Goal: Entertainment & Leisure: Consume media (video, audio)

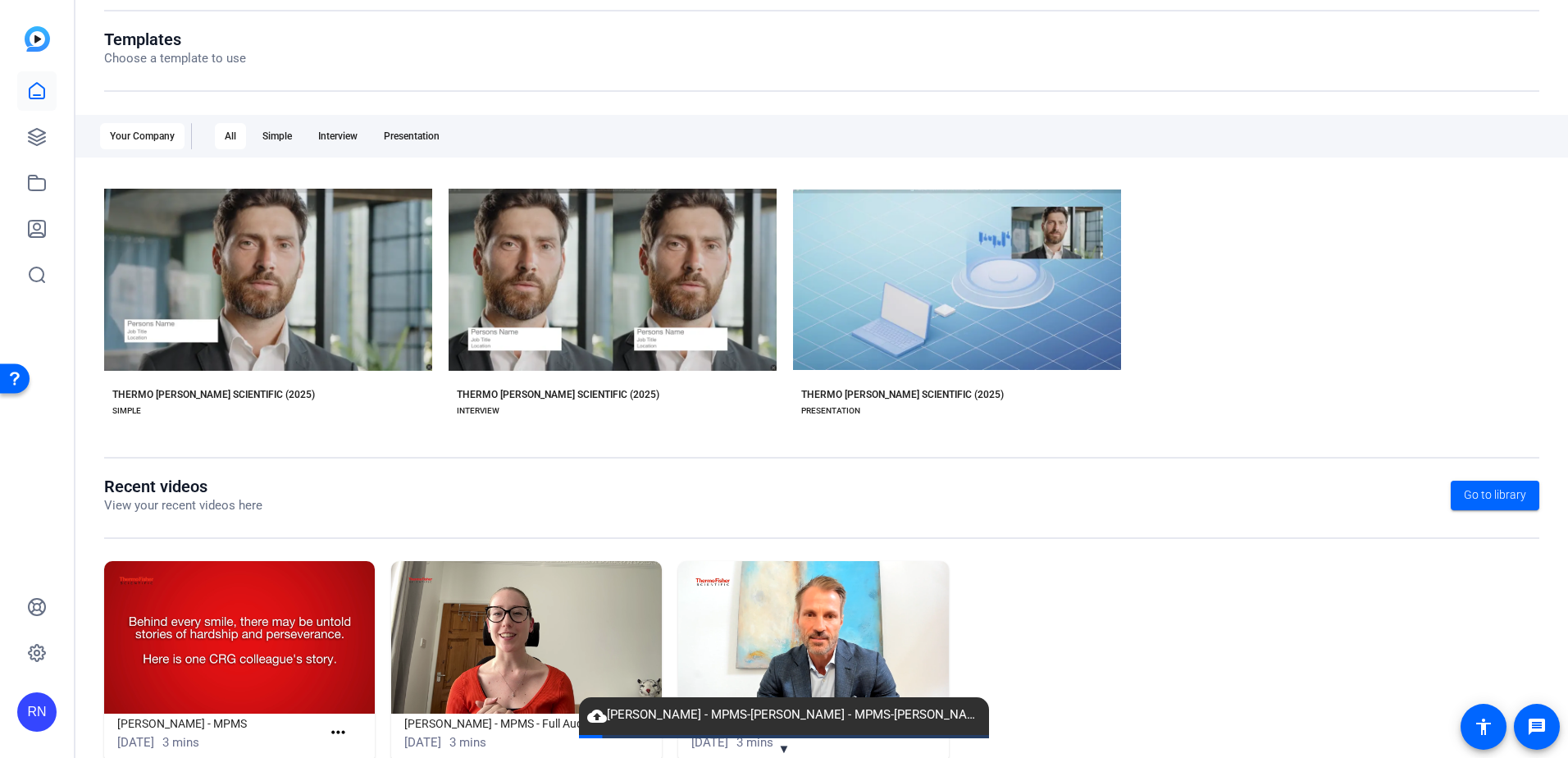
scroll to position [211, 0]
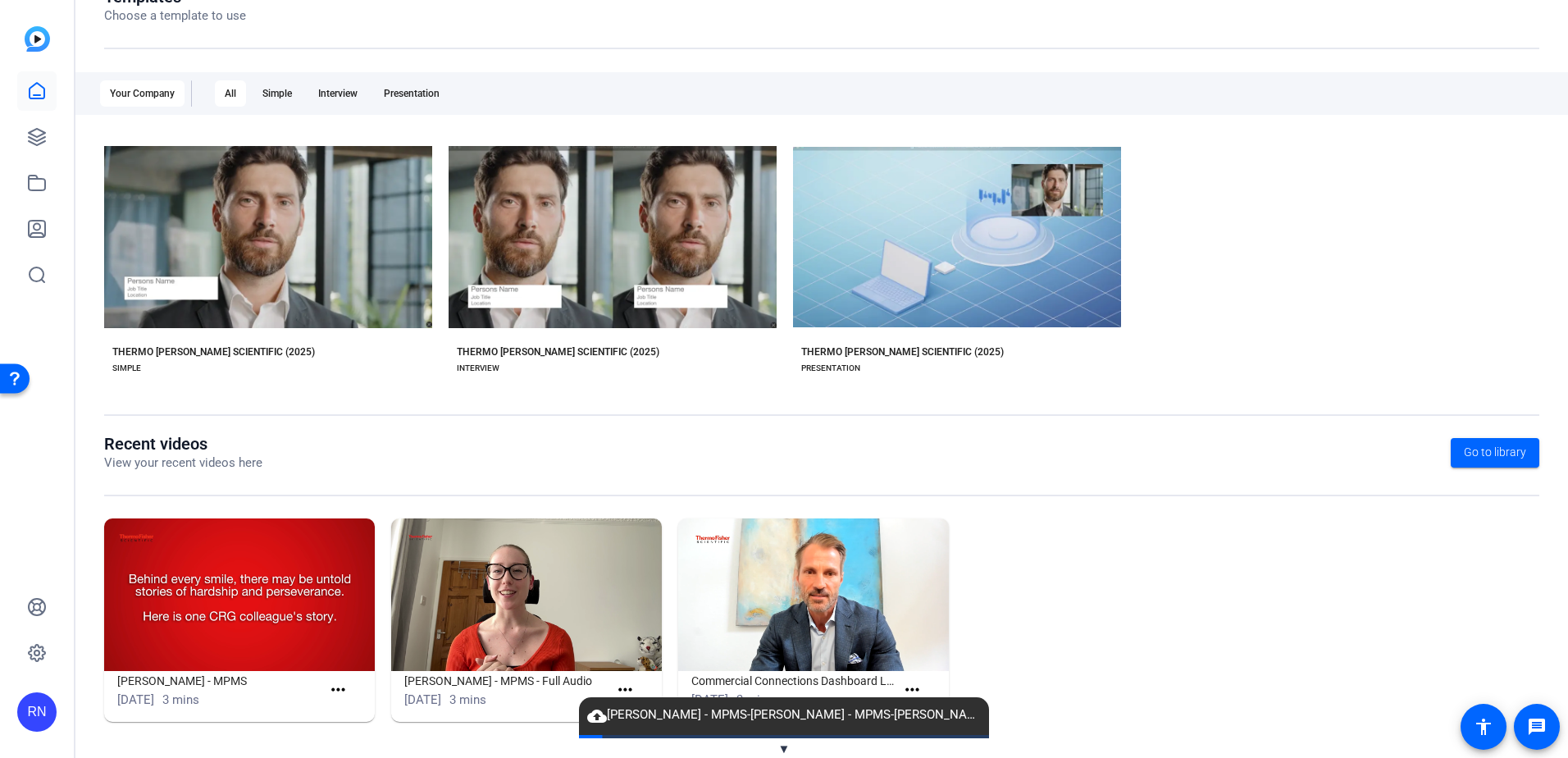
click at [650, 715] on span "cloud_upload [PERSON_NAME] - MPMS-[PERSON_NAME] - MPMS-[PERSON_NAME]-Recording …" at bounding box center [784, 715] width 410 height 20
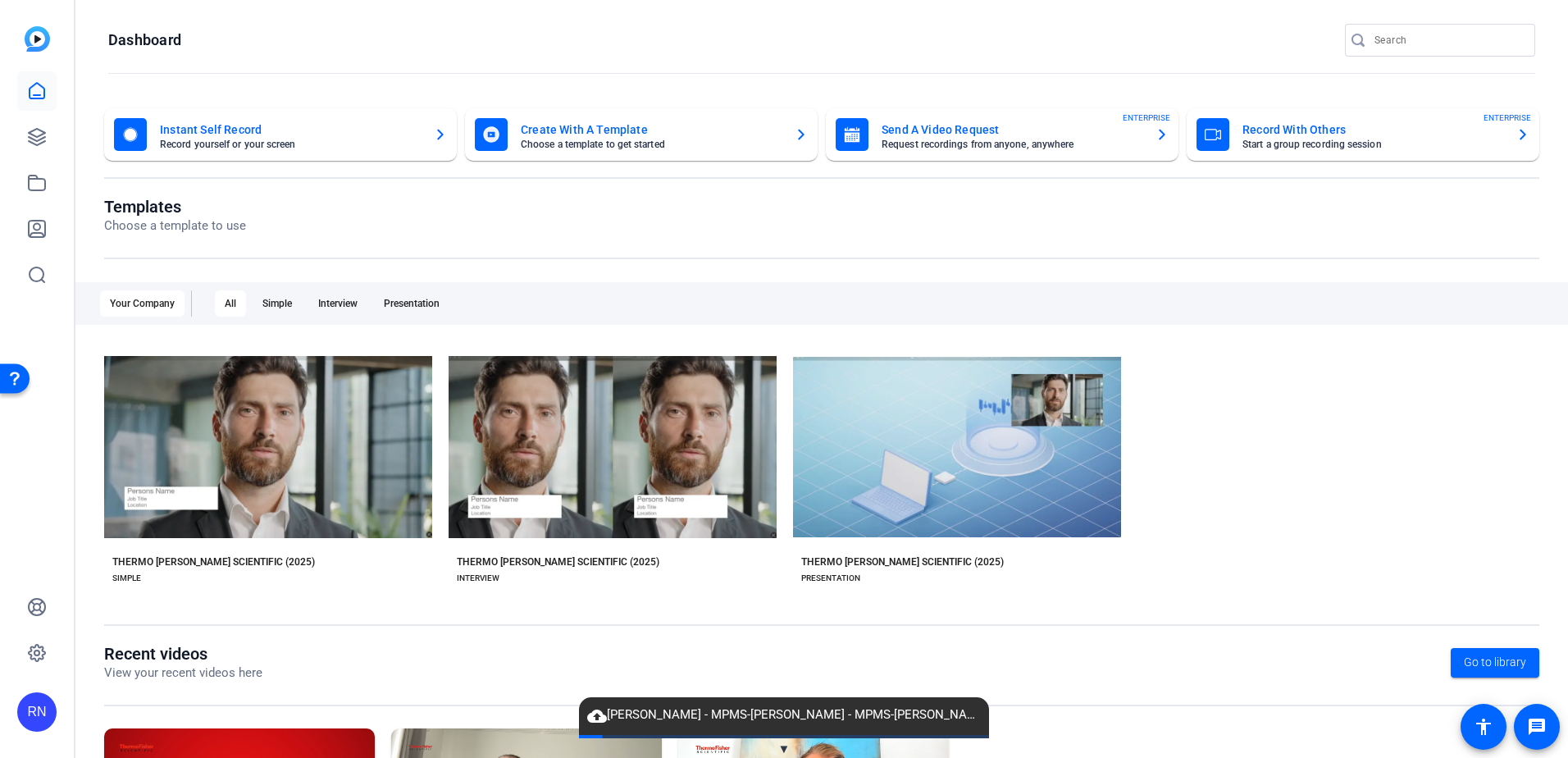
scroll to position [0, 0]
click at [136, 310] on div "Your Company" at bounding box center [142, 305] width 84 height 26
click at [233, 308] on div "All" at bounding box center [230, 305] width 31 height 26
click at [275, 309] on div "Simple" at bounding box center [277, 305] width 50 height 26
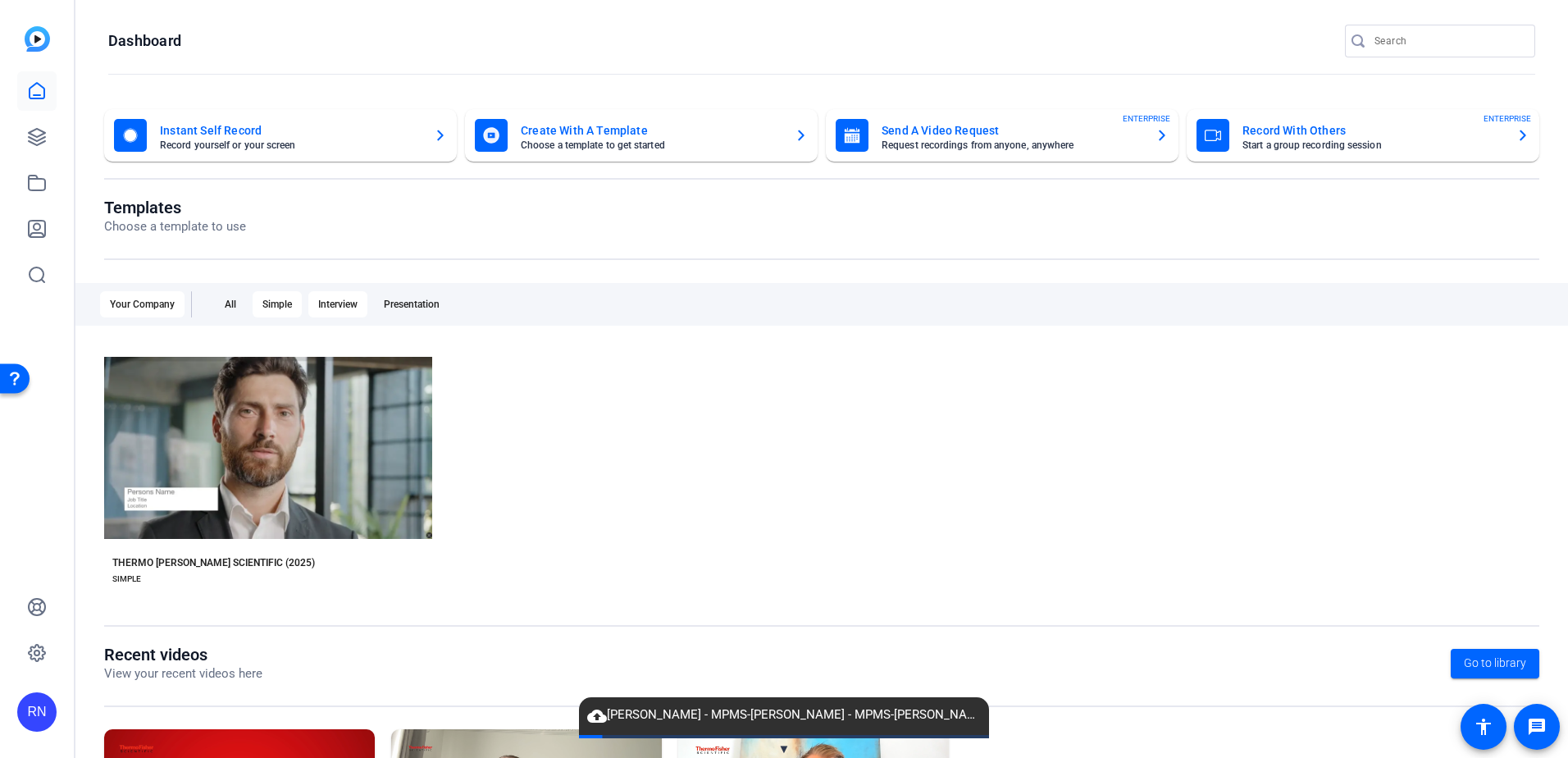
click at [329, 306] on div "Interview" at bounding box center [338, 305] width 59 height 26
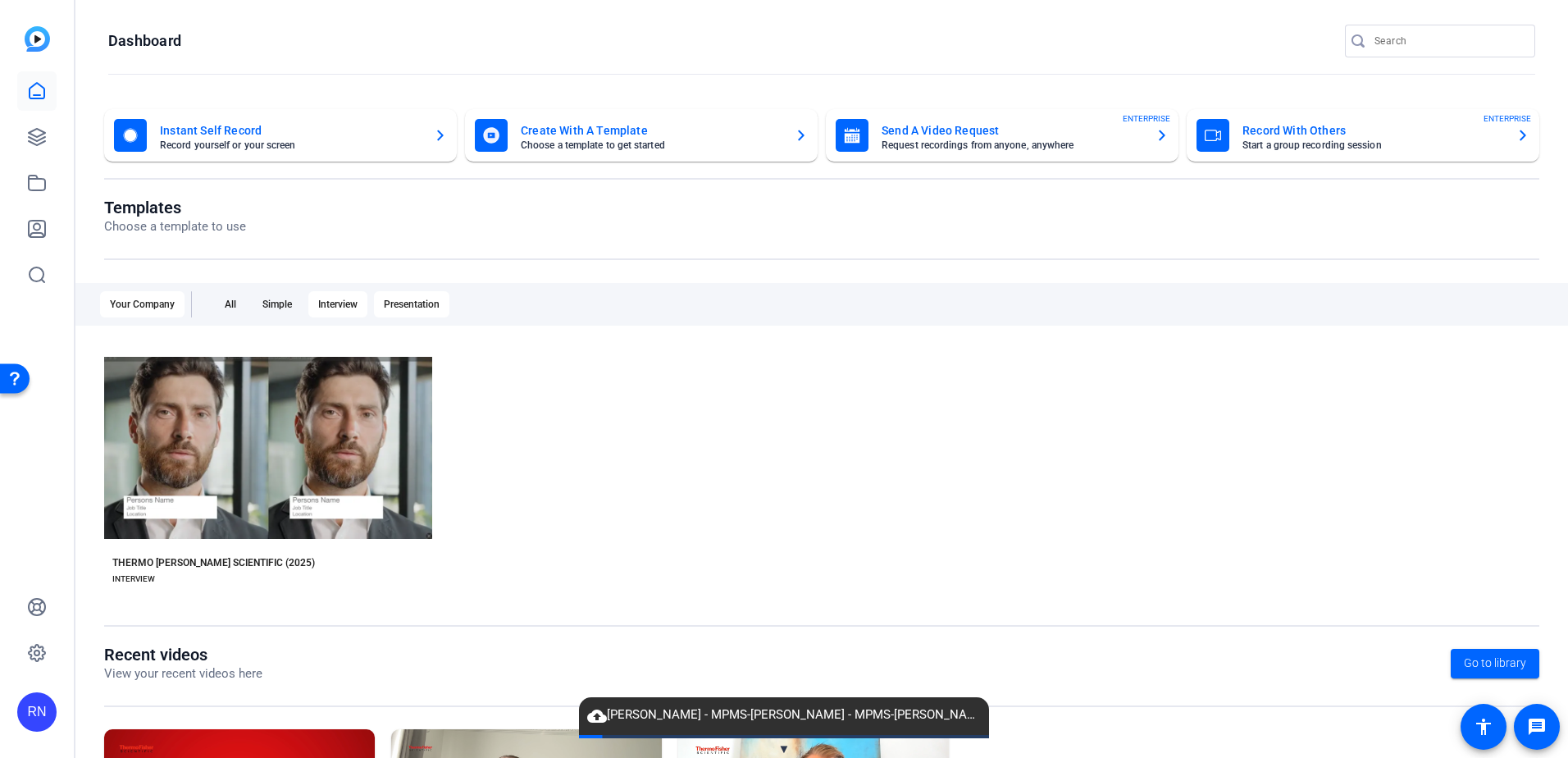
click at [419, 306] on div "Presentation" at bounding box center [411, 305] width 75 height 26
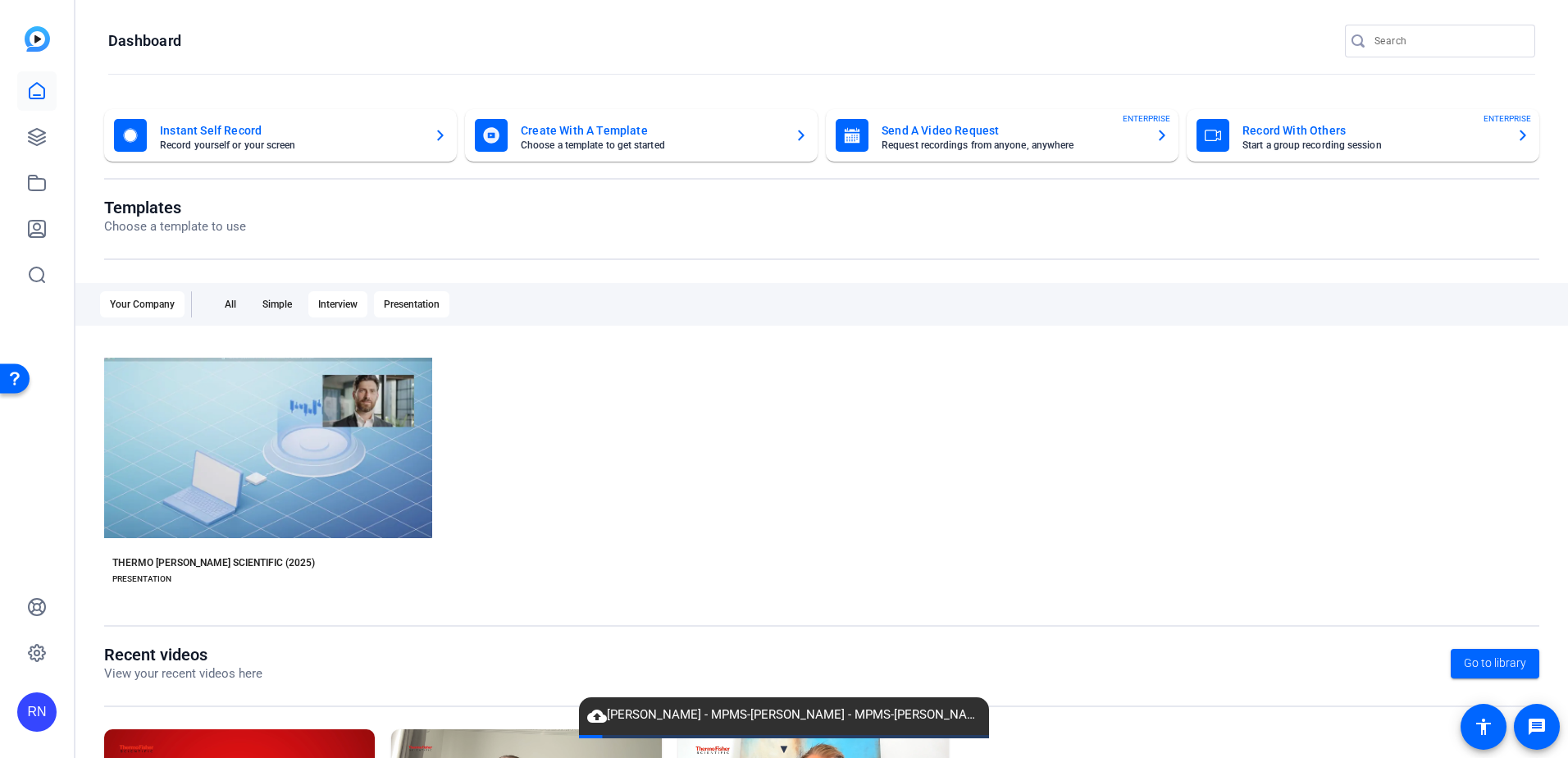
click at [333, 306] on div "Interview" at bounding box center [338, 305] width 59 height 26
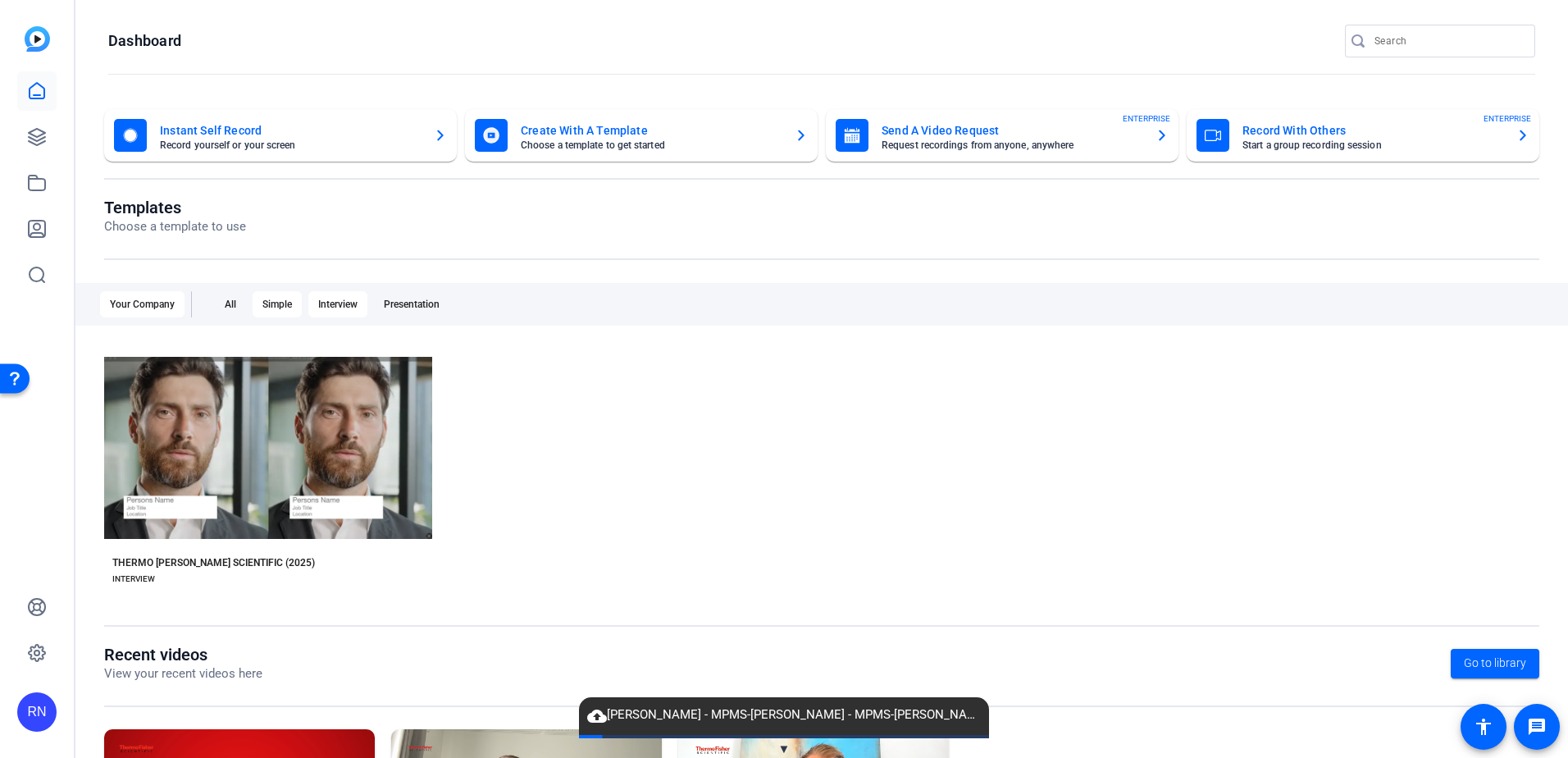
click at [262, 304] on div "Simple" at bounding box center [277, 305] width 50 height 26
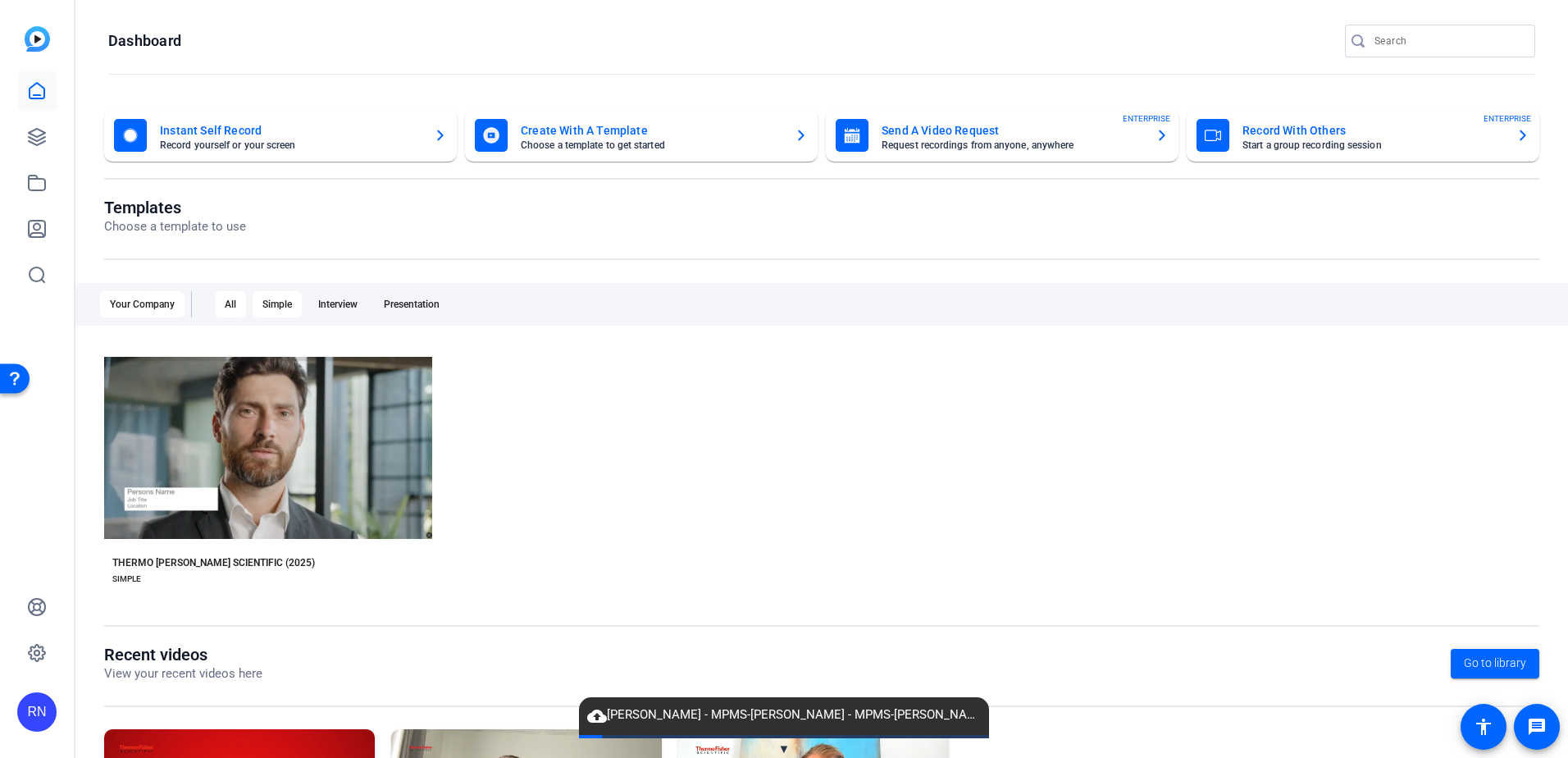
click at [224, 306] on div "All" at bounding box center [230, 305] width 31 height 26
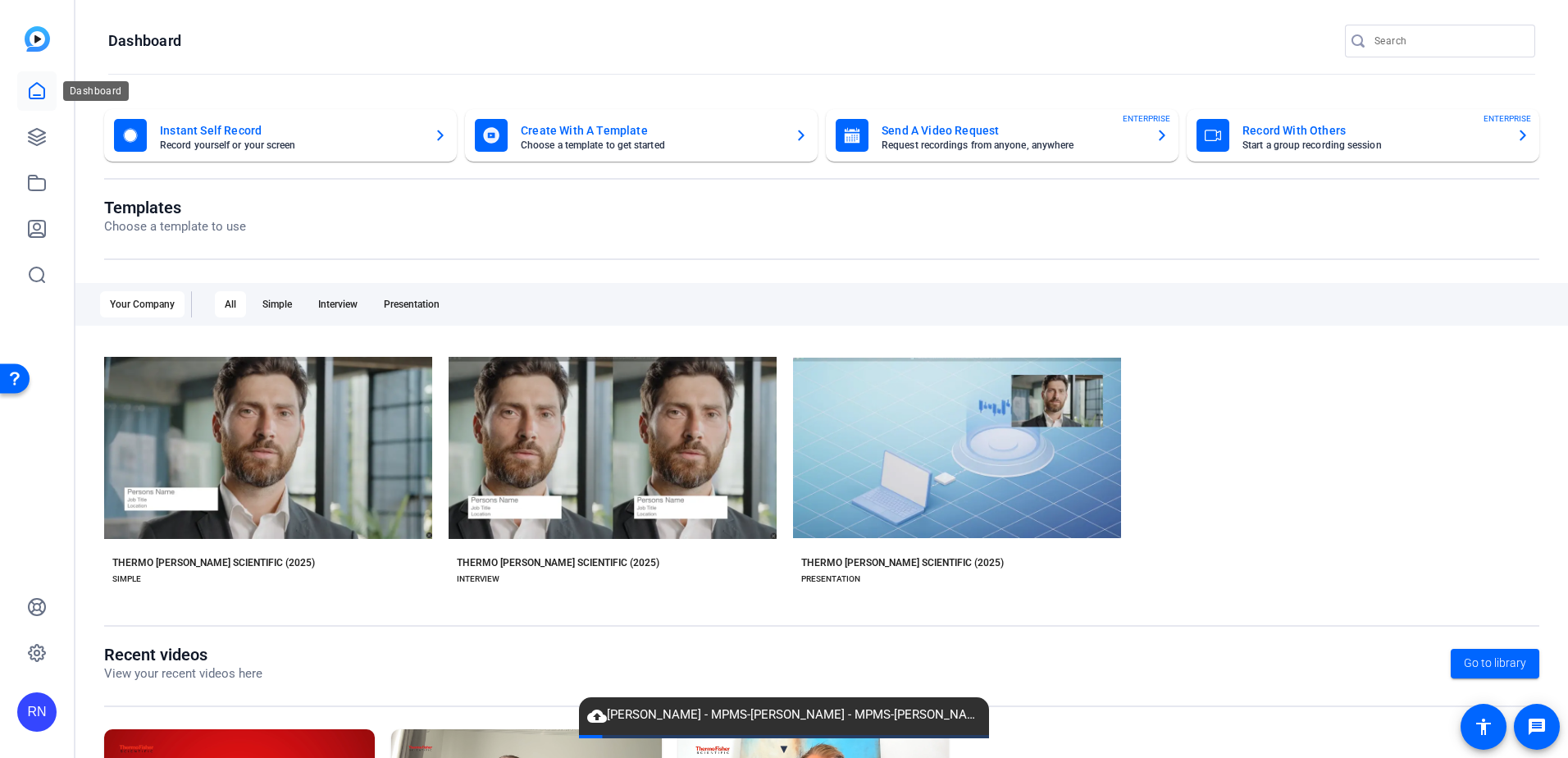
click at [40, 96] on icon at bounding box center [37, 90] width 15 height 16
click at [40, 225] on icon at bounding box center [37, 229] width 17 height 17
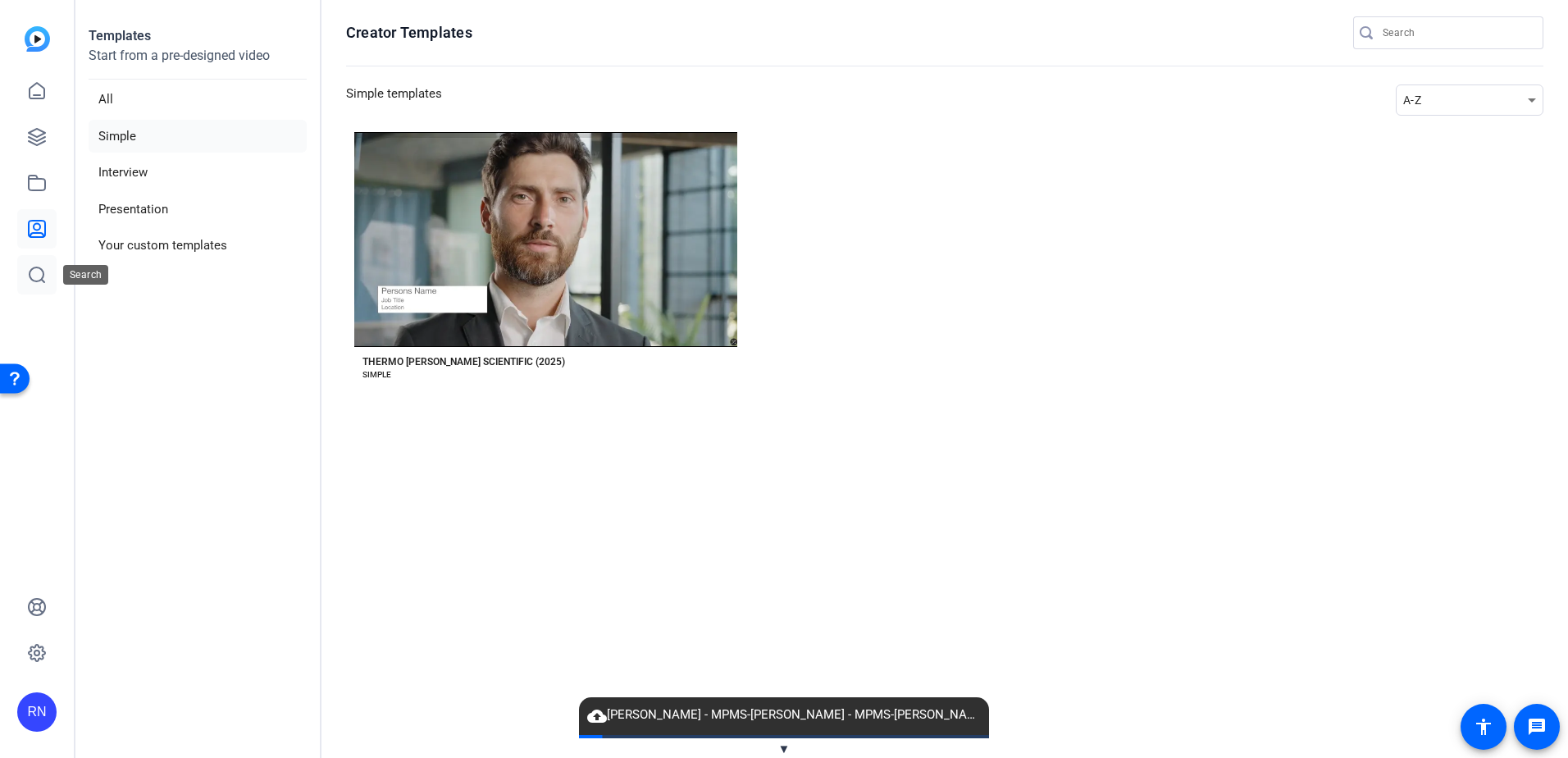
click at [37, 283] on icon at bounding box center [37, 275] width 20 height 20
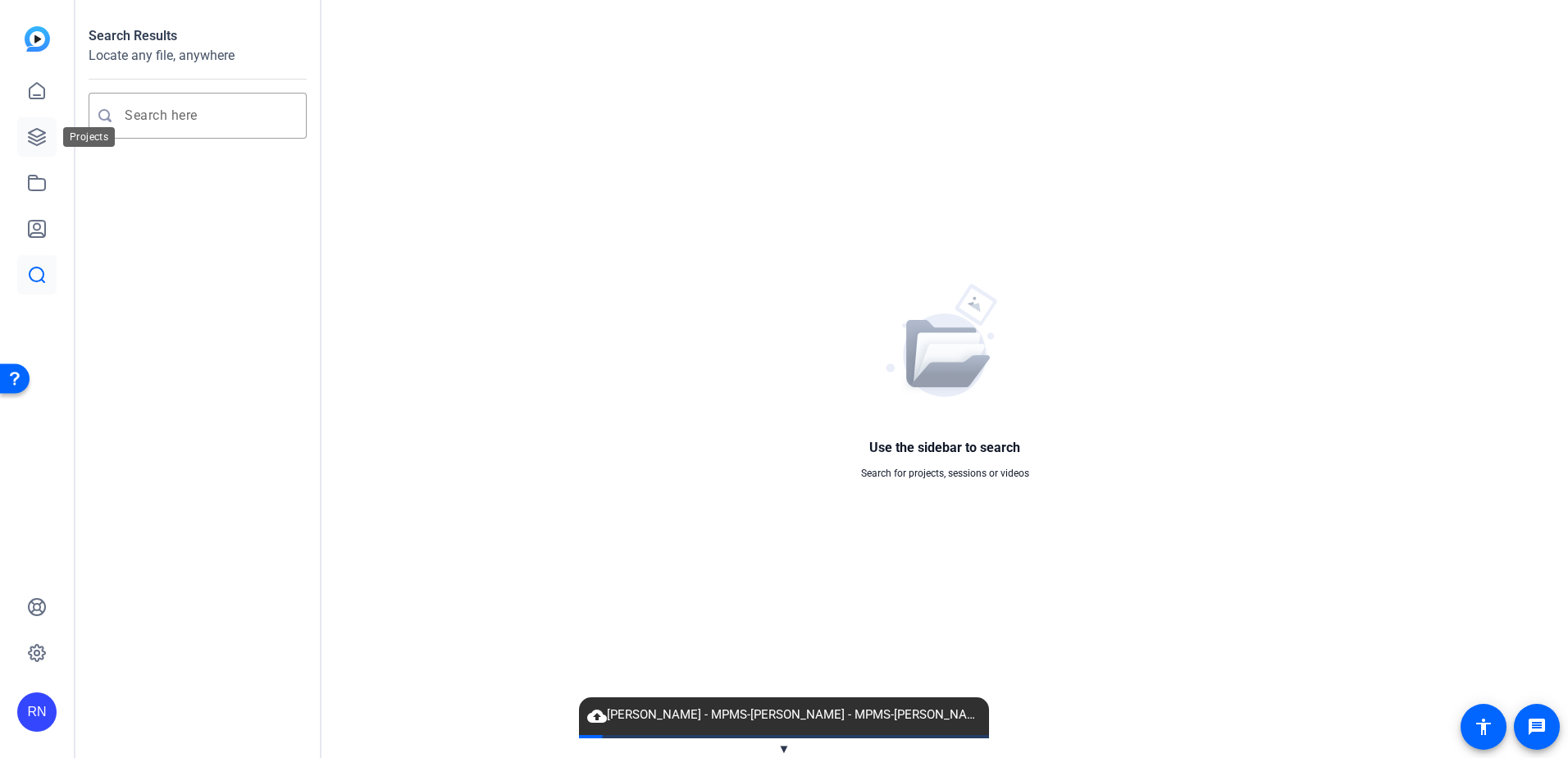
click at [36, 140] on icon at bounding box center [37, 137] width 17 height 17
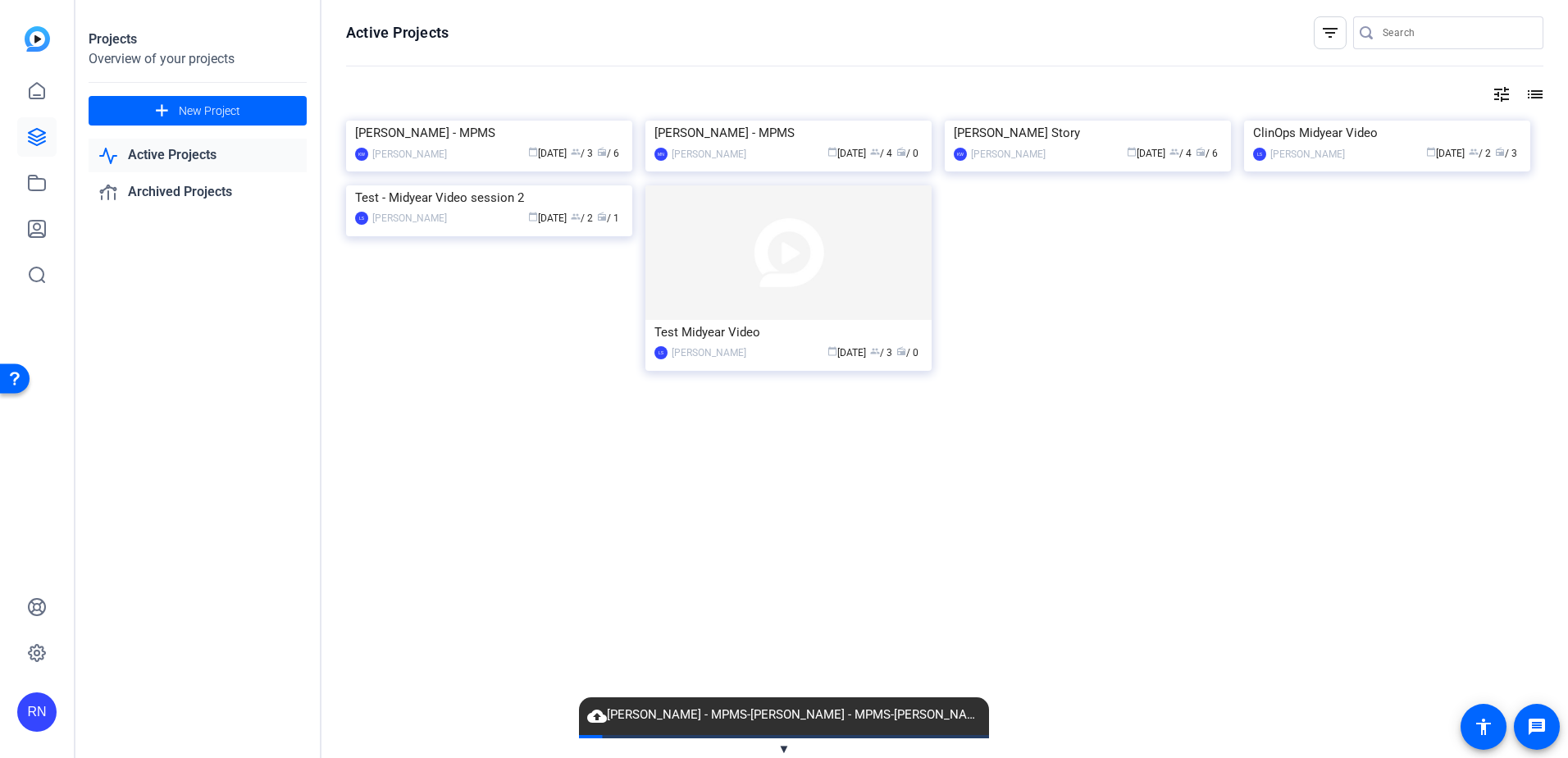
click at [196, 157] on link "Active Projects" at bounding box center [197, 155] width 218 height 34
click at [198, 193] on link "Archived Projects" at bounding box center [197, 192] width 218 height 34
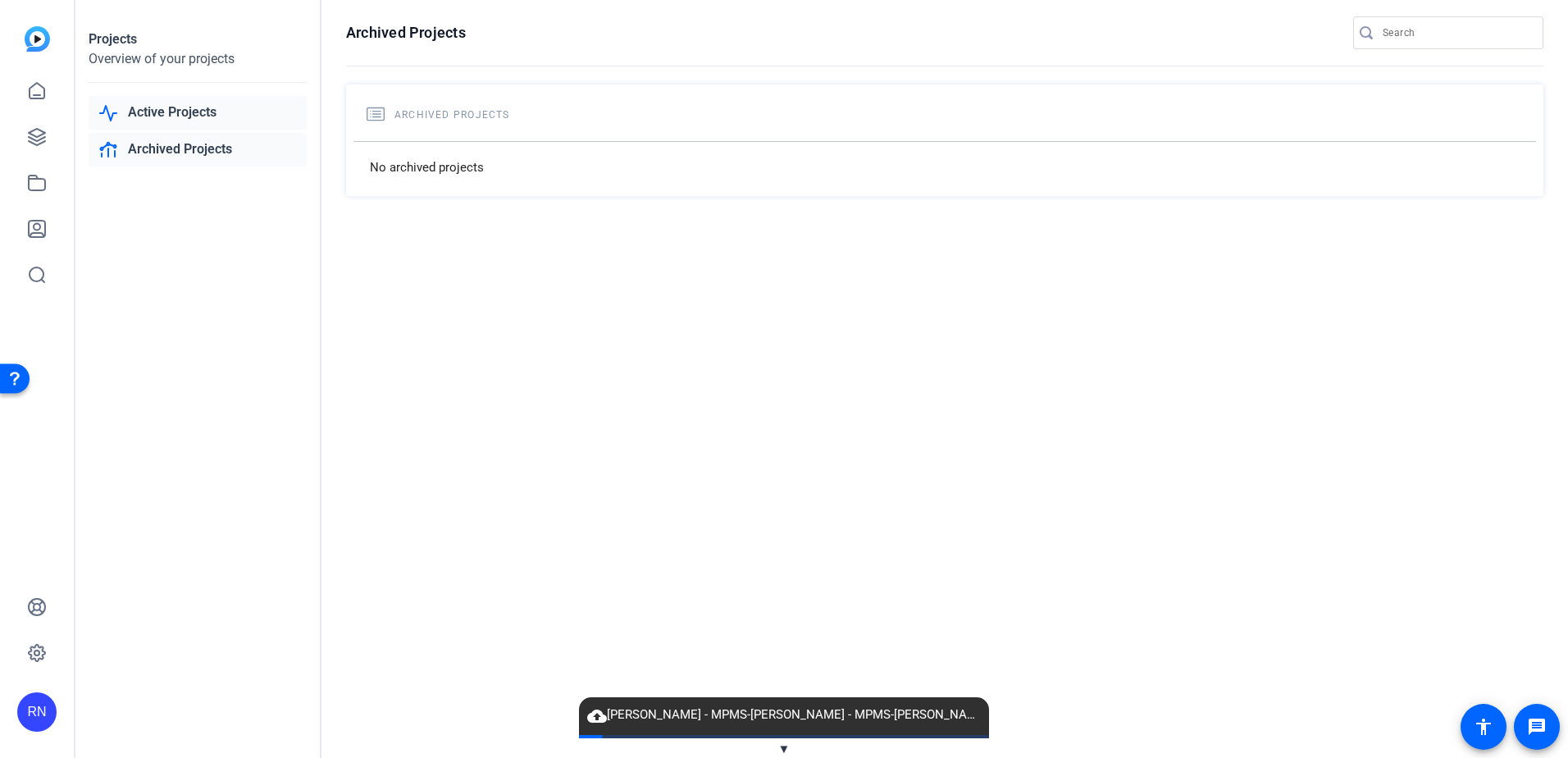
click at [185, 119] on link "Active Projects" at bounding box center [197, 112] width 218 height 34
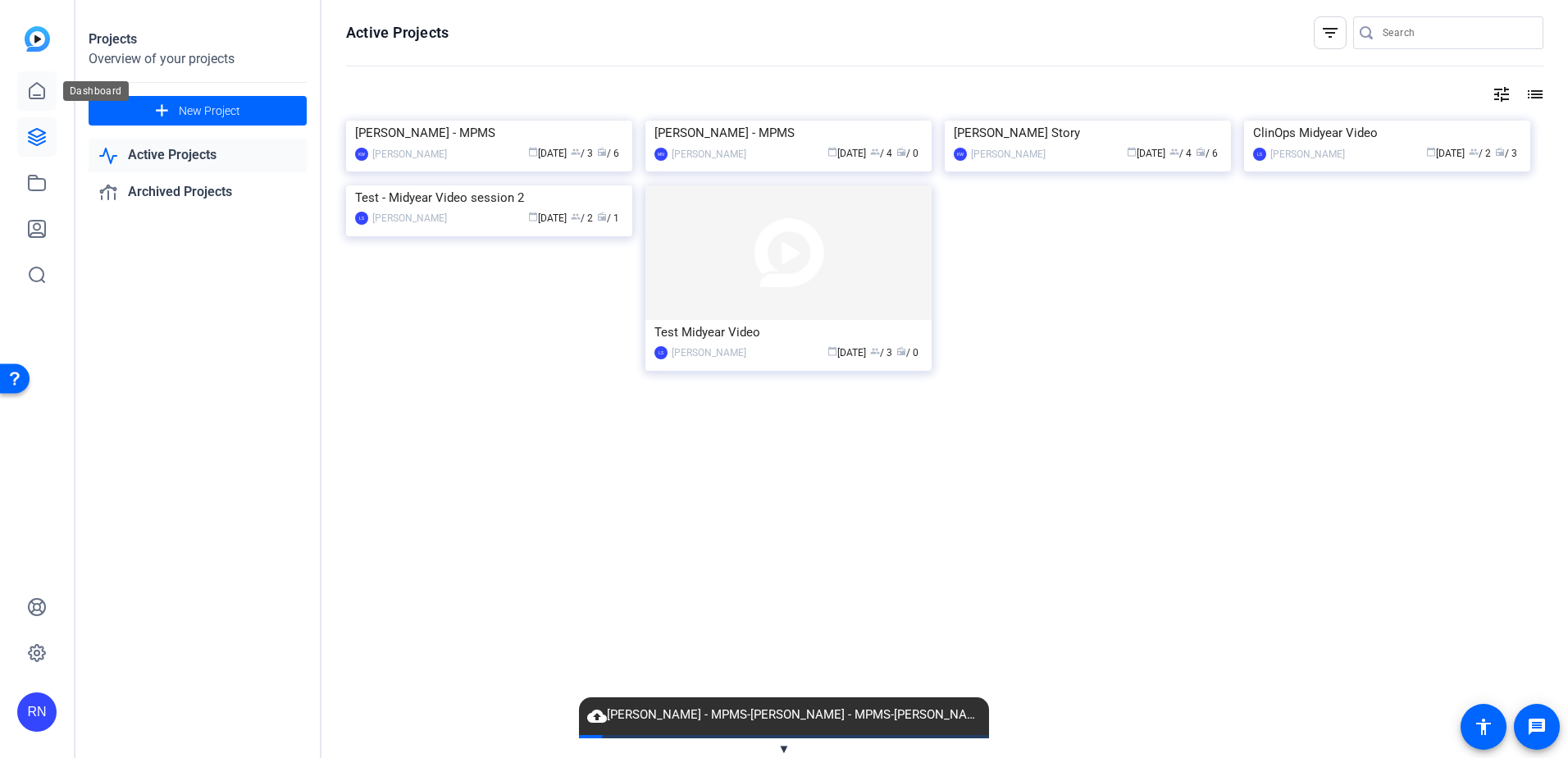
click at [36, 91] on icon at bounding box center [37, 91] width 20 height 20
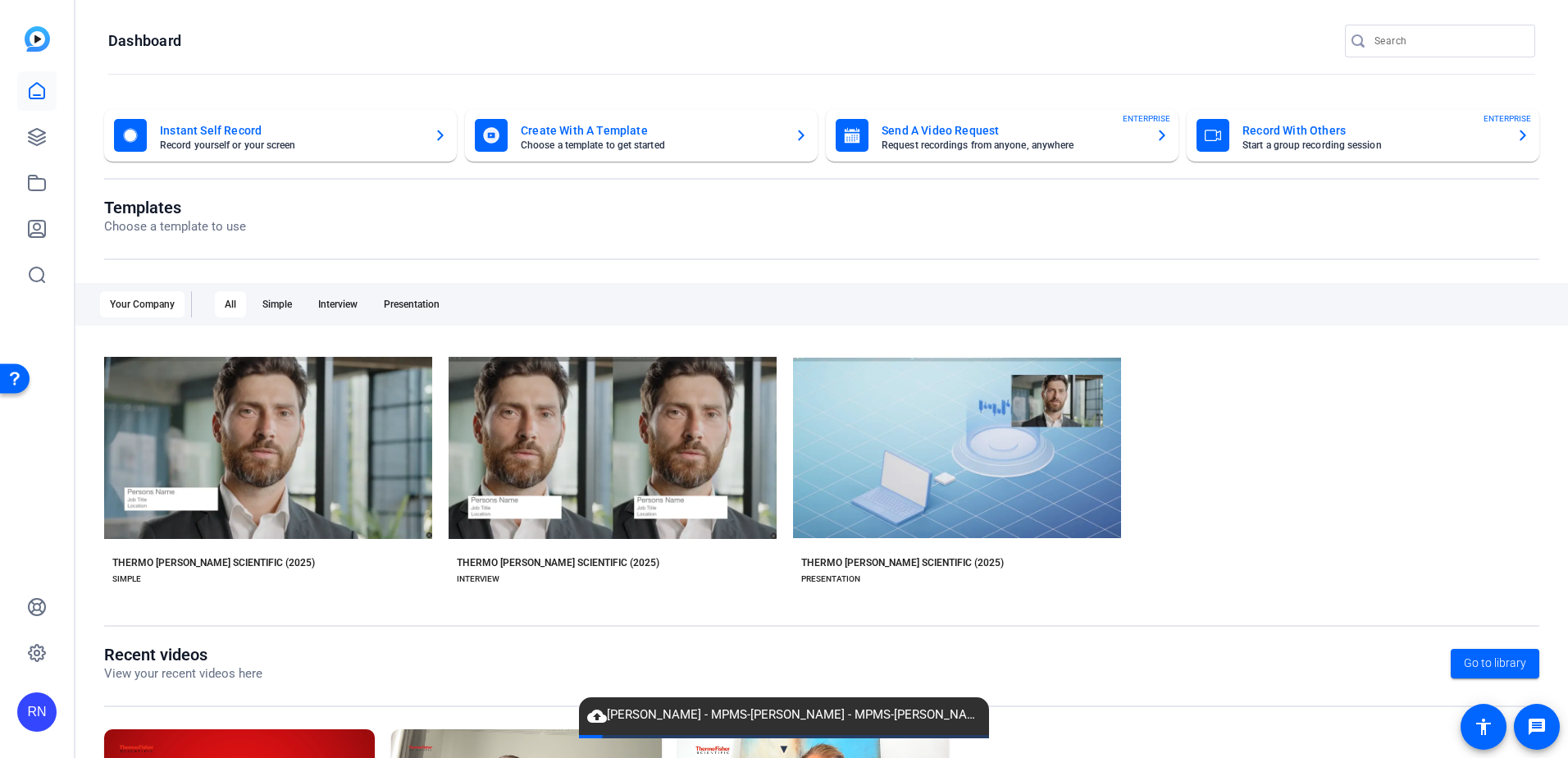
click at [1517, 136] on icon "button" at bounding box center [1523, 135] width 13 height 20
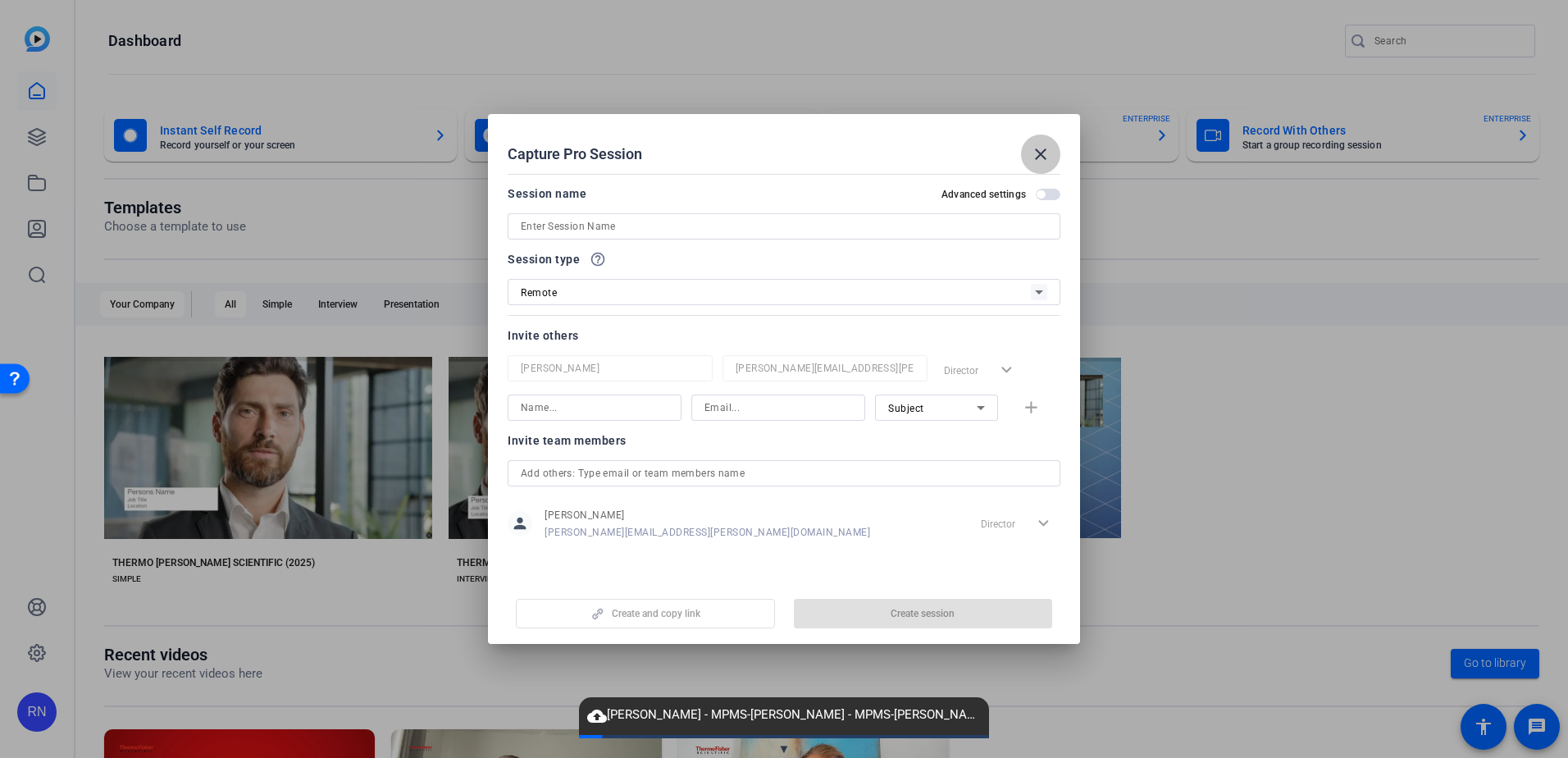
click at [1043, 161] on mat-icon "close" at bounding box center [1041, 154] width 20 height 20
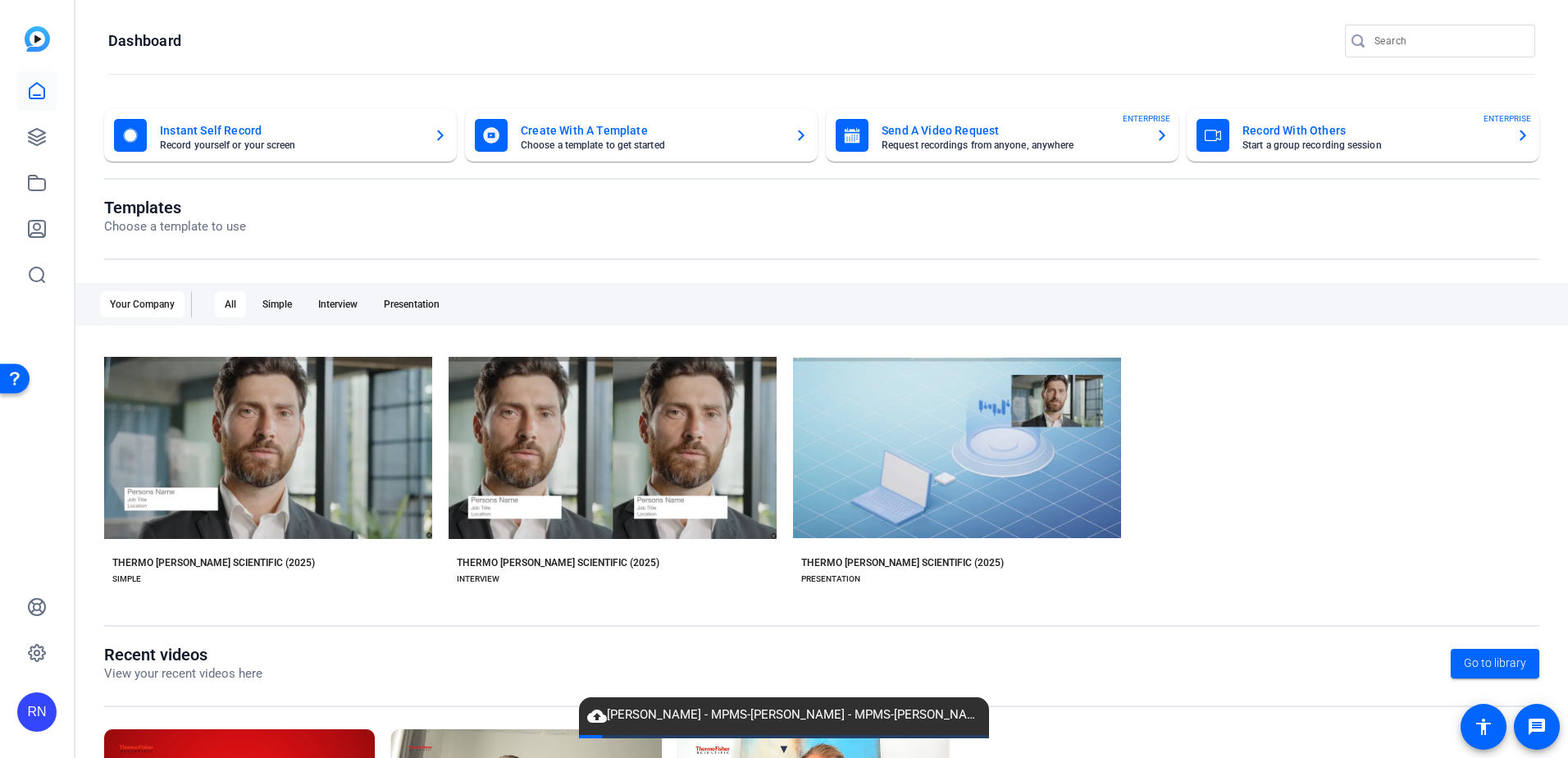
click at [31, 38] on img at bounding box center [37, 39] width 26 height 26
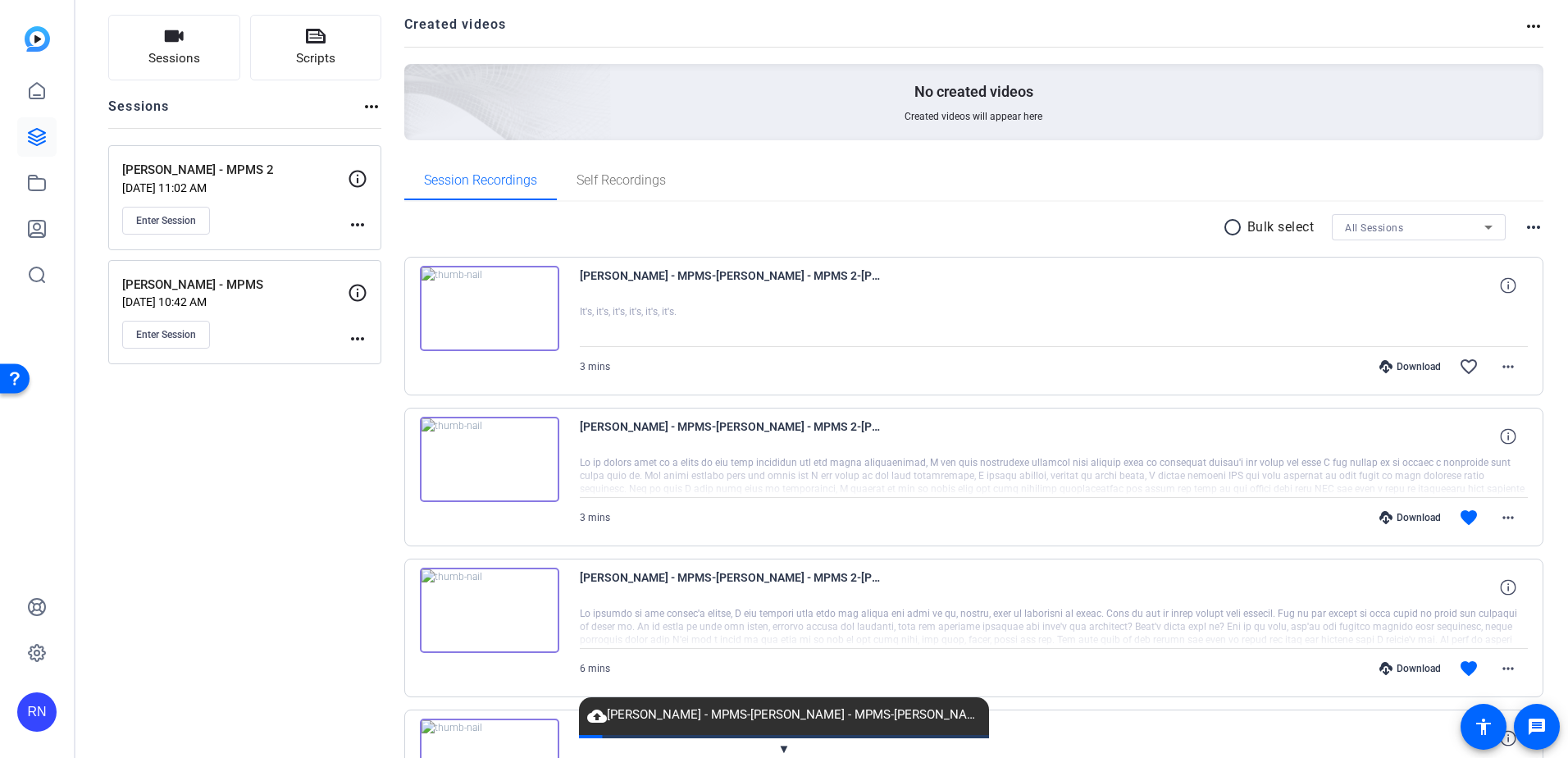
scroll to position [328, 0]
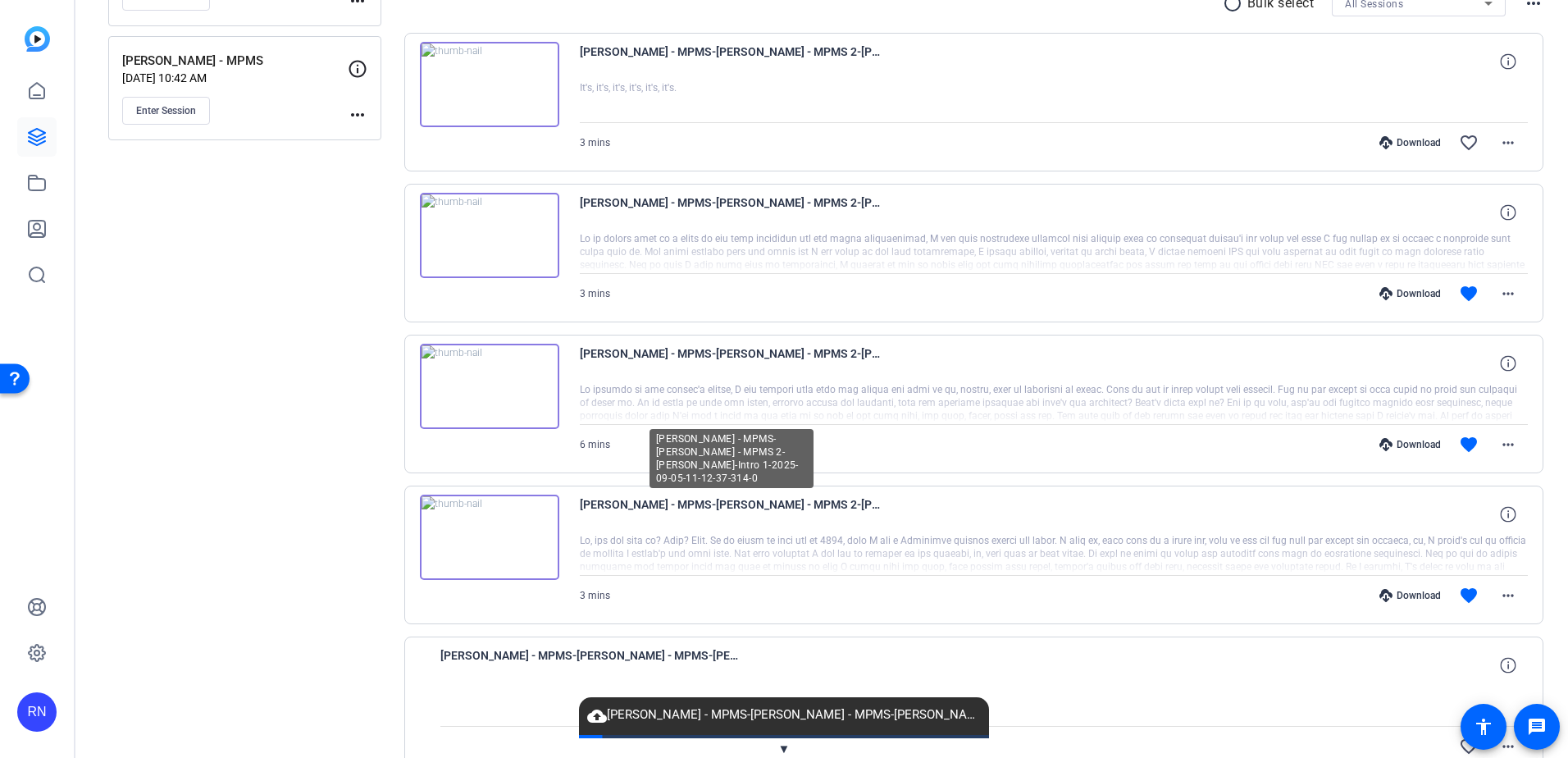
click at [732, 506] on span "[PERSON_NAME] - MPMS-[PERSON_NAME] - MPMS 2-[PERSON_NAME]-Intro 1-2025-09-05-11…" at bounding box center [732, 514] width 304 height 40
click at [722, 504] on span "[PERSON_NAME] - MPMS-[PERSON_NAME] - MPMS 2-[PERSON_NAME]-Intro 1-2025-09-05-11…" at bounding box center [732, 514] width 304 height 40
click at [717, 556] on div at bounding box center [1054, 555] width 949 height 41
click at [482, 539] on img at bounding box center [490, 537] width 140 height 85
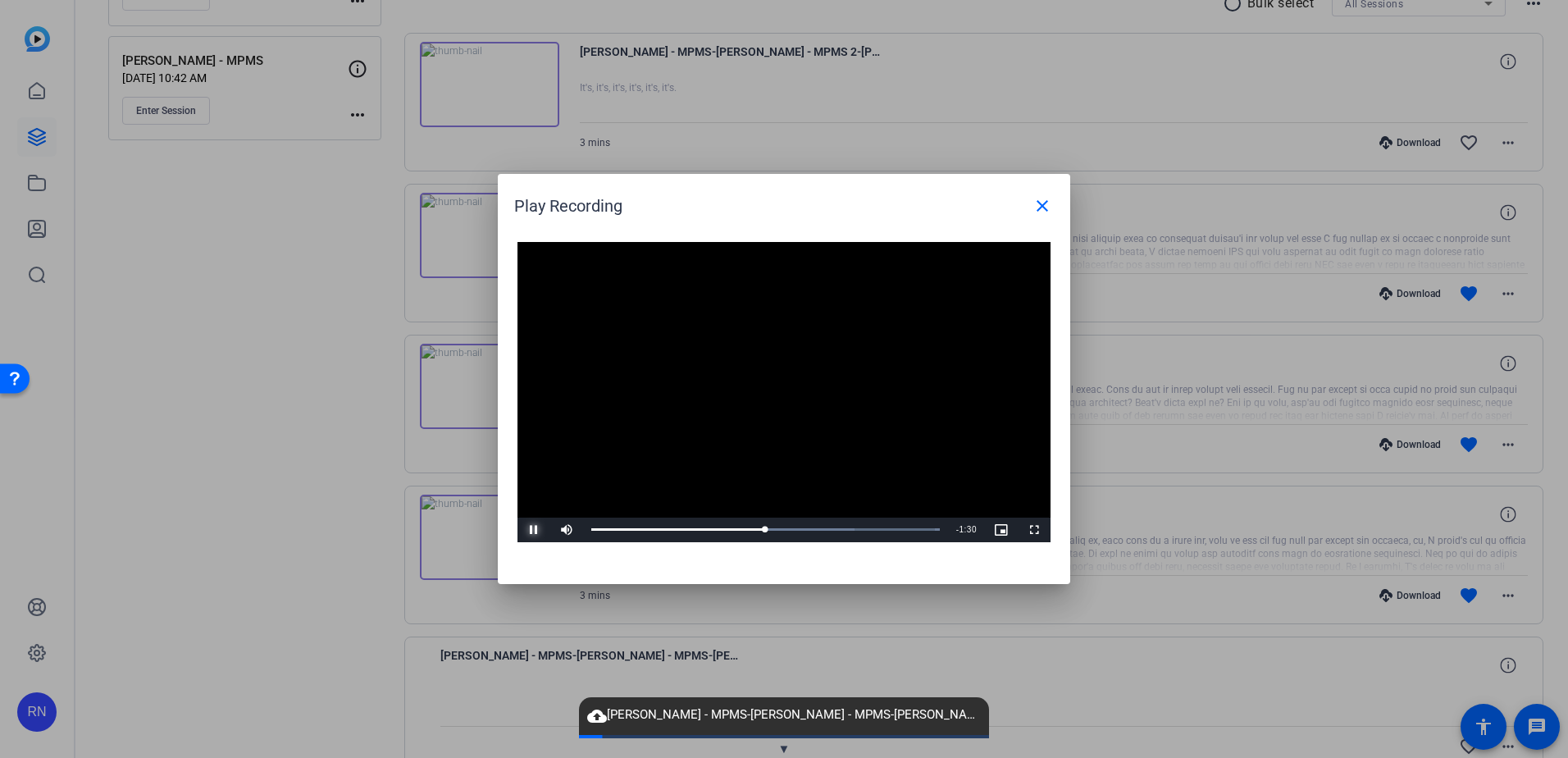
click at [535, 530] on span "Video Player" at bounding box center [534, 530] width 33 height 0
drag, startPoint x: 763, startPoint y: 531, endPoint x: 753, endPoint y: 531, distance: 10.0
click at [753, 531] on div "1:23" at bounding box center [672, 529] width 163 height 4
click at [533, 530] on span "Video Player" at bounding box center [534, 530] width 33 height 0
drag, startPoint x: 757, startPoint y: 526, endPoint x: 732, endPoint y: 528, distance: 25.1
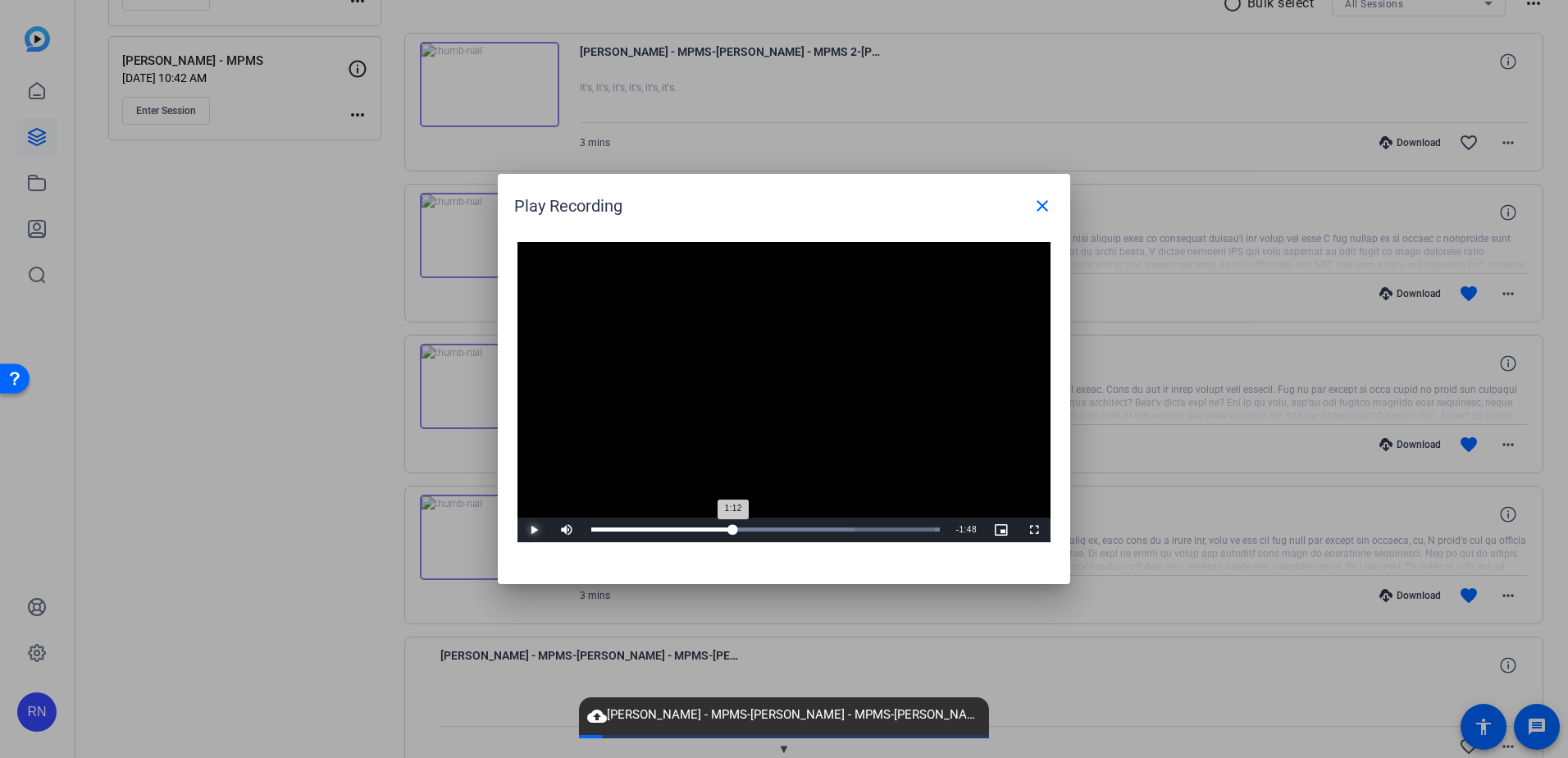
click at [732, 528] on div "1:12" at bounding box center [662, 529] width 142 height 4
click at [533, 530] on span "Video Player" at bounding box center [534, 530] width 33 height 0
click at [530, 530] on span "Video Player" at bounding box center [534, 530] width 33 height 0
drag, startPoint x: 836, startPoint y: 532, endPoint x: 822, endPoint y: 532, distance: 14.0
click at [822, 532] on div "1:59" at bounding box center [708, 529] width 235 height 4
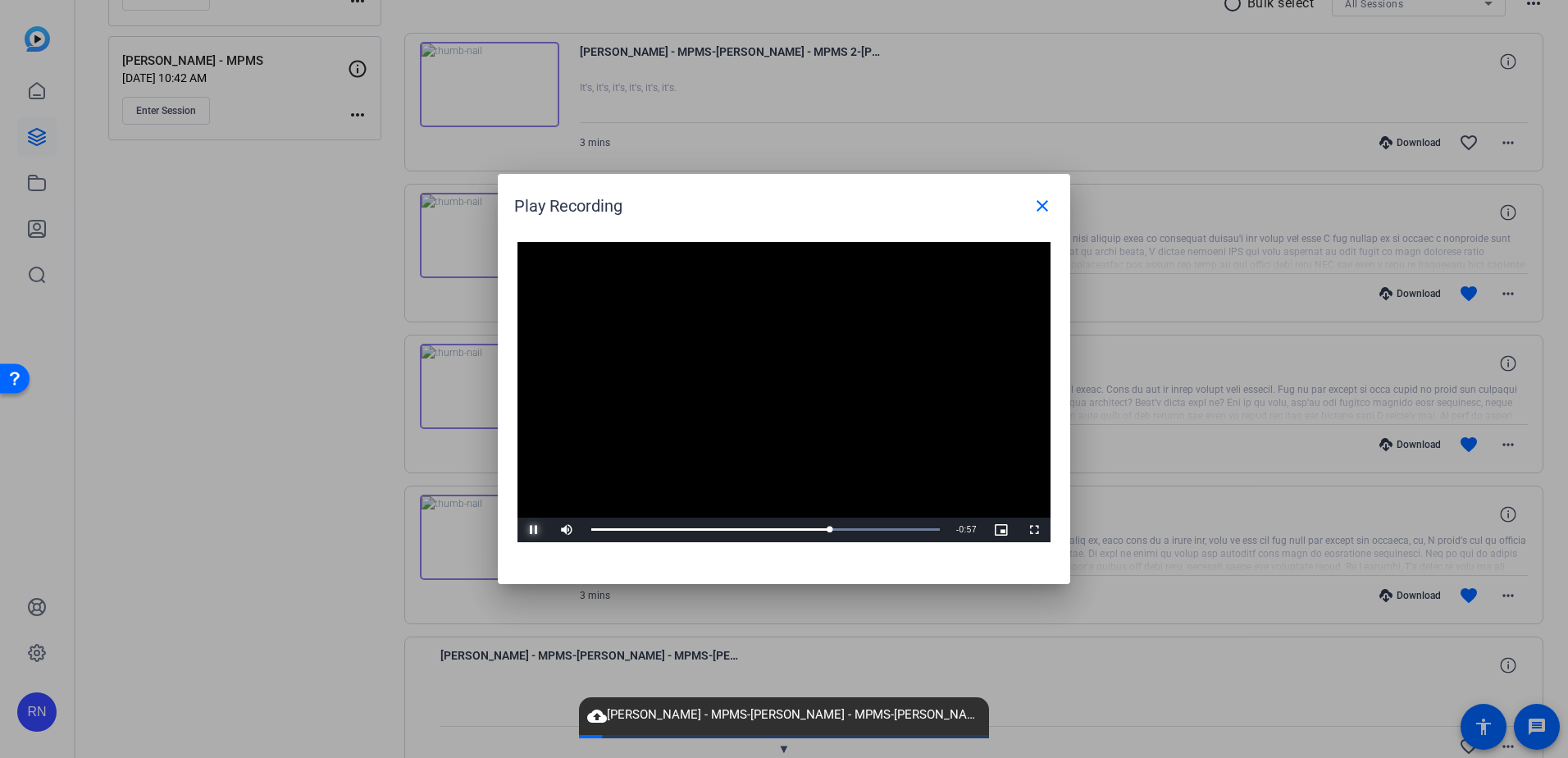
click at [529, 530] on span "Video Player" at bounding box center [534, 530] width 33 height 0
click at [535, 530] on span "Video Player" at bounding box center [534, 530] width 33 height 0
click at [531, 530] on span "Video Player" at bounding box center [534, 530] width 33 height 0
click at [874, 531] on div "2:25" at bounding box center [732, 529] width 282 height 4
drag, startPoint x: 874, startPoint y: 531, endPoint x: 854, endPoint y: 531, distance: 20.0
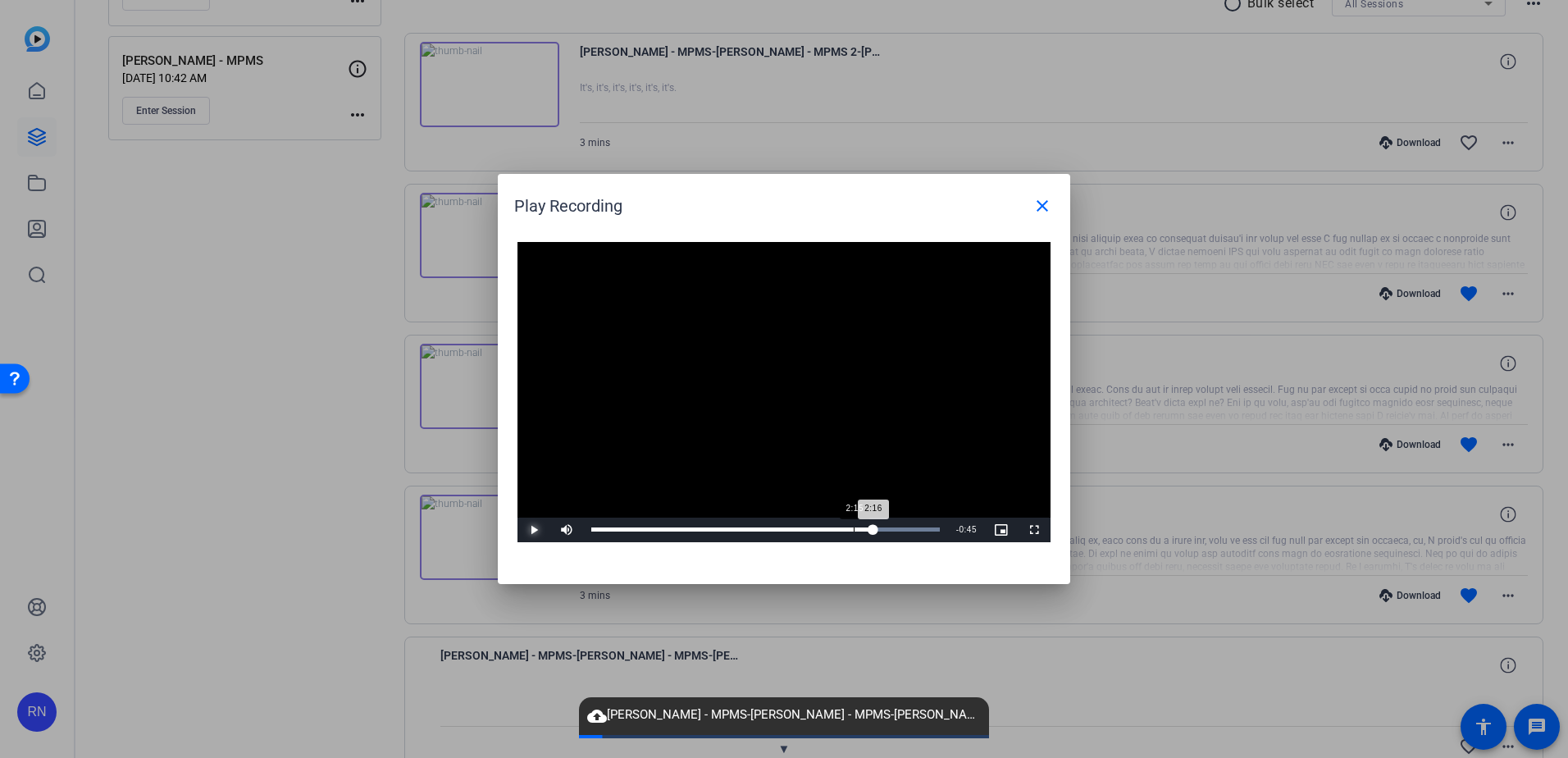
click at [854, 531] on div "Loaded : 100.00% 2:15 2:16" at bounding box center [765, 529] width 348 height 4
click at [530, 530] on span "Video Player" at bounding box center [534, 530] width 33 height 0
drag, startPoint x: 860, startPoint y: 530, endPoint x: 849, endPoint y: 530, distance: 11.0
click at [849, 530] on div "2:14" at bounding box center [722, 529] width 263 height 4
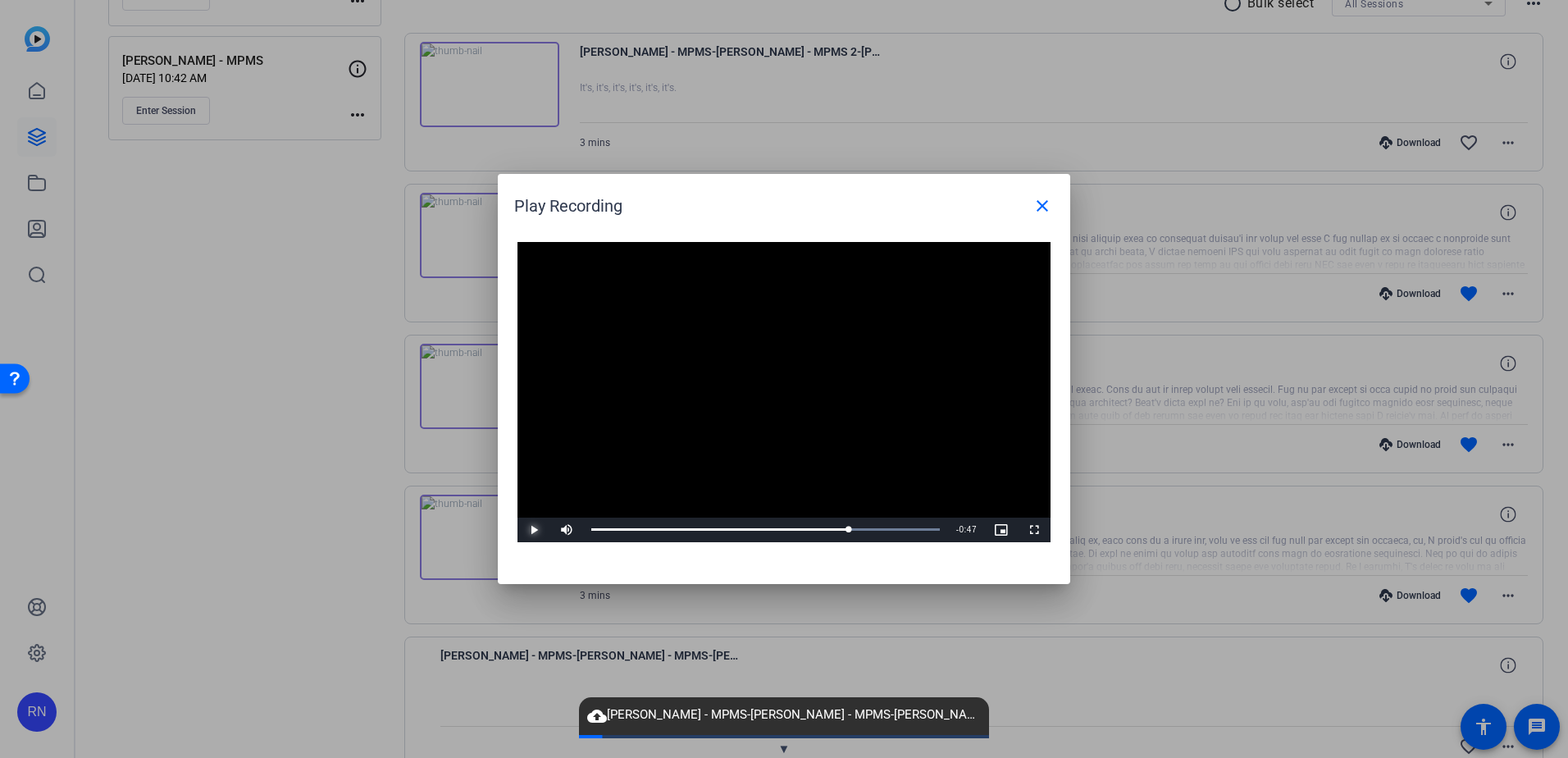
click at [534, 530] on span "Video Player" at bounding box center [534, 530] width 33 height 0
click at [532, 530] on span "Video Player" at bounding box center [534, 530] width 33 height 0
click at [533, 530] on span "Video Player" at bounding box center [534, 530] width 33 height 0
click at [533, 530] on span "Video Player" at bounding box center [534, 530] width 33 height 0
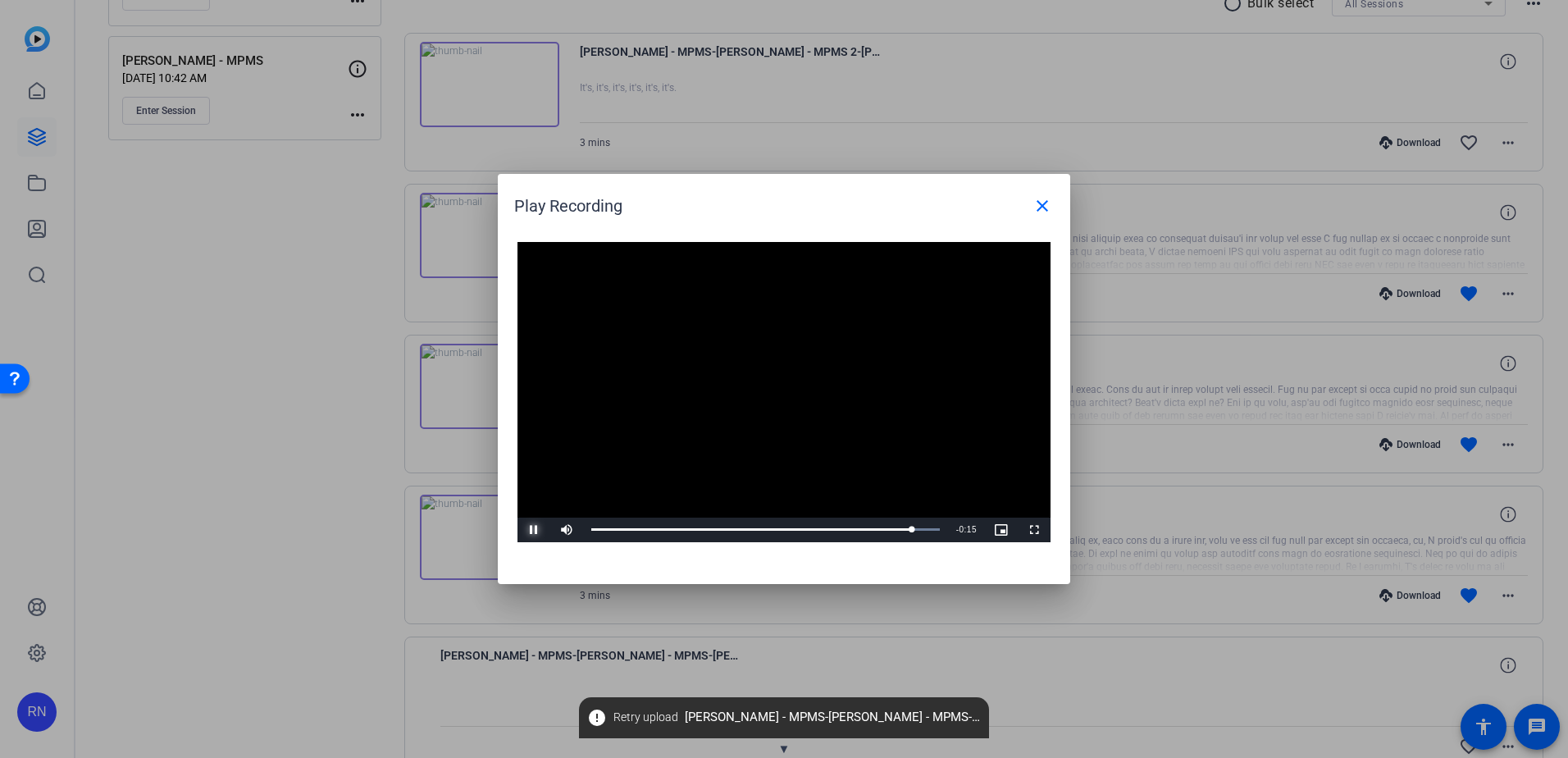
click at [531, 530] on span "Video Player" at bounding box center [534, 530] width 33 height 0
drag, startPoint x: 911, startPoint y: 527, endPoint x: 900, endPoint y: 528, distance: 11.0
click at [900, 528] on div "2:39" at bounding box center [748, 529] width 315 height 4
drag, startPoint x: 902, startPoint y: 529, endPoint x: 887, endPoint y: 532, distance: 15.3
click at [887, 532] on div "2:34" at bounding box center [746, 529] width 310 height 4
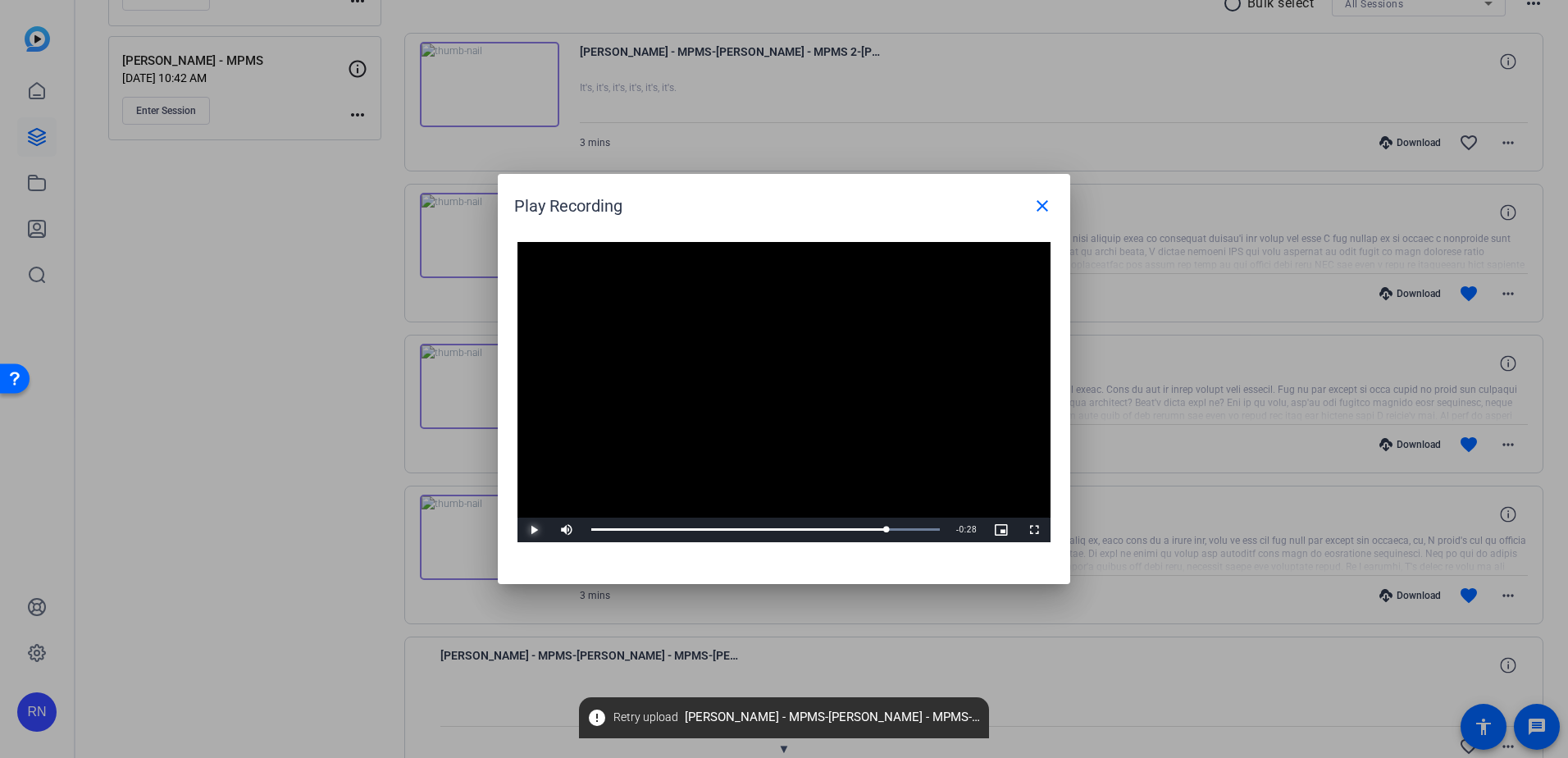
click at [535, 530] on span "Video Player" at bounding box center [534, 530] width 33 height 0
click at [897, 530] on div "2:37" at bounding box center [745, 529] width 308 height 4
click at [534, 530] on span "Video Player" at bounding box center [534, 530] width 33 height 0
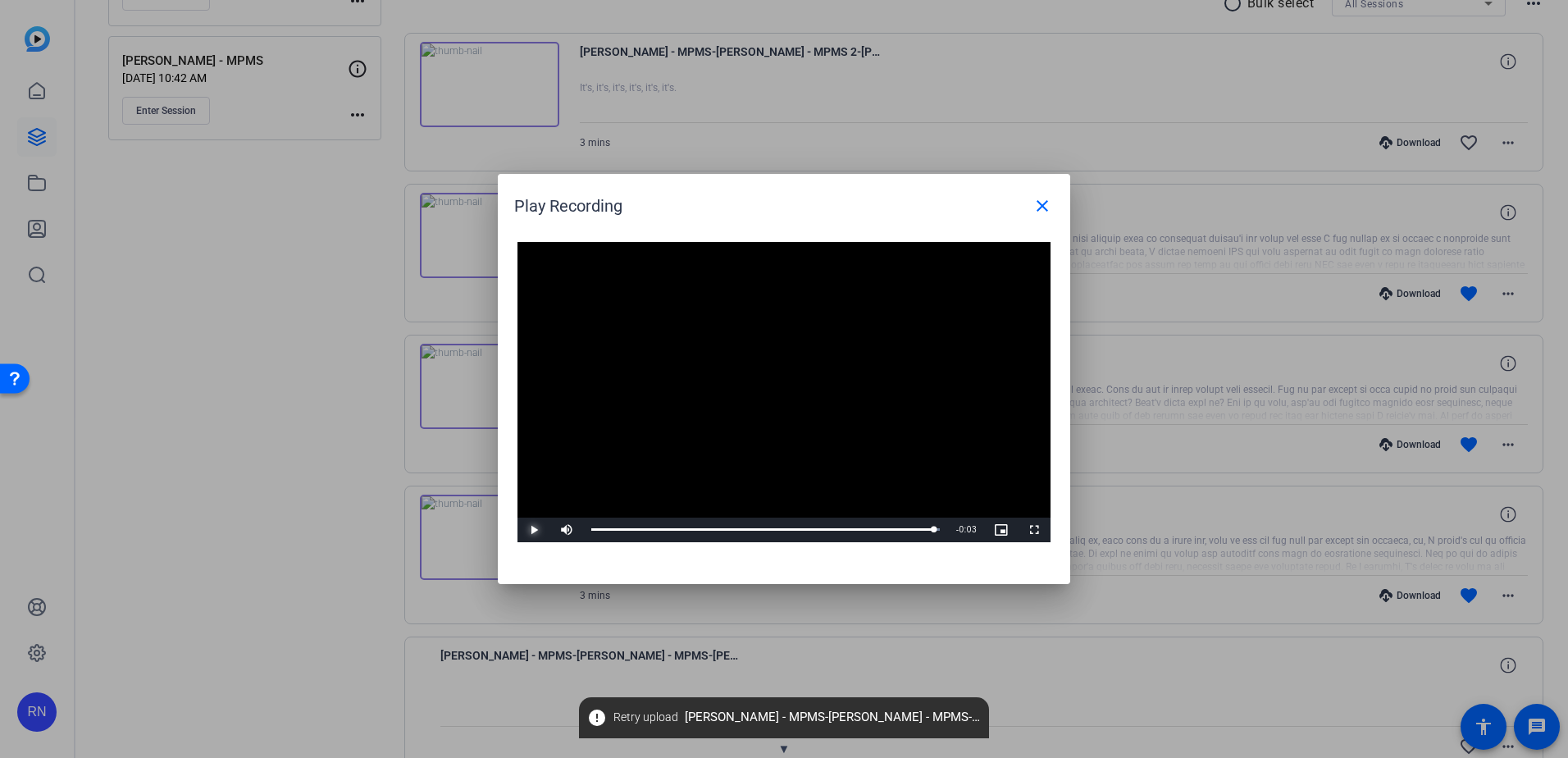
click at [533, 530] on span "Video Player" at bounding box center [534, 530] width 33 height 0
drag, startPoint x: 938, startPoint y: 529, endPoint x: 569, endPoint y: 538, distance: 369.1
click at [569, 538] on div "Play Mute 0% Current Time 0:00 / Duration 3:00 Loaded : 100.00% 0:12 0:00 Strea…" at bounding box center [784, 530] width 533 height 25
click at [1045, 209] on mat-icon "close" at bounding box center [1043, 206] width 20 height 20
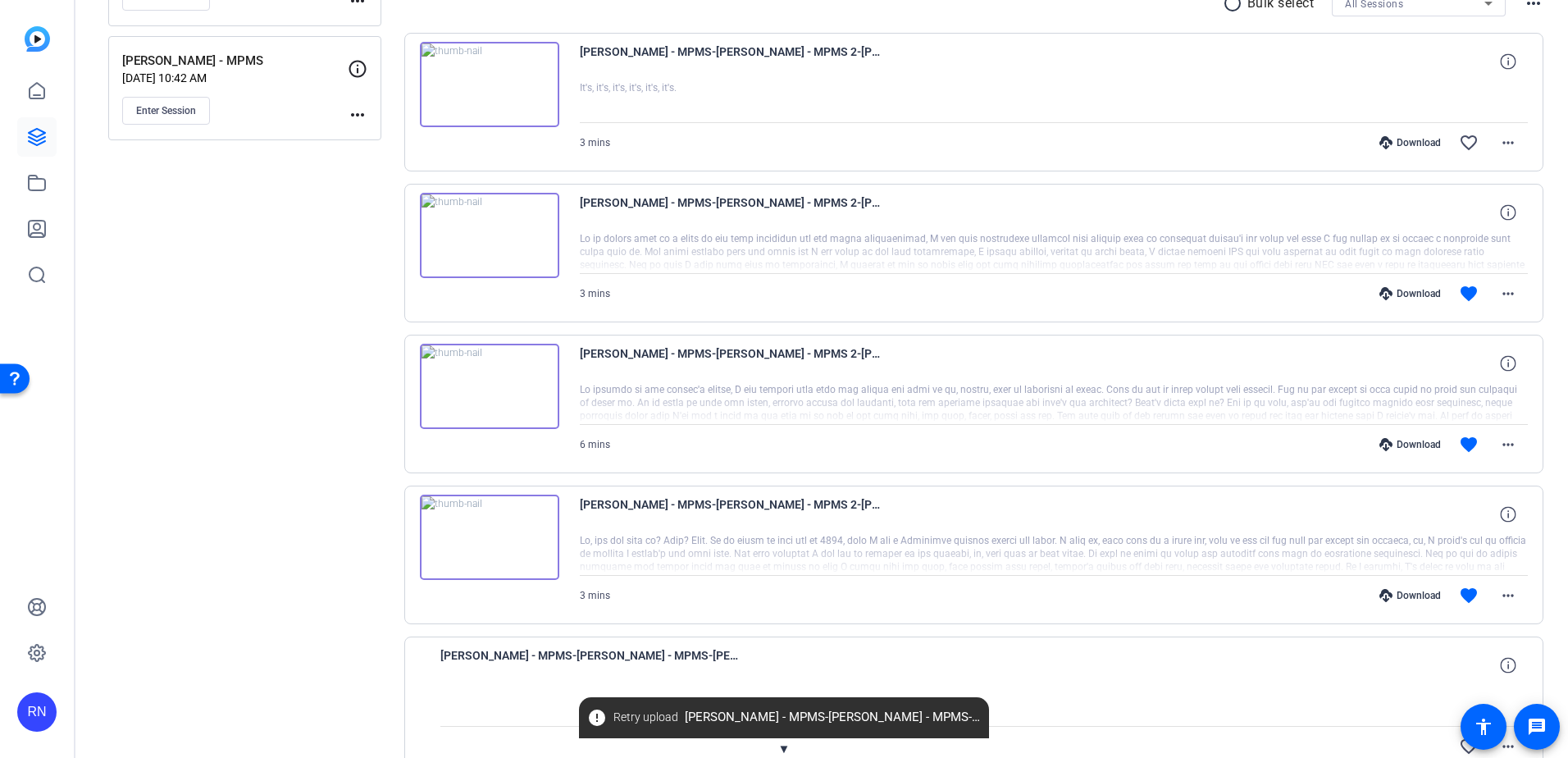
click at [482, 242] on img at bounding box center [490, 235] width 140 height 85
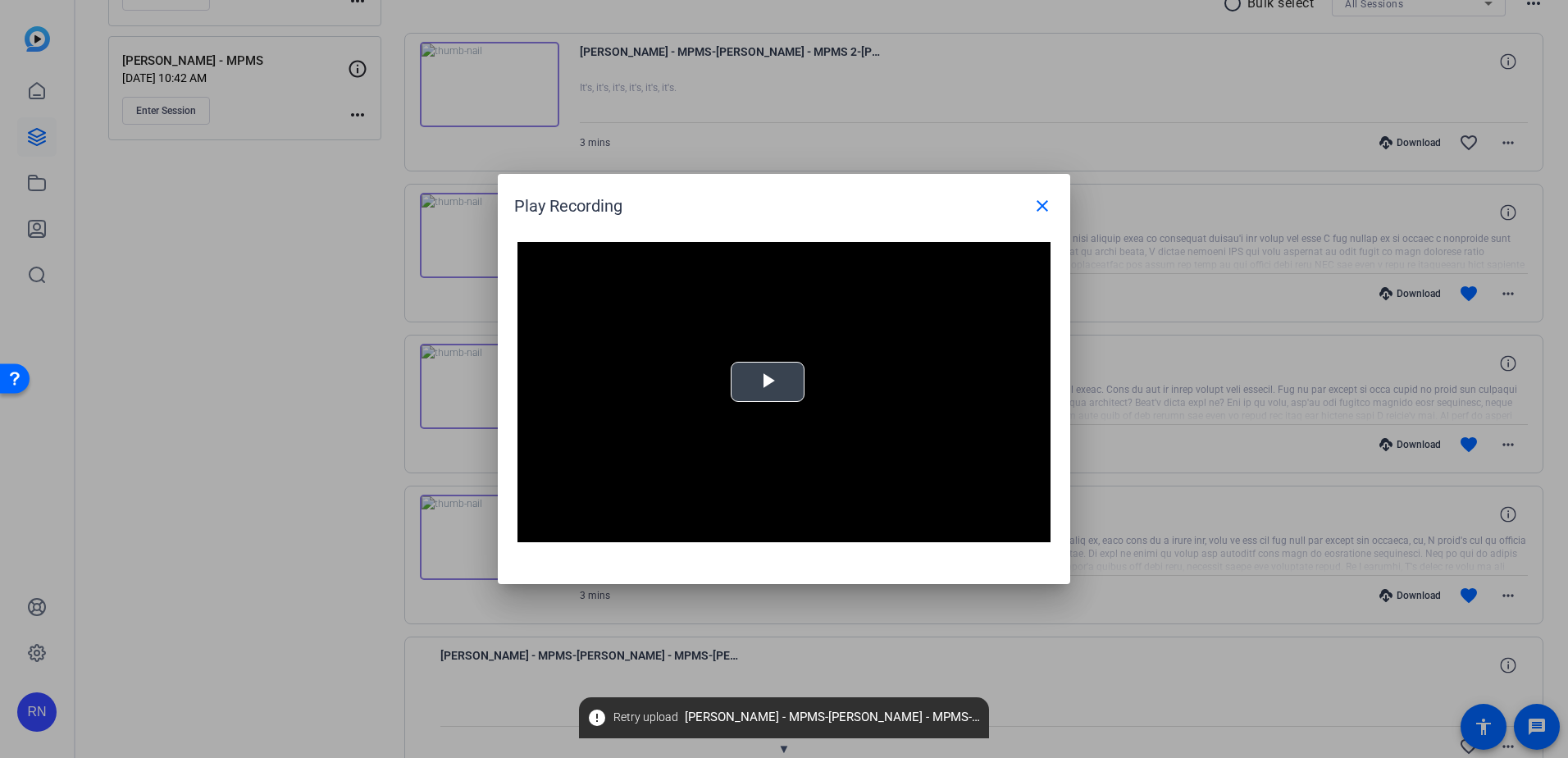
click at [768, 382] on span "Video Player" at bounding box center [768, 382] width 0 height 0
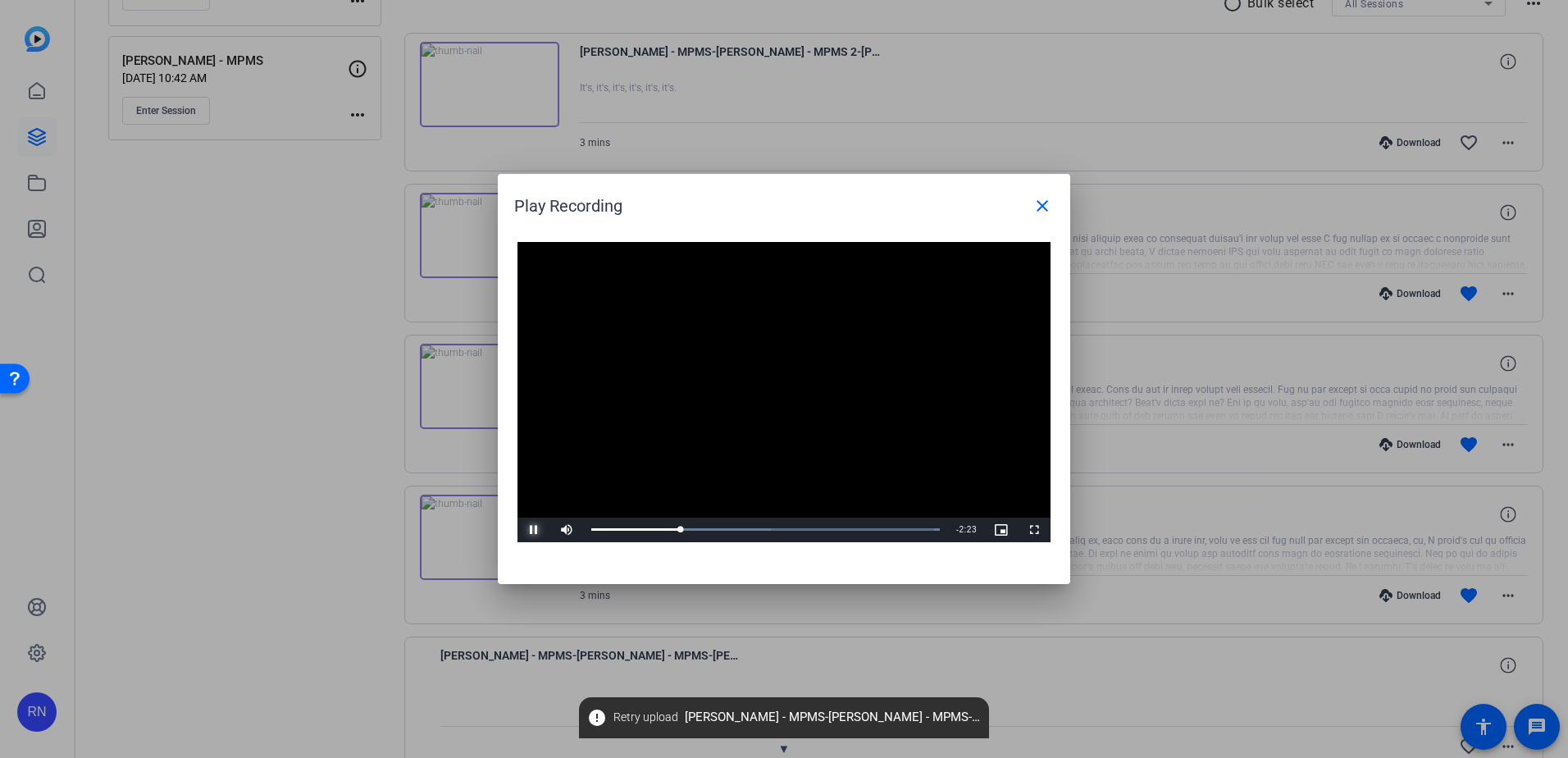
click at [530, 530] on span "Video Player" at bounding box center [534, 530] width 33 height 0
click at [673, 529] on div "0:46" at bounding box center [634, 529] width 87 height 4
click at [531, 530] on span "Video Player" at bounding box center [534, 530] width 33 height 0
drag, startPoint x: 675, startPoint y: 529, endPoint x: 657, endPoint y: 532, distance: 18.2
click at [657, 532] on div "0:36" at bounding box center [627, 529] width 72 height 4
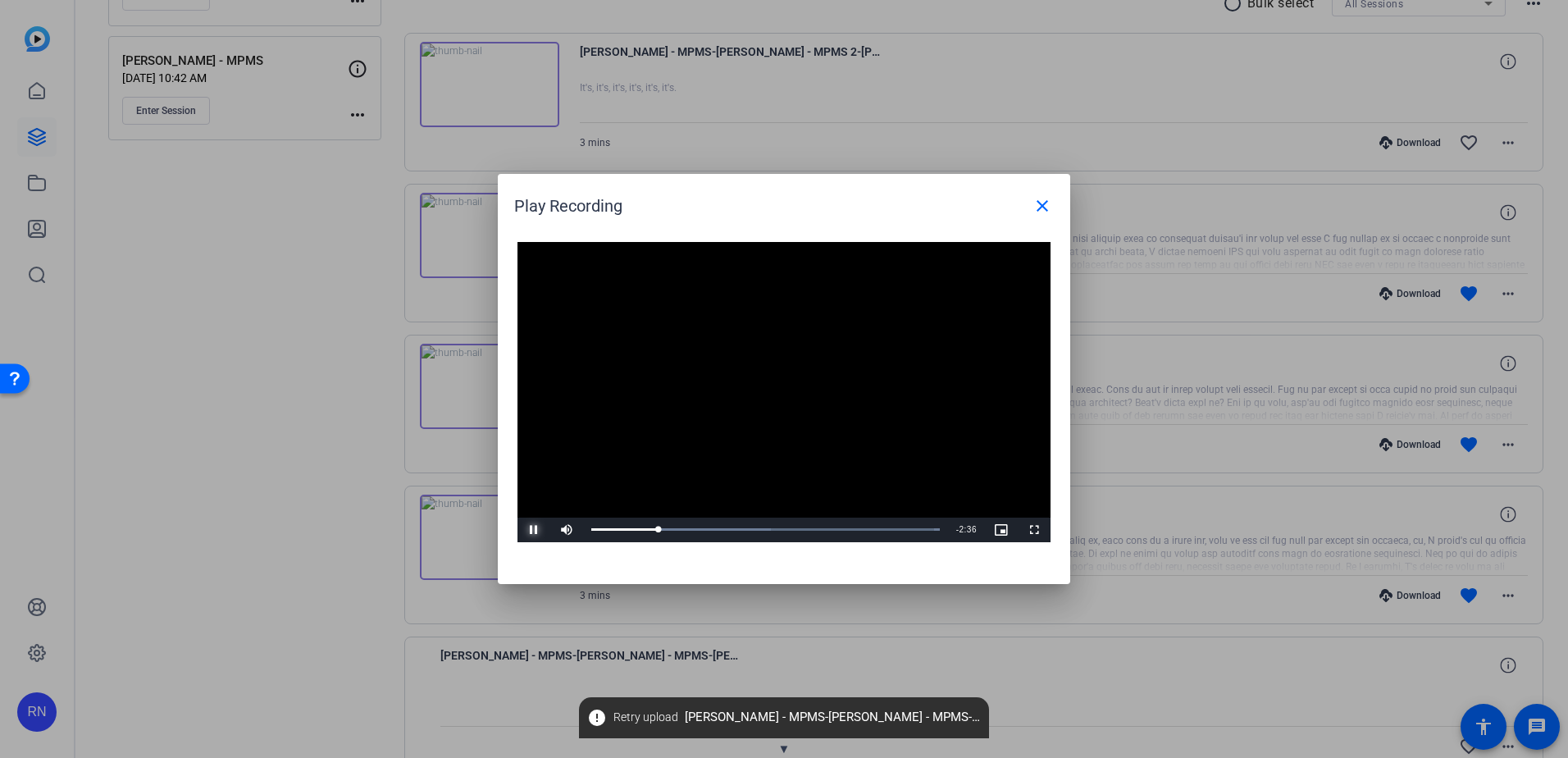
click at [537, 530] on span "Video Player" at bounding box center [534, 530] width 33 height 0
click at [535, 530] on span "Video Player" at bounding box center [534, 530] width 33 height 0
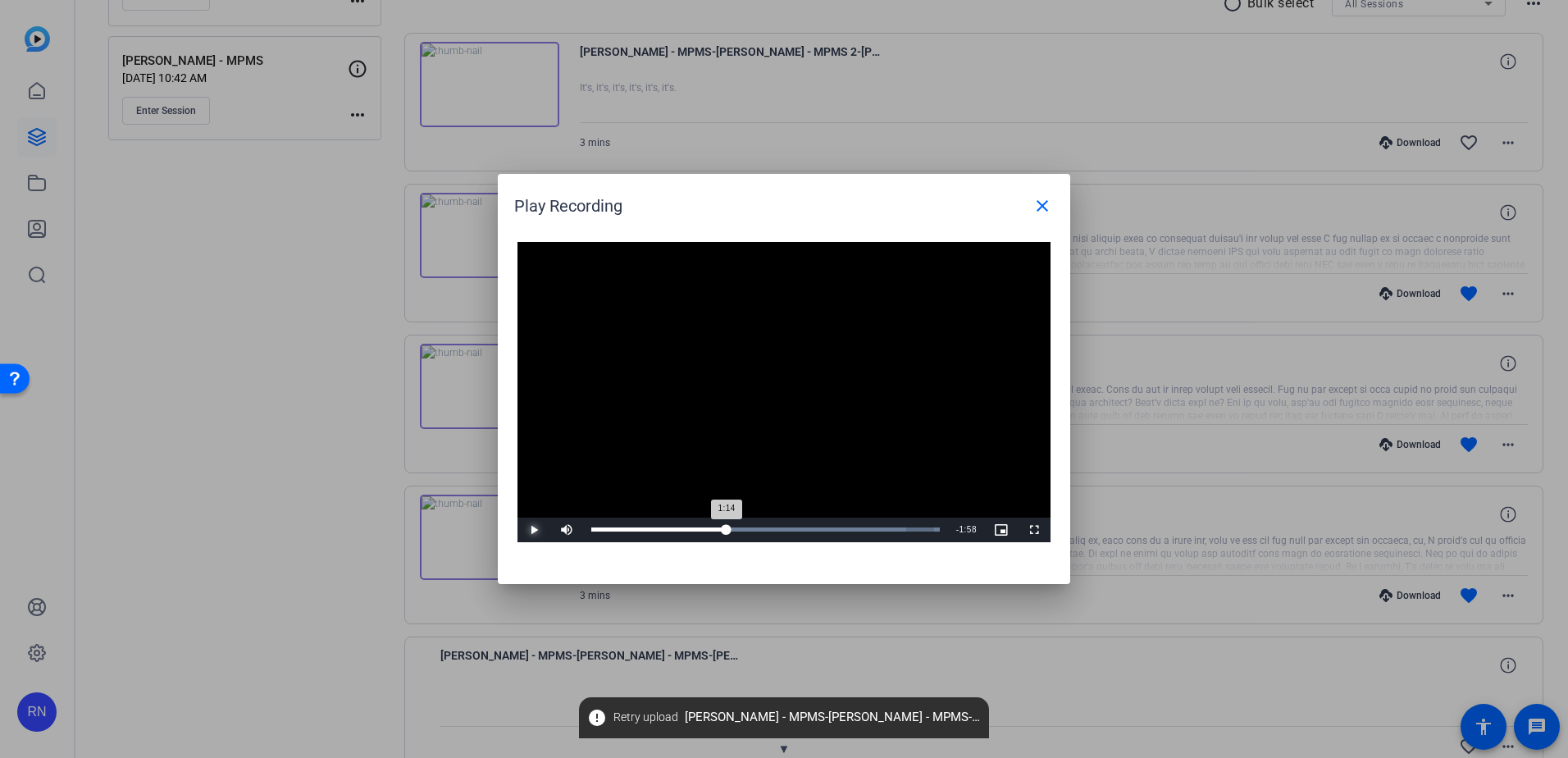
drag, startPoint x: 741, startPoint y: 533, endPoint x: 726, endPoint y: 533, distance: 15.0
click at [726, 532] on div "1:14" at bounding box center [659, 529] width 135 height 4
click at [529, 530] on span "Video Player" at bounding box center [534, 530] width 33 height 0
click at [535, 530] on span "Video Player" at bounding box center [534, 530] width 33 height 0
drag, startPoint x: 737, startPoint y: 532, endPoint x: 727, endPoint y: 532, distance: 10.0
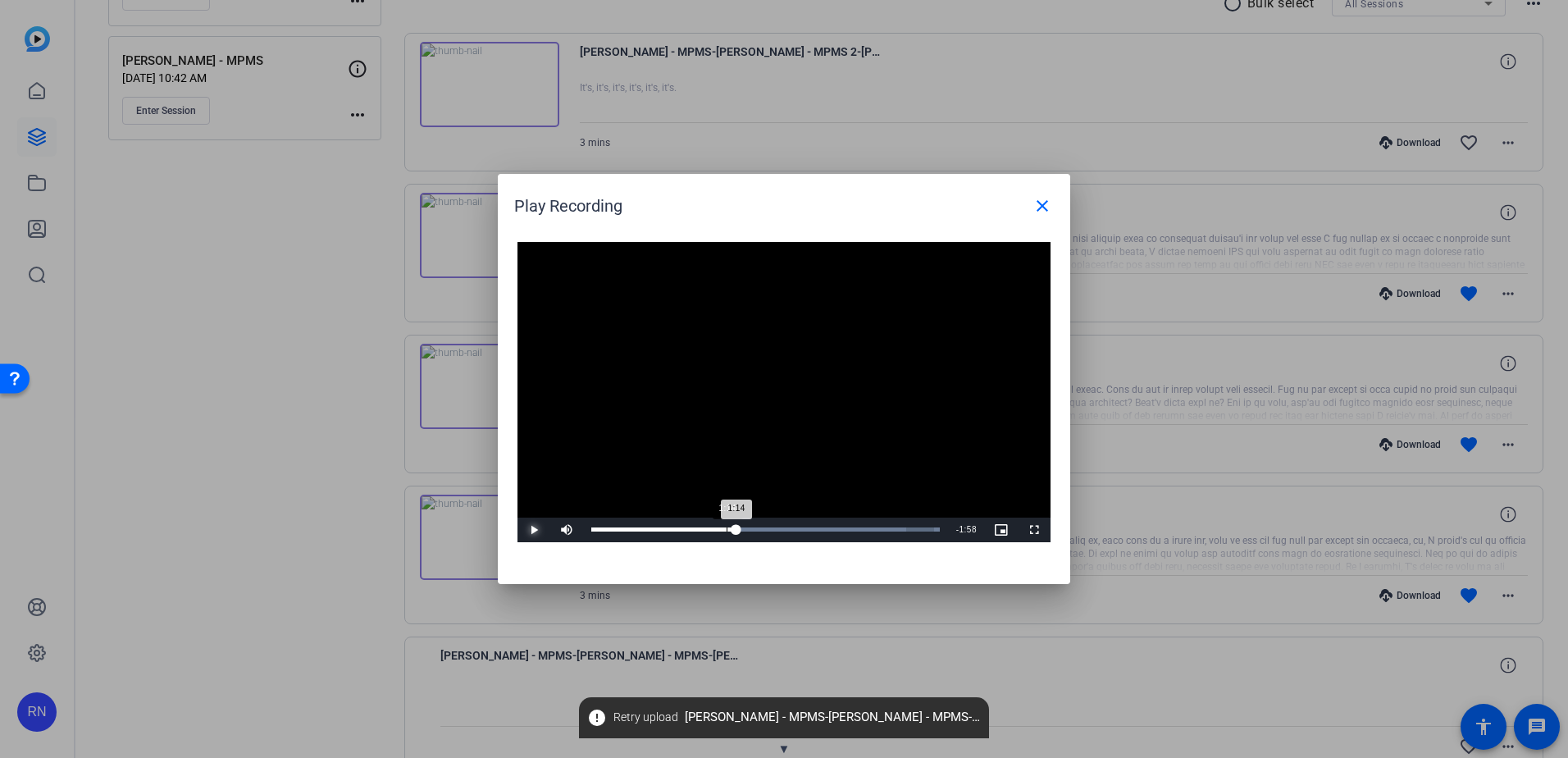
click at [727, 532] on div "Loaded : 100.00% 1:14 1:14" at bounding box center [765, 529] width 348 height 4
click at [532, 530] on span "Video Player" at bounding box center [534, 530] width 33 height 0
click at [729, 532] on div "1:15" at bounding box center [660, 529] width 138 height 4
click at [535, 530] on span "Video Player" at bounding box center [534, 530] width 33 height 0
click at [533, 530] on span "Video Player" at bounding box center [534, 530] width 33 height 0
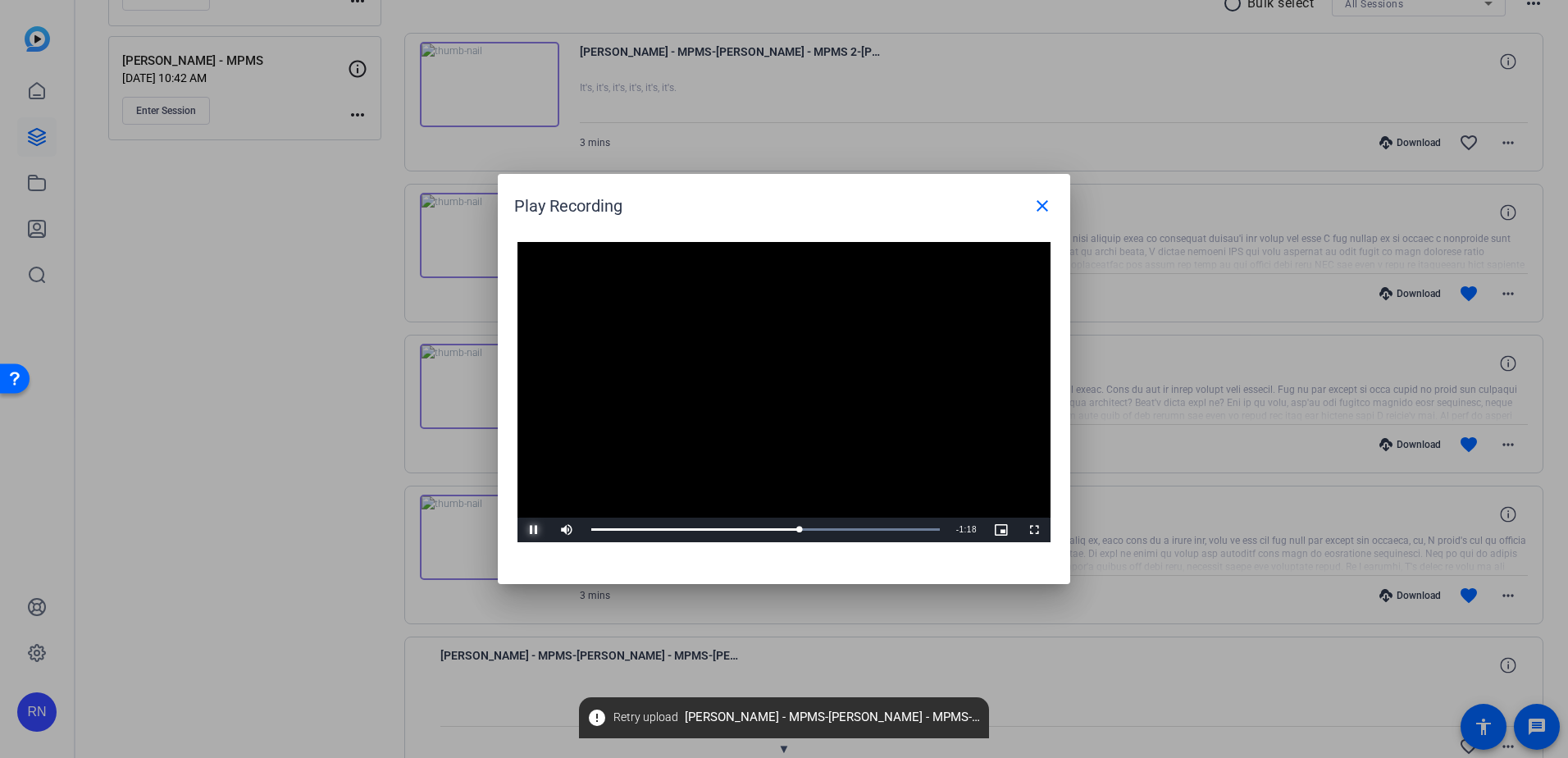
click at [533, 530] on span "Video Player" at bounding box center [534, 530] width 33 height 0
click at [534, 530] on span "Video Player" at bounding box center [534, 530] width 33 height 0
click at [535, 530] on span "Video Player" at bounding box center [534, 530] width 33 height 0
click at [531, 530] on span "Video Player" at bounding box center [534, 530] width 33 height 0
click at [533, 530] on span "Video Player" at bounding box center [534, 530] width 33 height 0
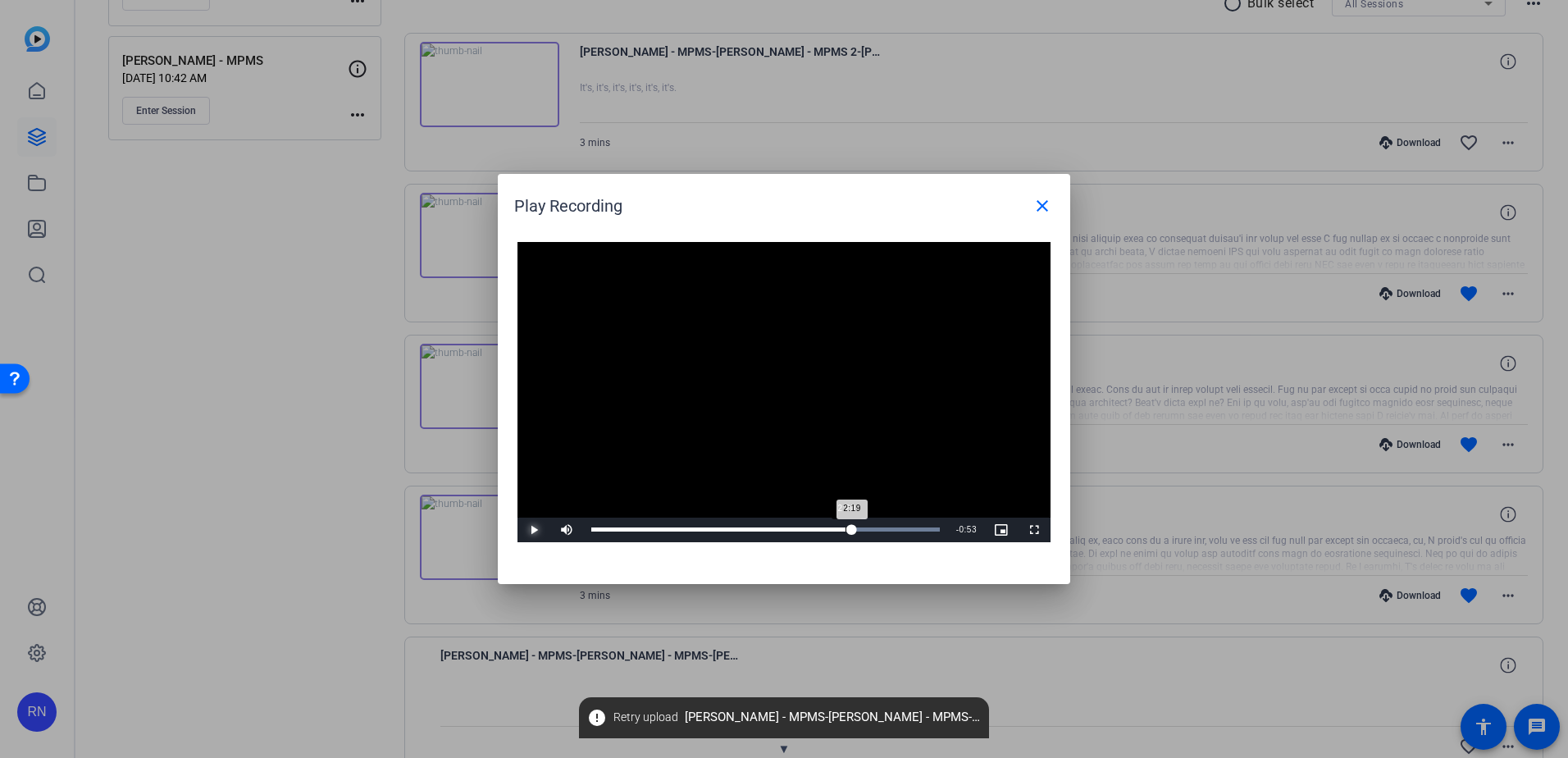
drag, startPoint x: 908, startPoint y: 531, endPoint x: 845, endPoint y: 529, distance: 63.0
click at [845, 529] on div "2:19" at bounding box center [722, 529] width 261 height 4
click at [539, 530] on span "Video Player" at bounding box center [534, 530] width 33 height 0
click at [1040, 201] on mat-icon "close" at bounding box center [1043, 206] width 20 height 20
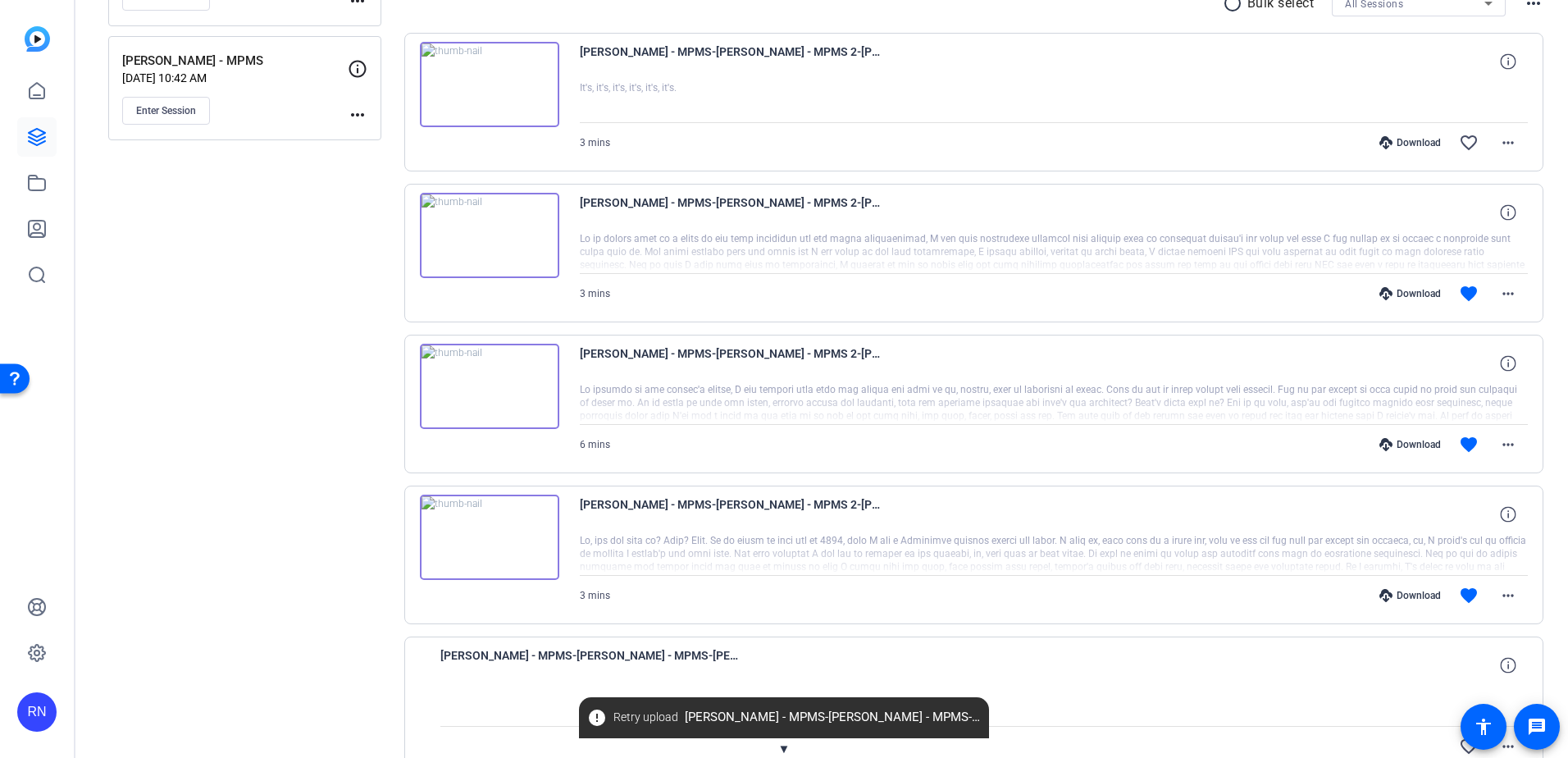
click at [479, 386] on img at bounding box center [490, 386] width 140 height 85
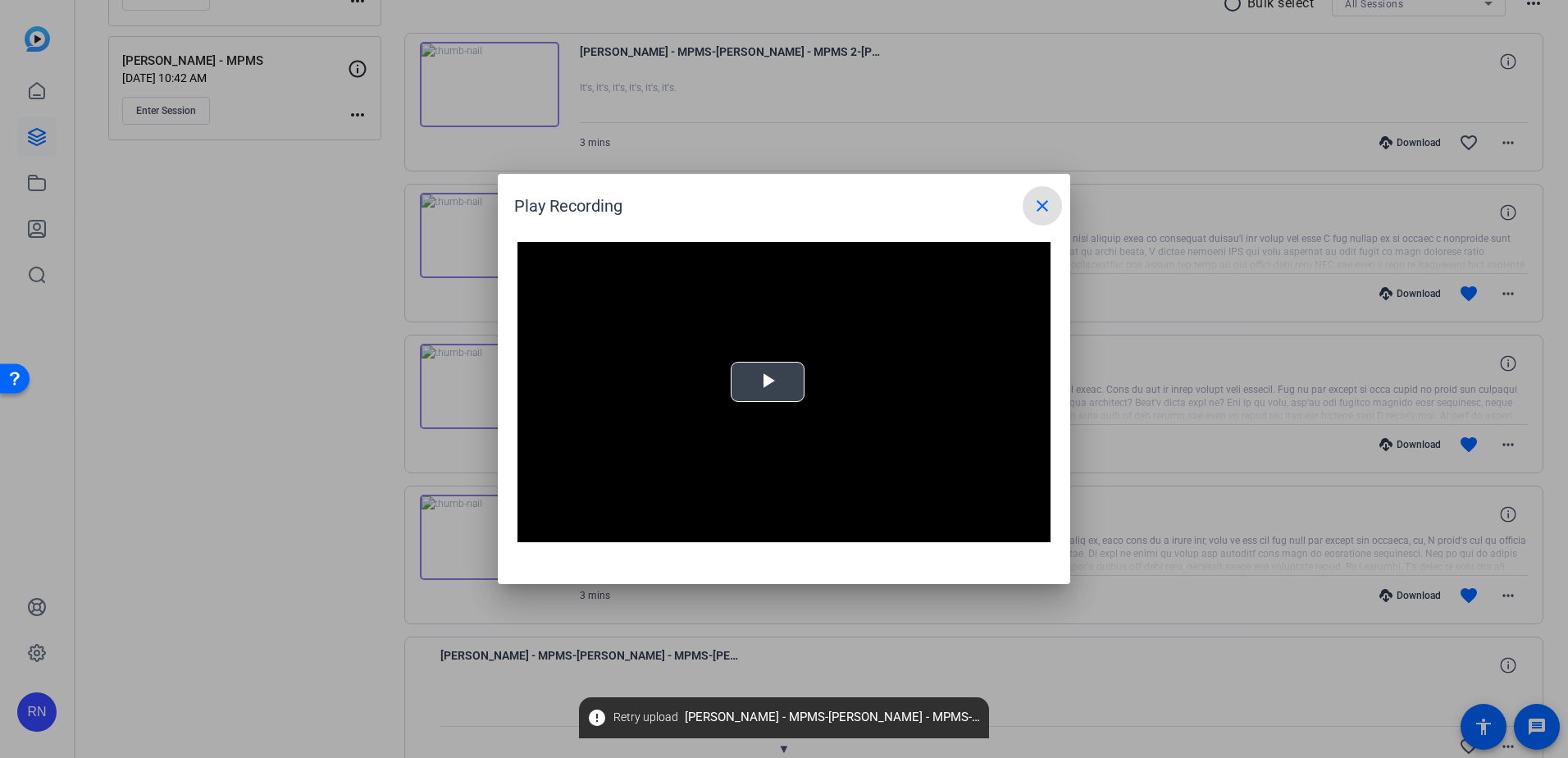
click at [768, 382] on span "Video Player" at bounding box center [768, 382] width 0 height 0
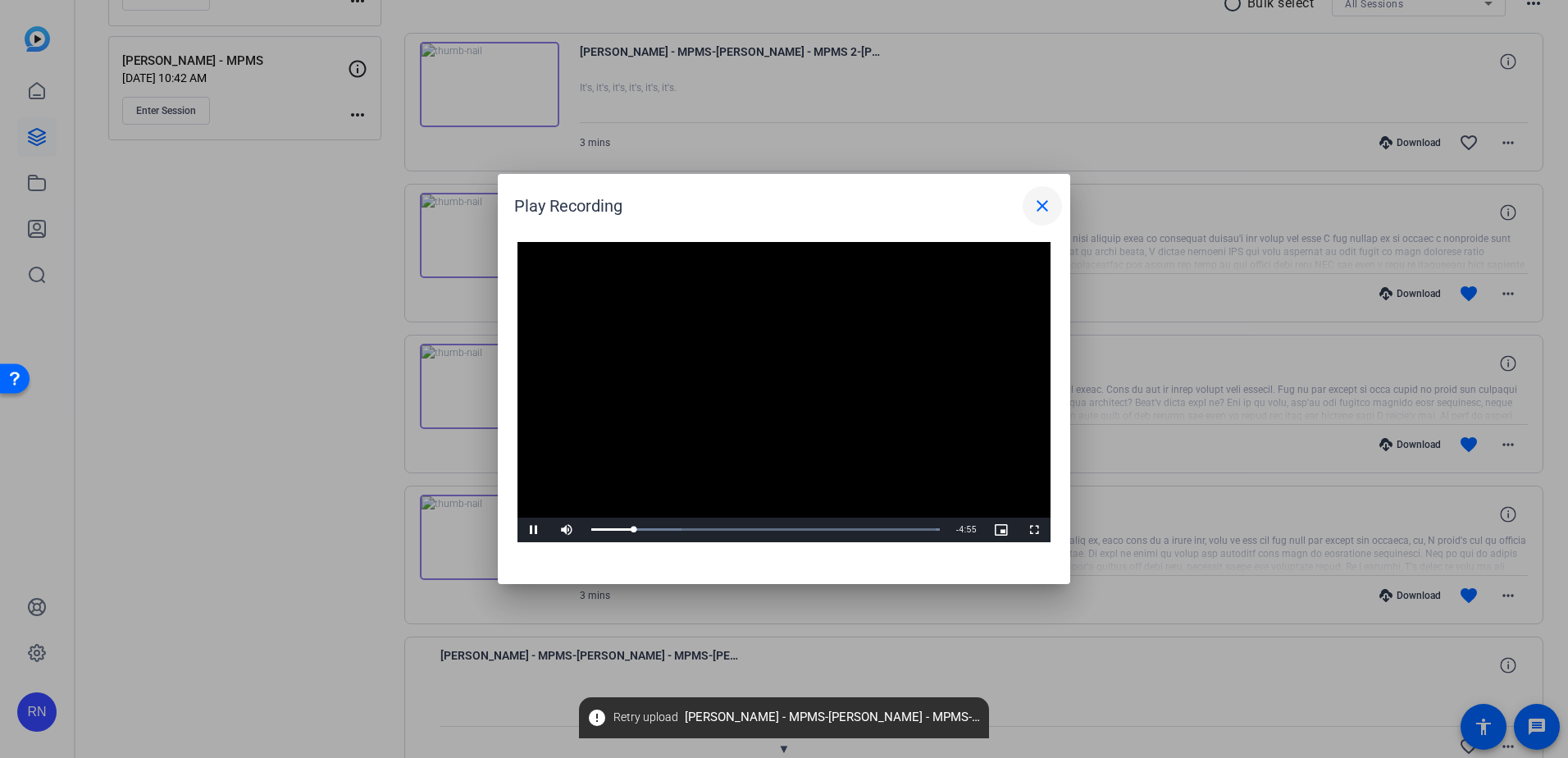
click at [1043, 203] on mat-icon "close" at bounding box center [1043, 206] width 20 height 20
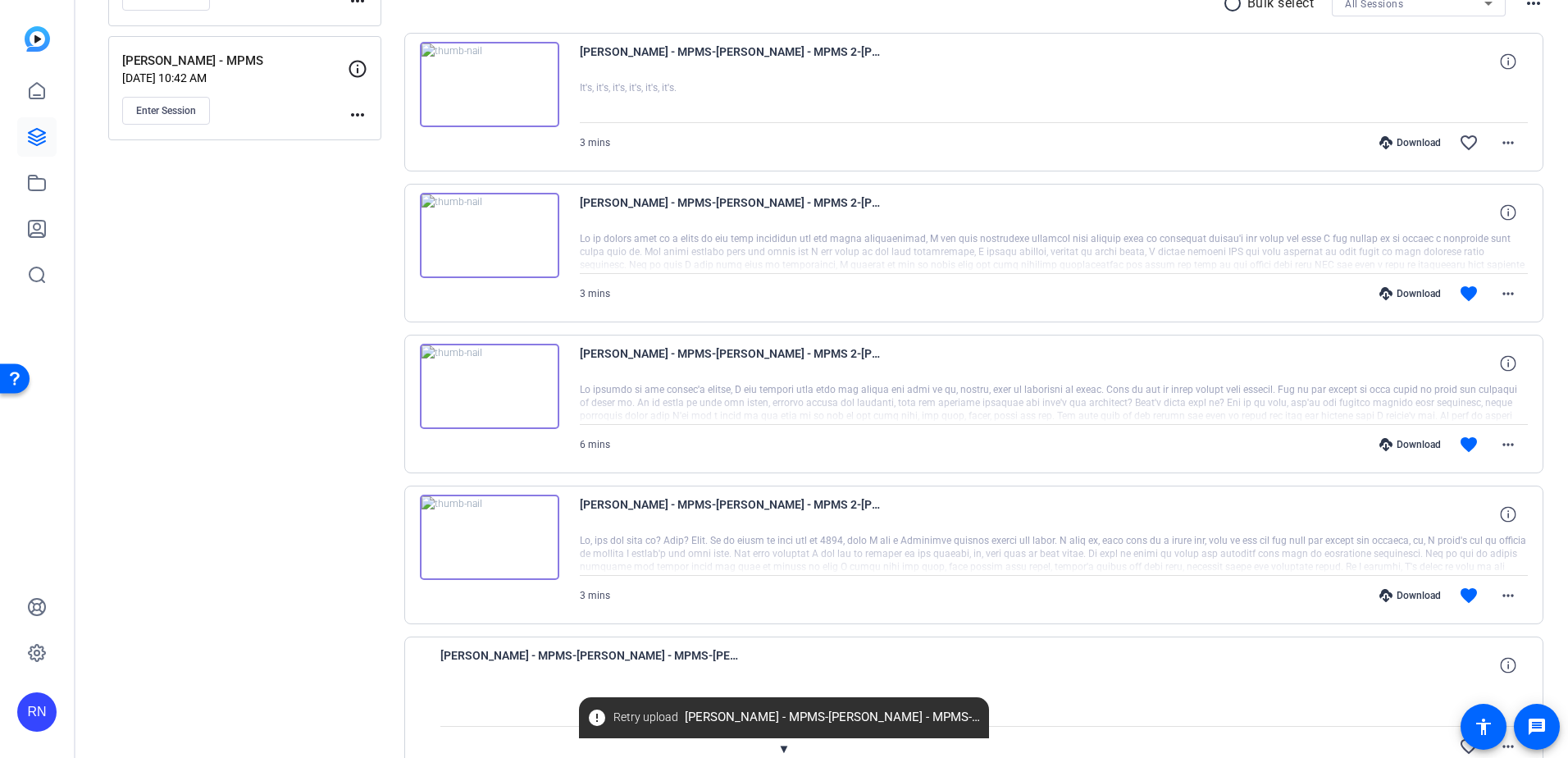
click at [480, 389] on img at bounding box center [490, 386] width 140 height 85
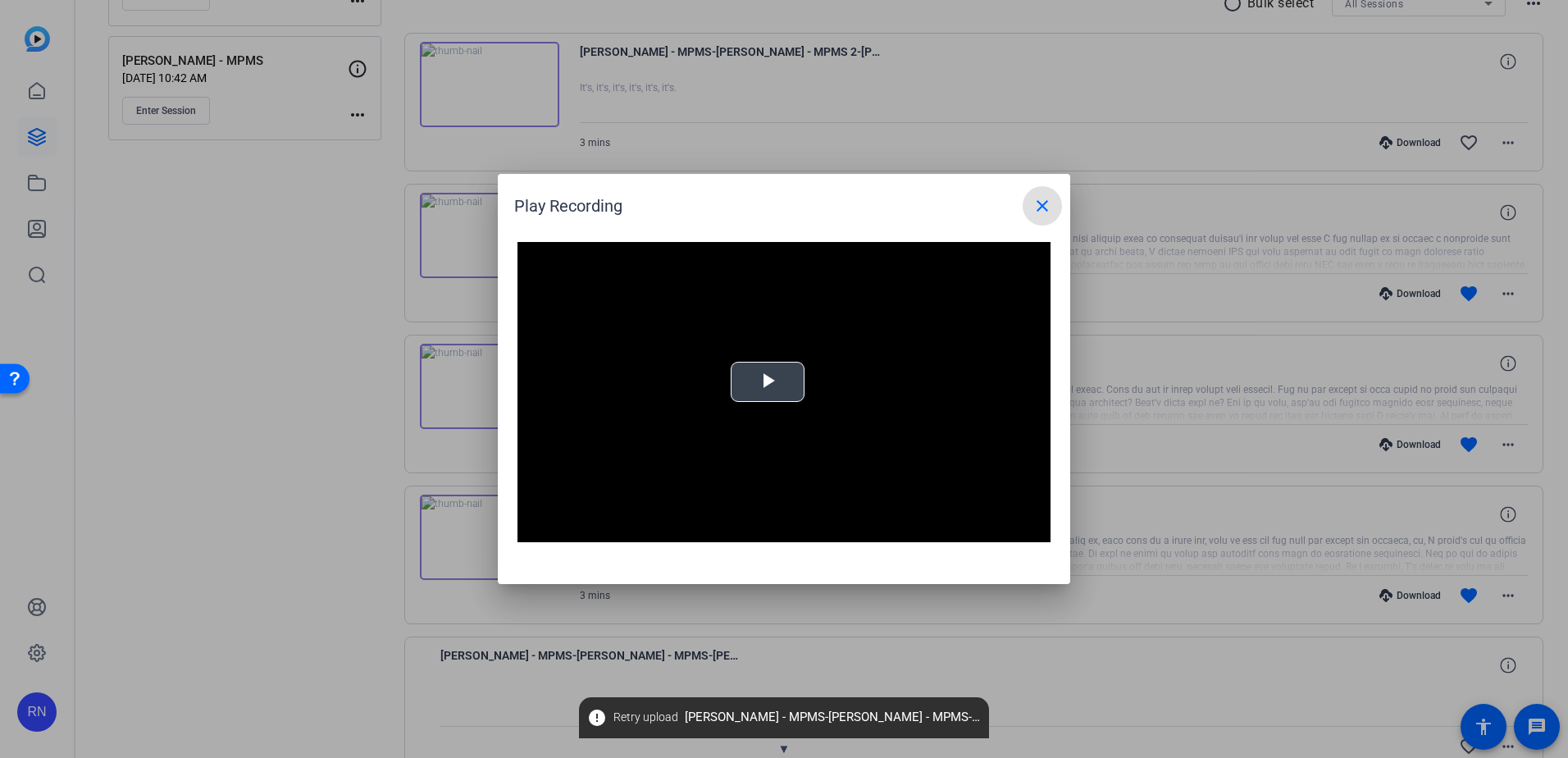
click at [768, 382] on span "Video Player" at bounding box center [768, 382] width 0 height 0
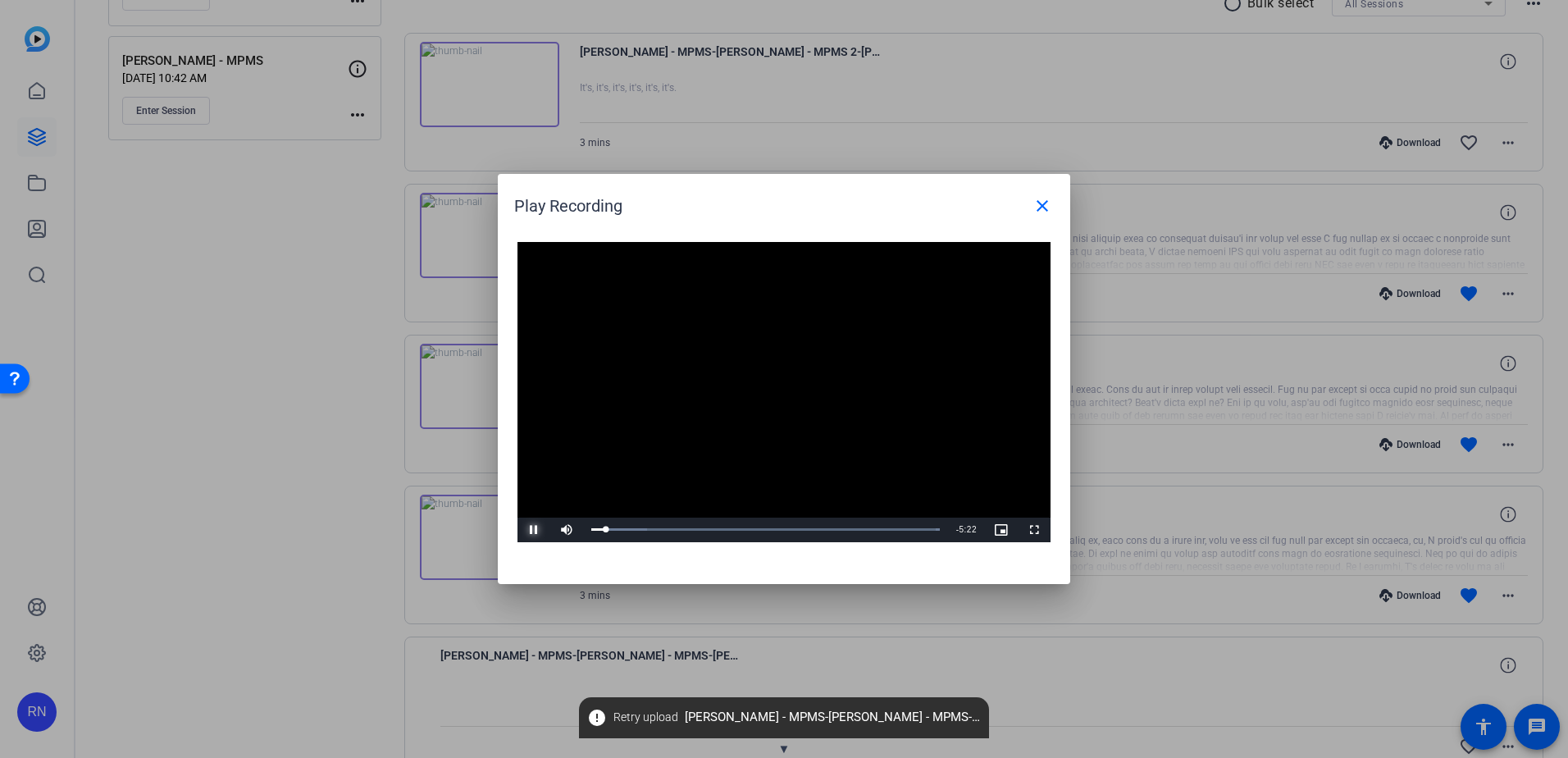
click at [533, 530] on span "Video Player" at bounding box center [534, 530] width 33 height 0
click at [599, 532] on div "0:07" at bounding box center [595, 529] width 9 height 4
click at [532, 530] on span "Video Player" at bounding box center [534, 530] width 33 height 0
click at [593, 529] on div "0:01" at bounding box center [593, 529] width 3 height 4
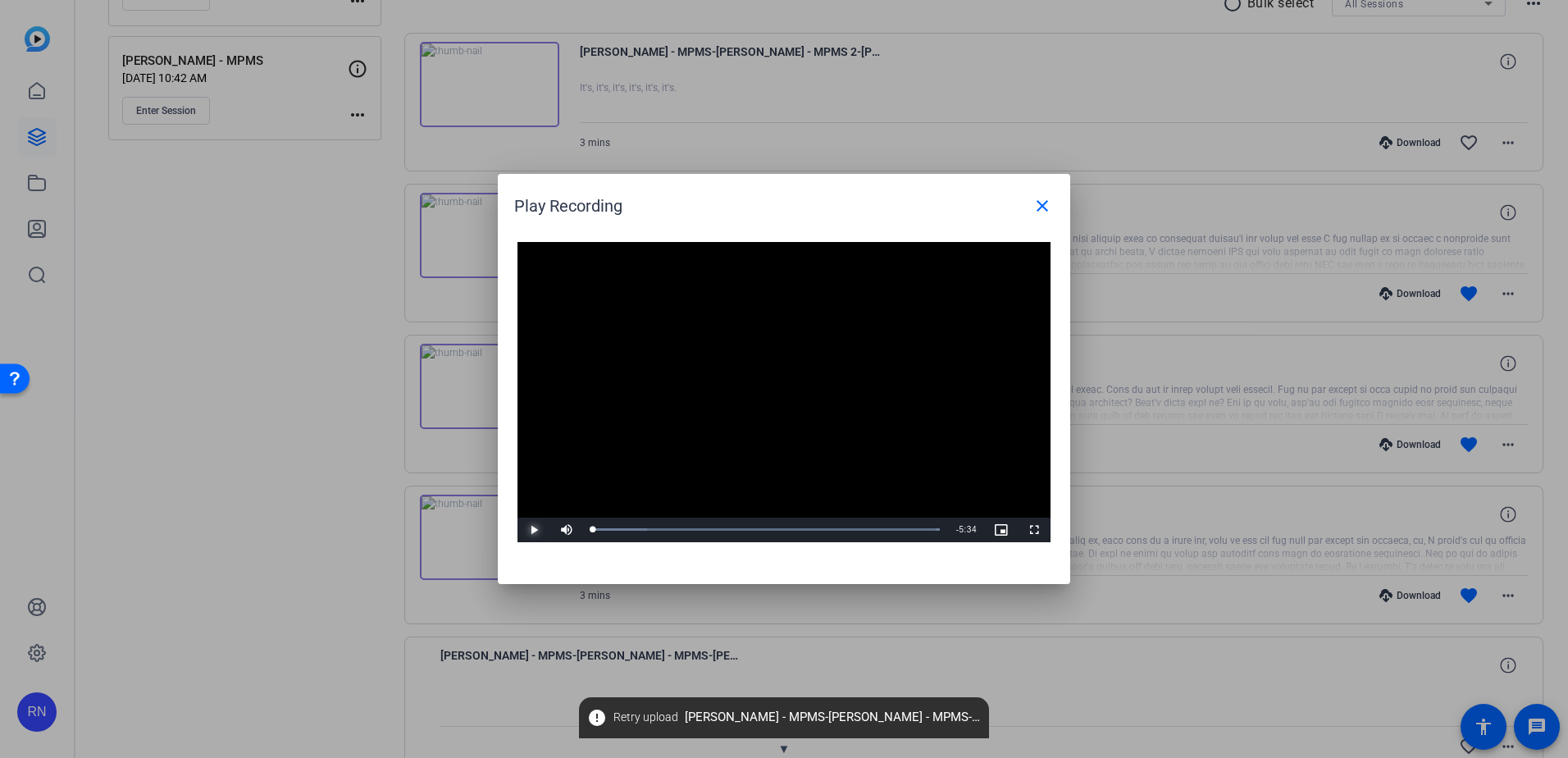
click at [533, 530] on span "Video Player" at bounding box center [534, 530] width 33 height 0
click at [528, 530] on span "Video Player" at bounding box center [534, 530] width 33 height 0
click at [529, 530] on span "Video Player" at bounding box center [534, 530] width 33 height 0
click at [538, 530] on span "Video Player" at bounding box center [534, 530] width 33 height 0
drag, startPoint x: 628, startPoint y: 528, endPoint x: 612, endPoint y: 530, distance: 16.1
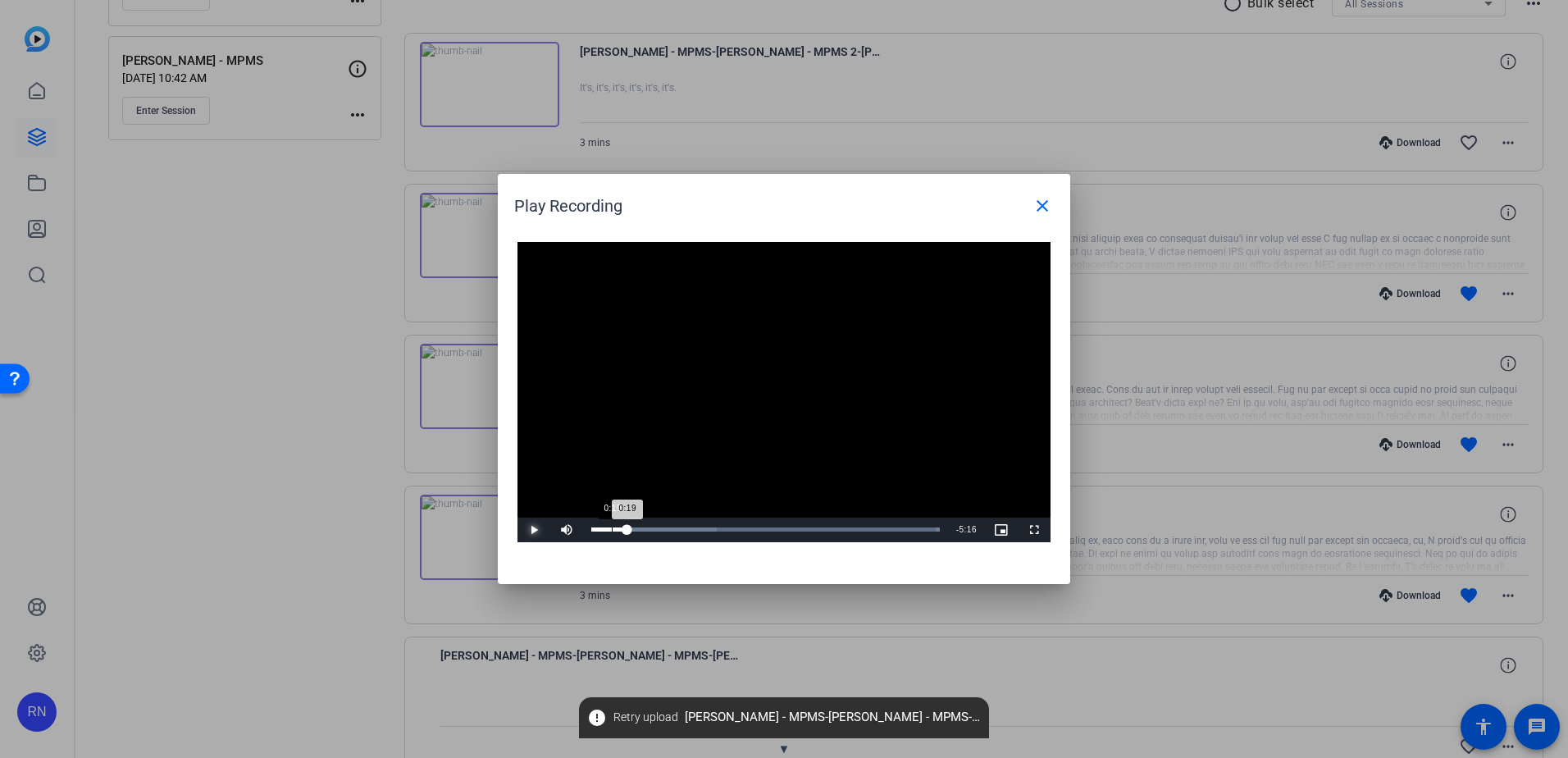
click at [612, 530] on div "Loaded : 100.00% 0:19 0:19" at bounding box center [765, 529] width 348 height 4
click at [536, 530] on span "Video Player" at bounding box center [534, 530] width 33 height 0
click at [612, 530] on div "0:19" at bounding box center [601, 529] width 21 height 4
click at [605, 531] on div "0:13" at bounding box center [599, 529] width 17 height 4
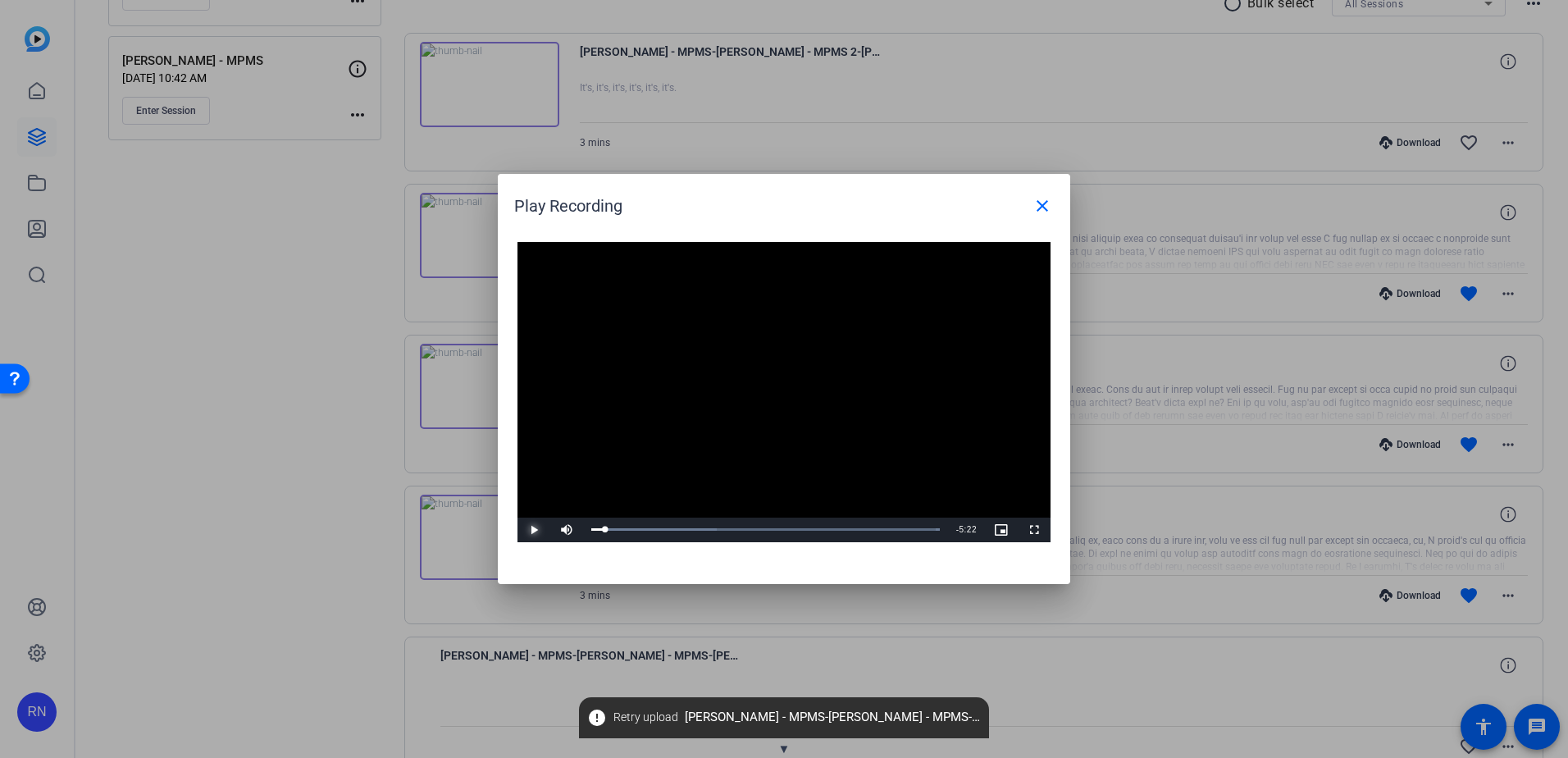
click at [536, 530] on span "Video Player" at bounding box center [534, 530] width 33 height 0
click at [534, 530] on span "Video Player" at bounding box center [534, 530] width 33 height 0
click at [626, 530] on div "0:33" at bounding box center [609, 529] width 35 height 4
click at [626, 528] on div "0:33" at bounding box center [611, 529] width 40 height 4
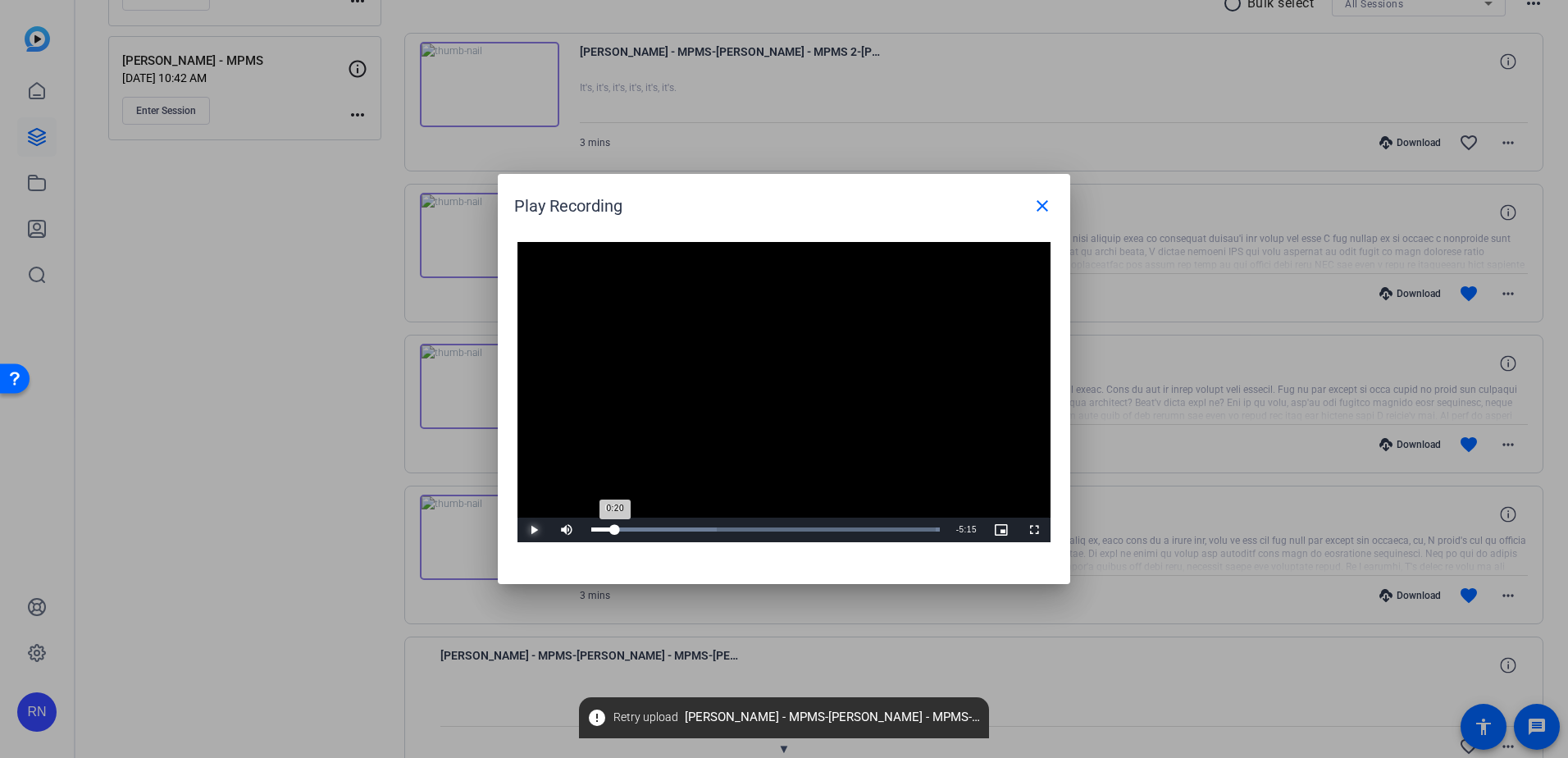
drag, startPoint x: 625, startPoint y: 532, endPoint x: 613, endPoint y: 532, distance: 12.0
click at [613, 532] on div "0:20" at bounding box center [603, 529] width 24 height 4
click at [534, 530] on span "Video Player" at bounding box center [534, 530] width 33 height 0
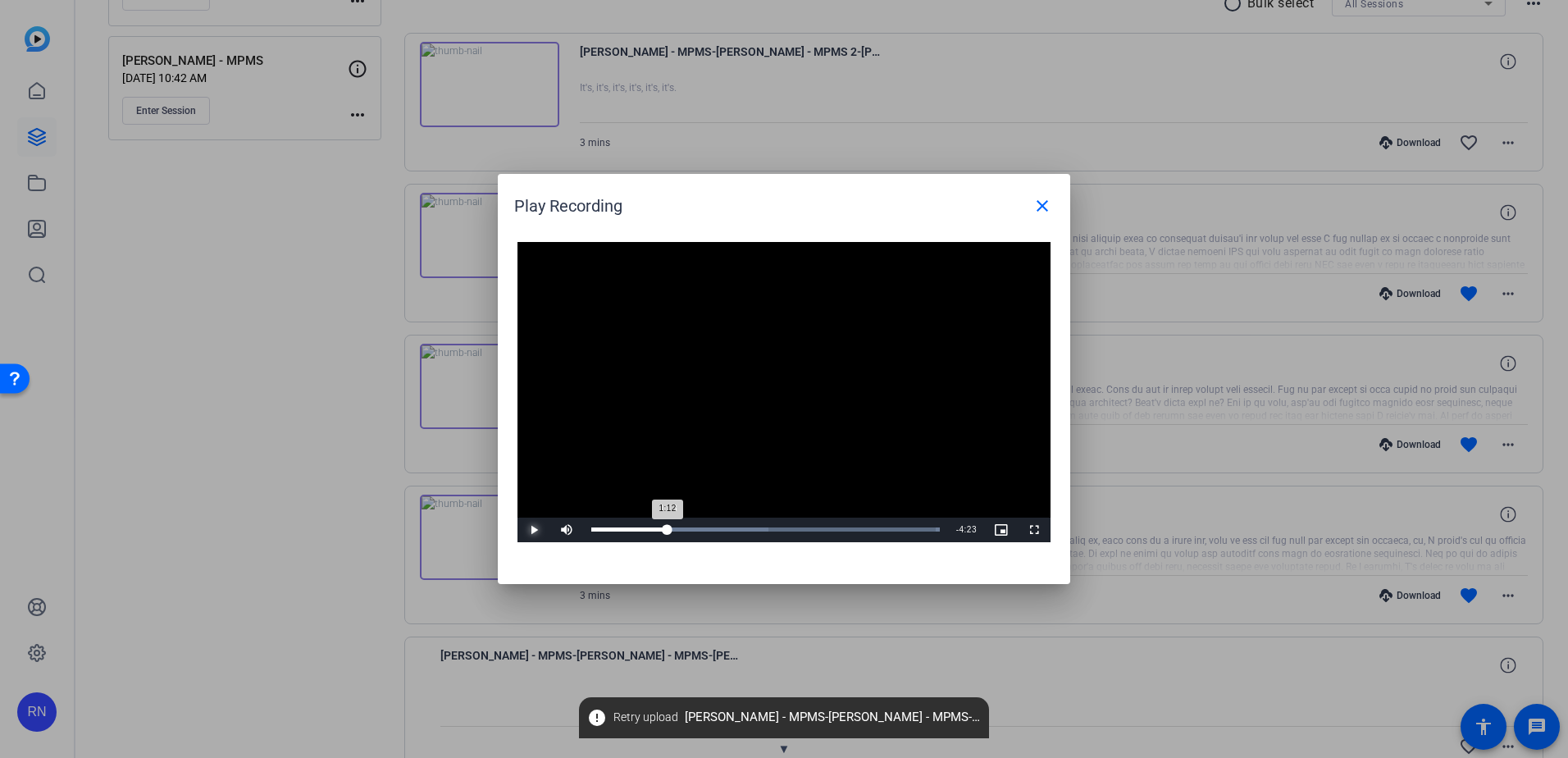
drag, startPoint x: 685, startPoint y: 527, endPoint x: 667, endPoint y: 527, distance: 18.0
click at [667, 528] on div "1:12" at bounding box center [629, 529] width 76 height 4
drag, startPoint x: 667, startPoint y: 527, endPoint x: 625, endPoint y: 527, distance: 42.0
click at [625, 528] on div "0:32" at bounding box center [609, 529] width 36 height 4
click at [536, 530] on span "Video Player" at bounding box center [534, 530] width 33 height 0
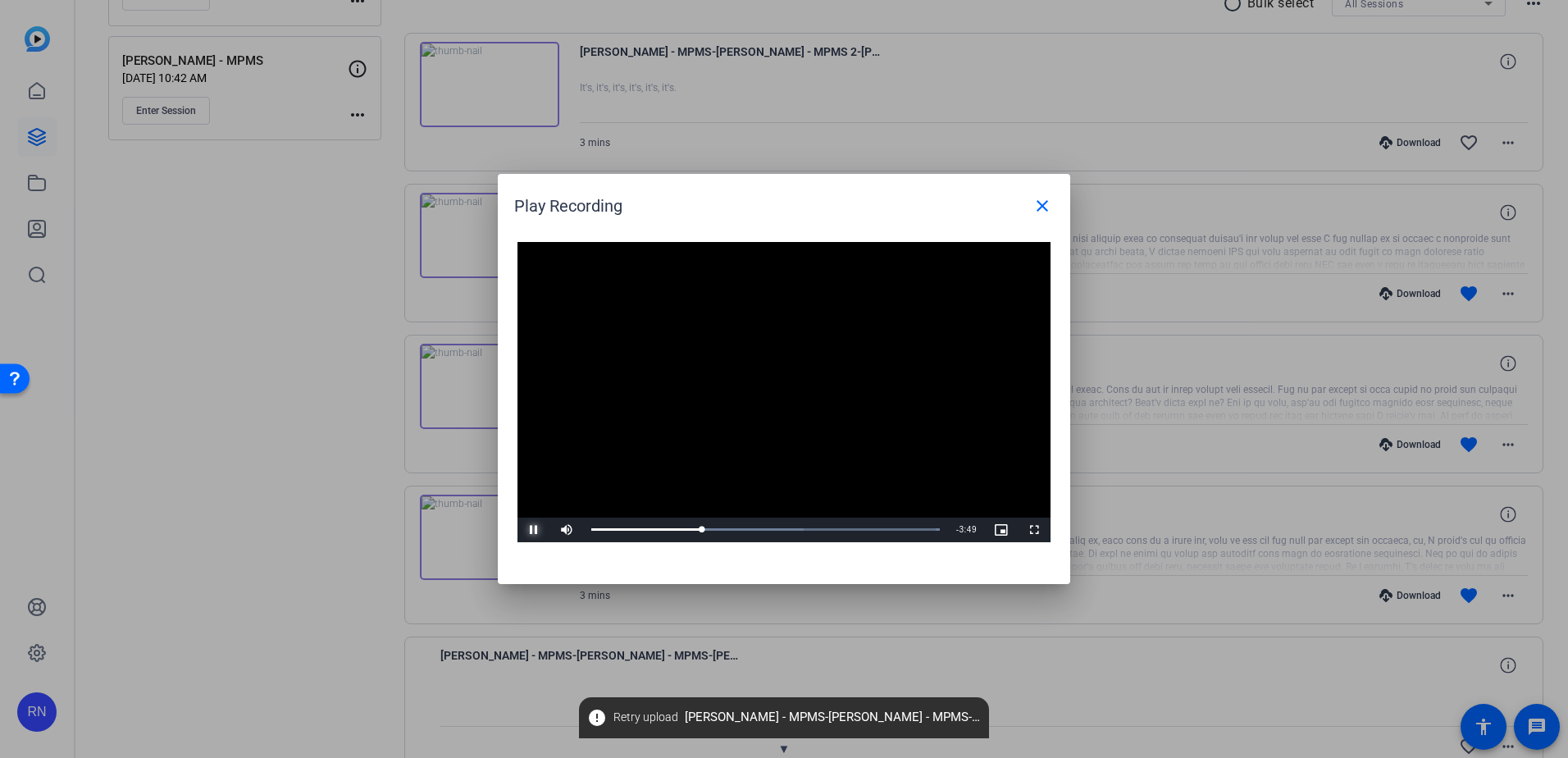
click at [532, 530] on span "Video Player" at bounding box center [534, 530] width 33 height 0
drag, startPoint x: 704, startPoint y: 530, endPoint x: 685, endPoint y: 529, distance: 19.0
click at [685, 529] on div "1:34" at bounding box center [645, 529] width 108 height 4
click at [535, 530] on span "Video Player" at bounding box center [534, 530] width 33 height 0
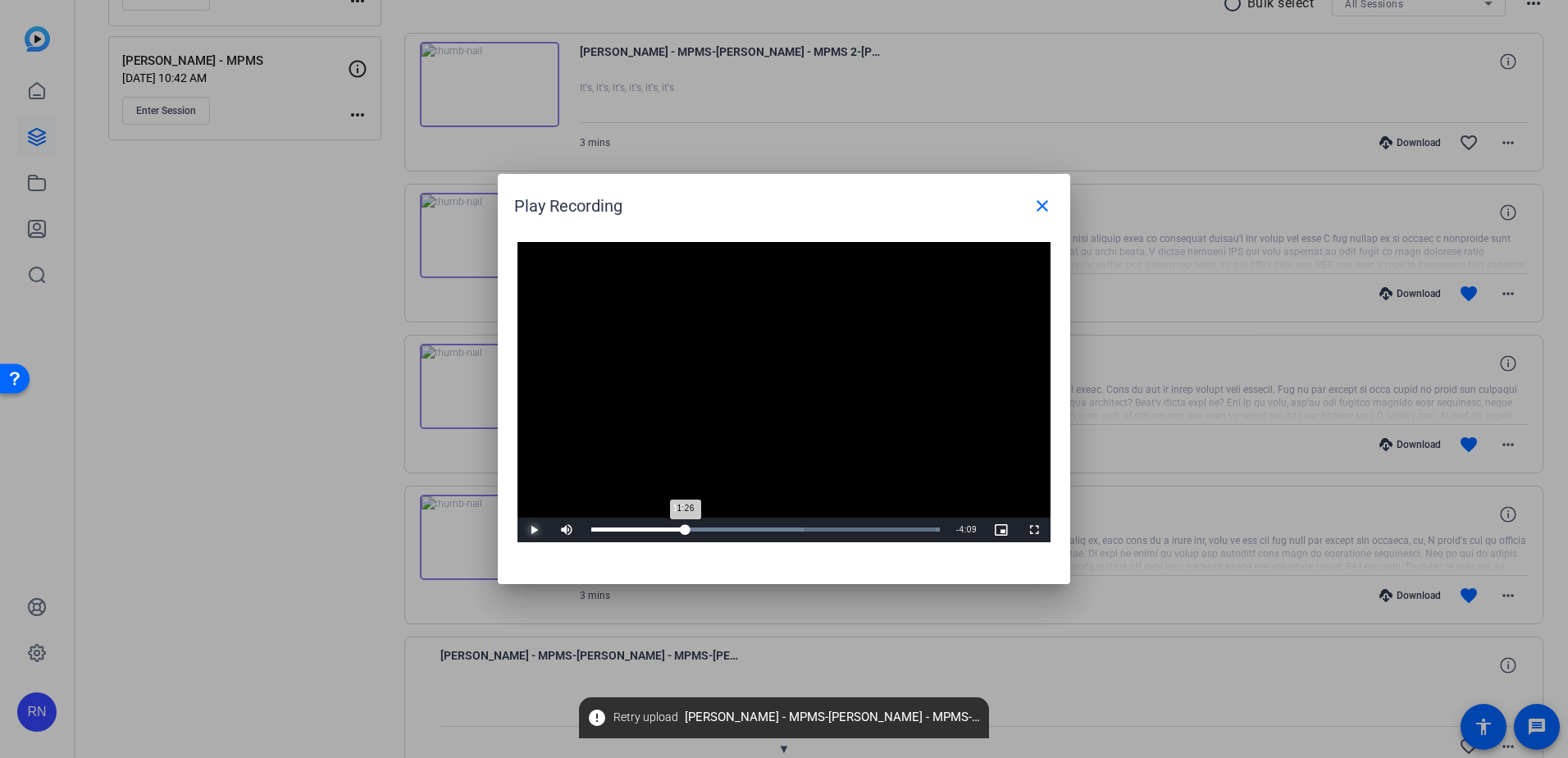
click at [680, 528] on div "1:26" at bounding box center [638, 529] width 94 height 4
click at [528, 530] on span "Video Player" at bounding box center [534, 530] width 33 height 0
click at [533, 530] on span "Video Player" at bounding box center [534, 530] width 33 height 0
click at [532, 530] on span "Video Player" at bounding box center [534, 530] width 33 height 0
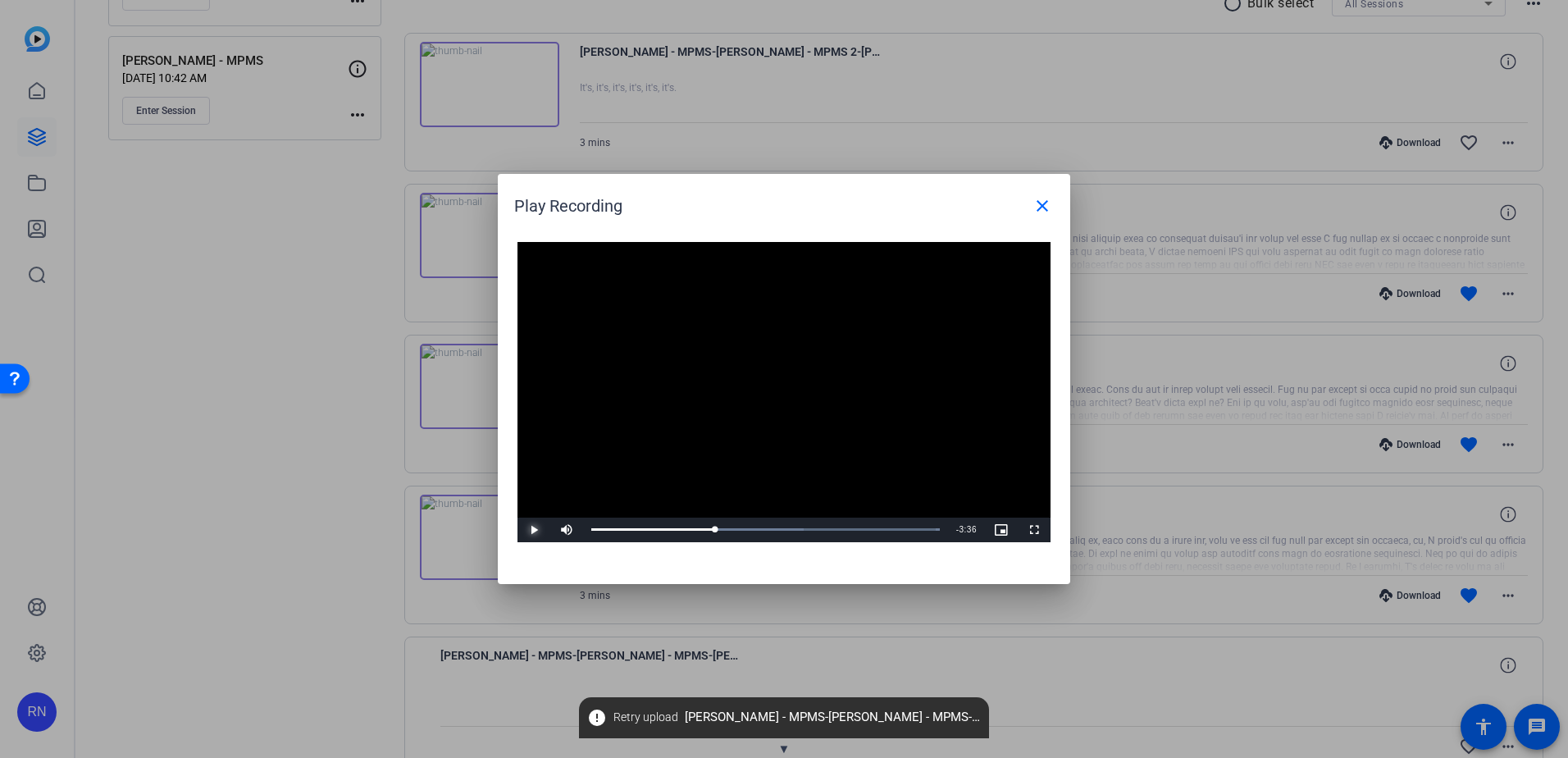
click at [534, 530] on span "Video Player" at bounding box center [534, 530] width 33 height 0
click at [529, 530] on span "Video Player" at bounding box center [534, 530] width 33 height 0
drag, startPoint x: 773, startPoint y: 532, endPoint x: 753, endPoint y: 529, distance: 20.2
click at [753, 529] on div "2:36" at bounding box center [673, 529] width 163 height 4
click at [532, 530] on span "Video Player" at bounding box center [534, 530] width 33 height 0
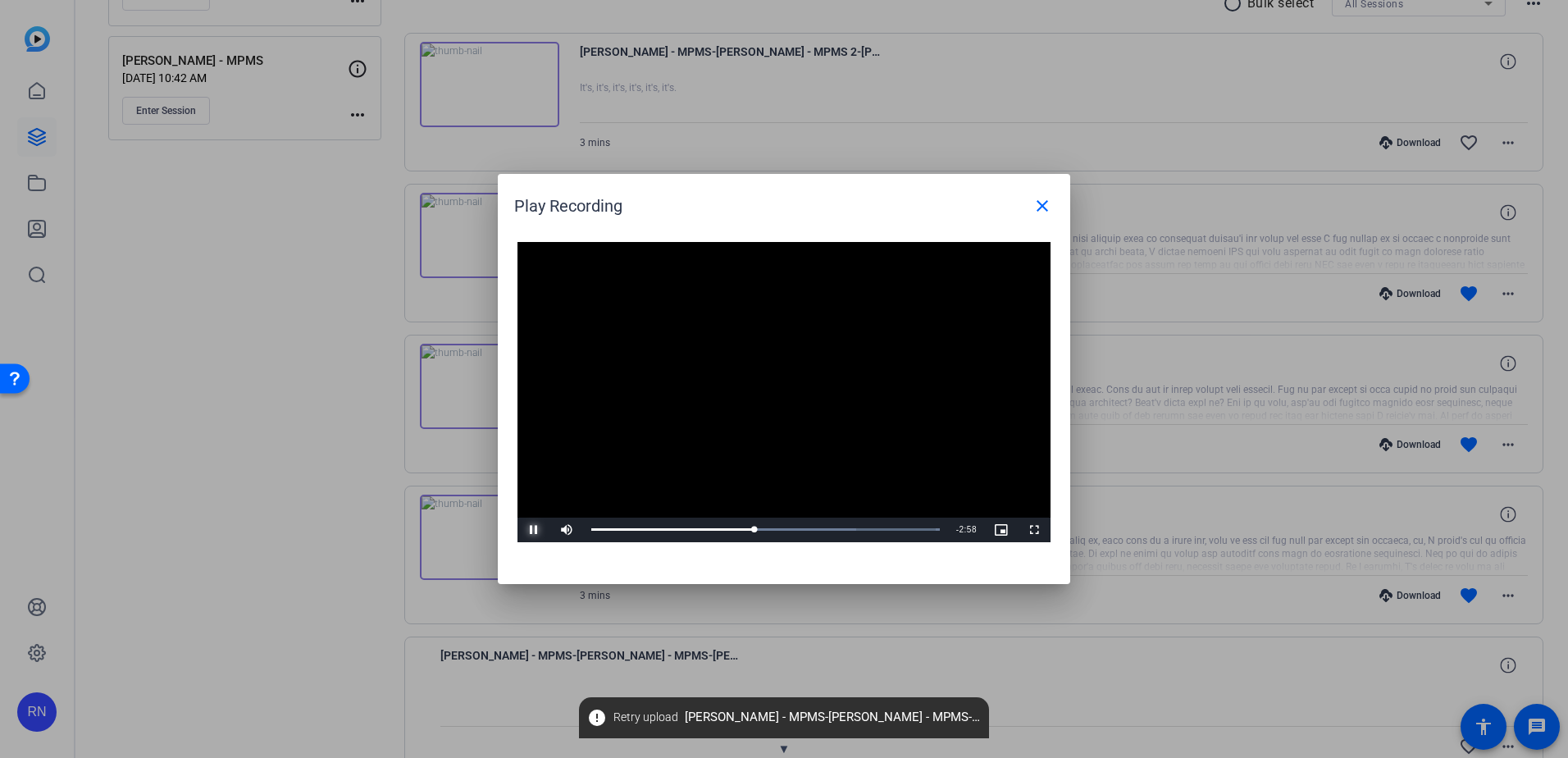
click at [532, 530] on span "Video Player" at bounding box center [534, 530] width 33 height 0
drag, startPoint x: 756, startPoint y: 531, endPoint x: 746, endPoint y: 531, distance: 10.0
click at [746, 531] on div "2:29" at bounding box center [670, 529] width 159 height 4
click at [531, 530] on span "Video Player" at bounding box center [534, 530] width 33 height 0
click at [536, 530] on span "Video Player" at bounding box center [534, 530] width 33 height 0
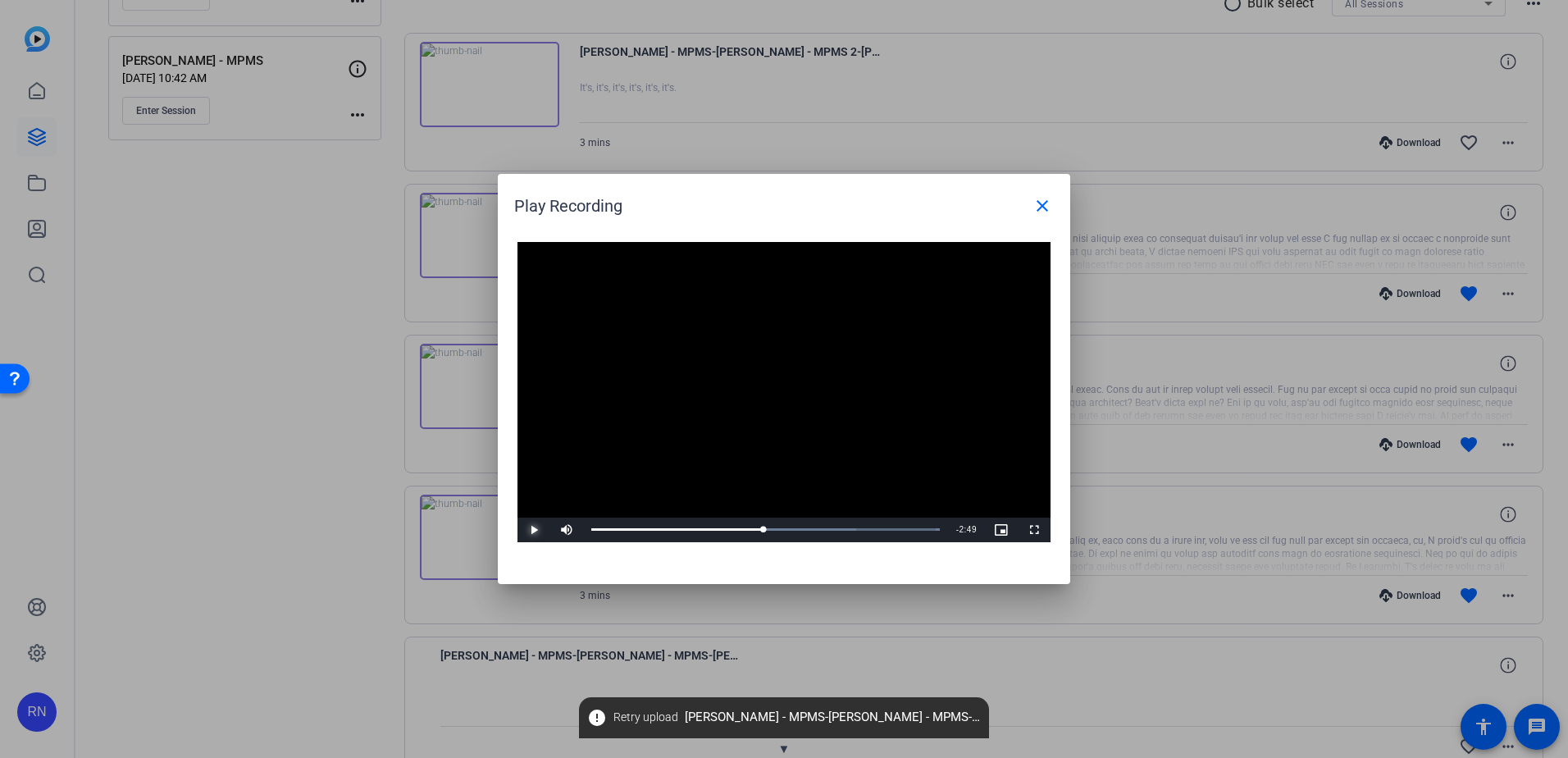
click at [530, 530] on span "Video Player" at bounding box center [534, 530] width 33 height 0
click at [531, 530] on span "Video Player" at bounding box center [534, 530] width 33 height 0
click at [530, 530] on span "Video Player" at bounding box center [534, 530] width 33 height 0
click at [533, 530] on span "Video Player" at bounding box center [534, 530] width 33 height 0
drag, startPoint x: 821, startPoint y: 529, endPoint x: 804, endPoint y: 529, distance: 17.0
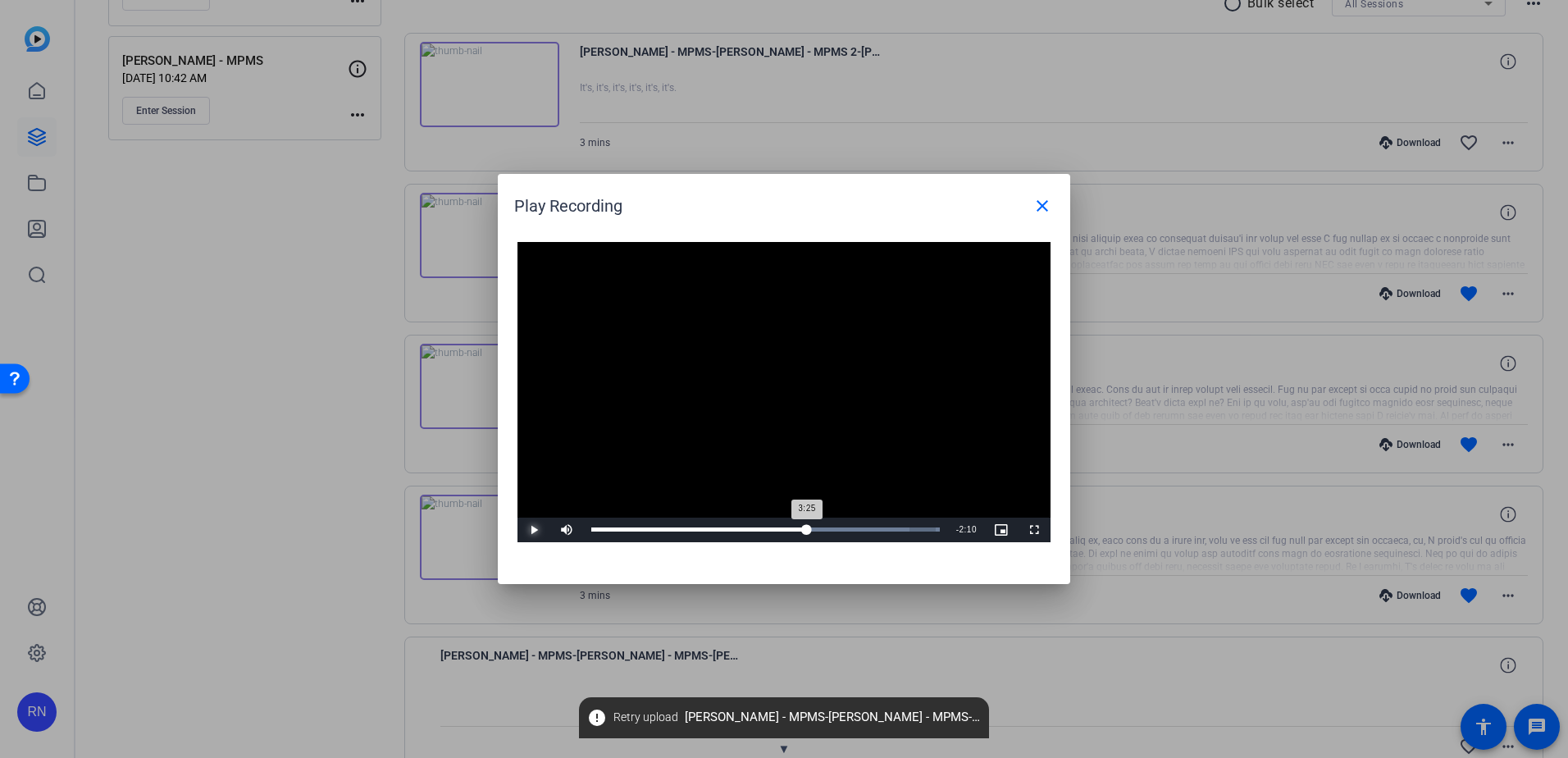
click at [804, 529] on div "3:25" at bounding box center [699, 529] width 216 height 4
drag, startPoint x: 804, startPoint y: 529, endPoint x: 789, endPoint y: 528, distance: 15.0
click at [789, 528] on div "Loaded : 100.00% 3:09 3:09" at bounding box center [765, 529] width 348 height 4
click at [535, 530] on span "Video Player" at bounding box center [534, 530] width 33 height 0
click at [533, 530] on span "Video Player" at bounding box center [534, 530] width 33 height 0
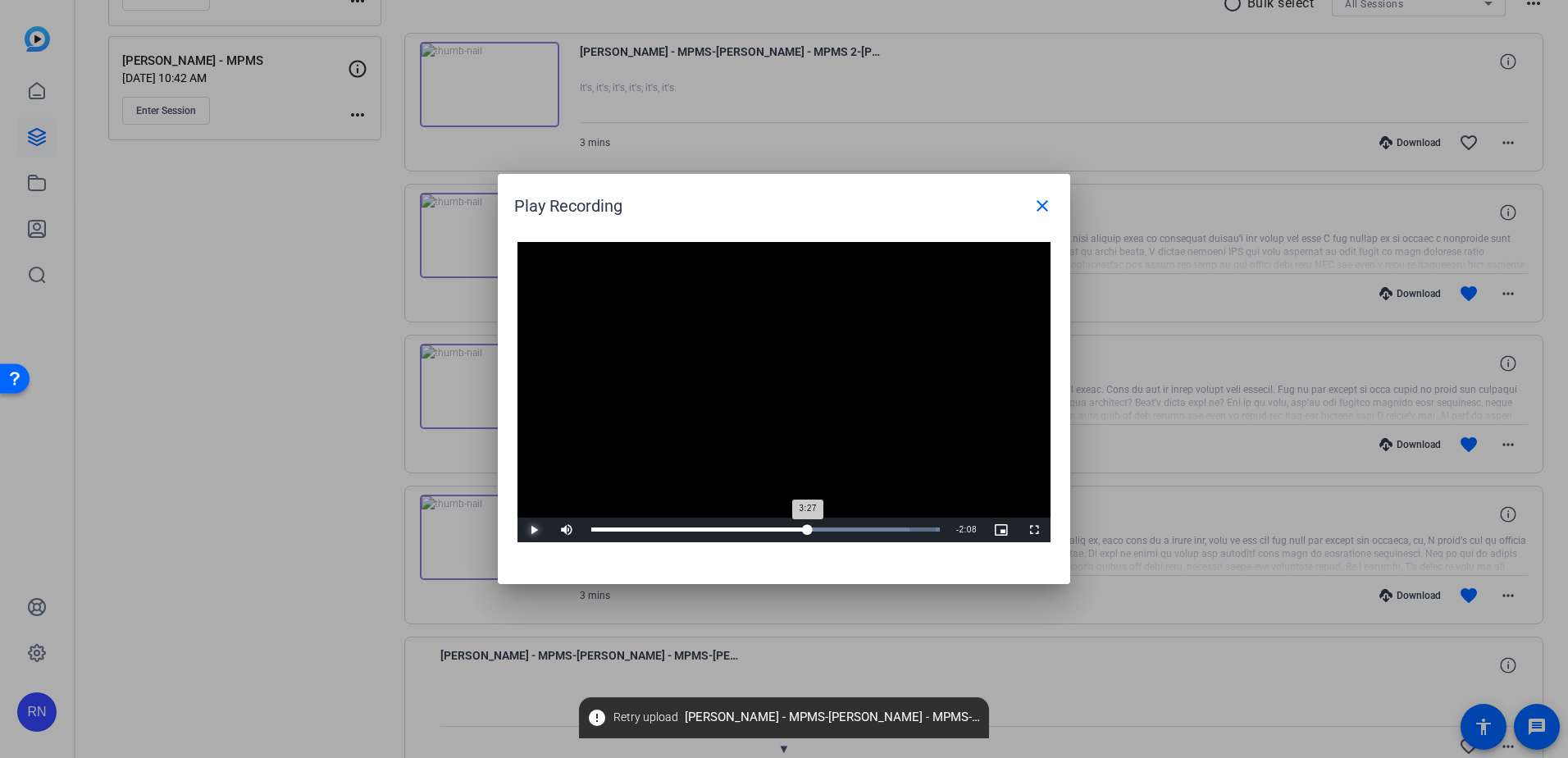
drag, startPoint x: 816, startPoint y: 530, endPoint x: 806, endPoint y: 531, distance: 10.0
click at [806, 531] on div "3:27" at bounding box center [699, 529] width 216 height 4
click at [534, 530] on span "Video Player" at bounding box center [534, 530] width 33 height 0
click at [808, 528] on div "3:29" at bounding box center [699, 529] width 217 height 4
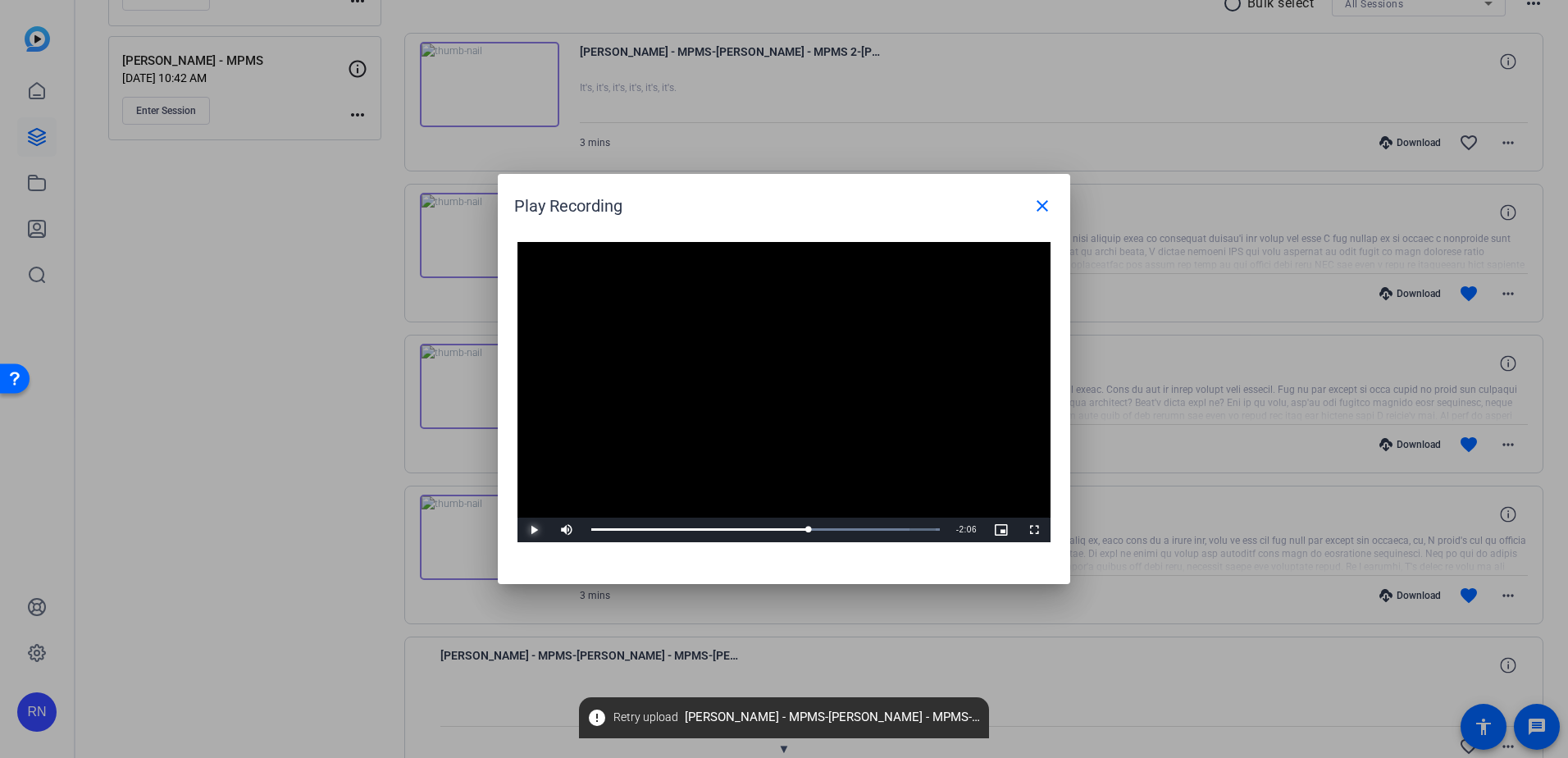
click at [528, 530] on span "Video Player" at bounding box center [534, 530] width 33 height 0
click at [539, 530] on span "Video Player" at bounding box center [534, 530] width 33 height 0
click at [536, 530] on span "Video Player" at bounding box center [534, 530] width 33 height 0
drag, startPoint x: 858, startPoint y: 530, endPoint x: 833, endPoint y: 532, distance: 25.1
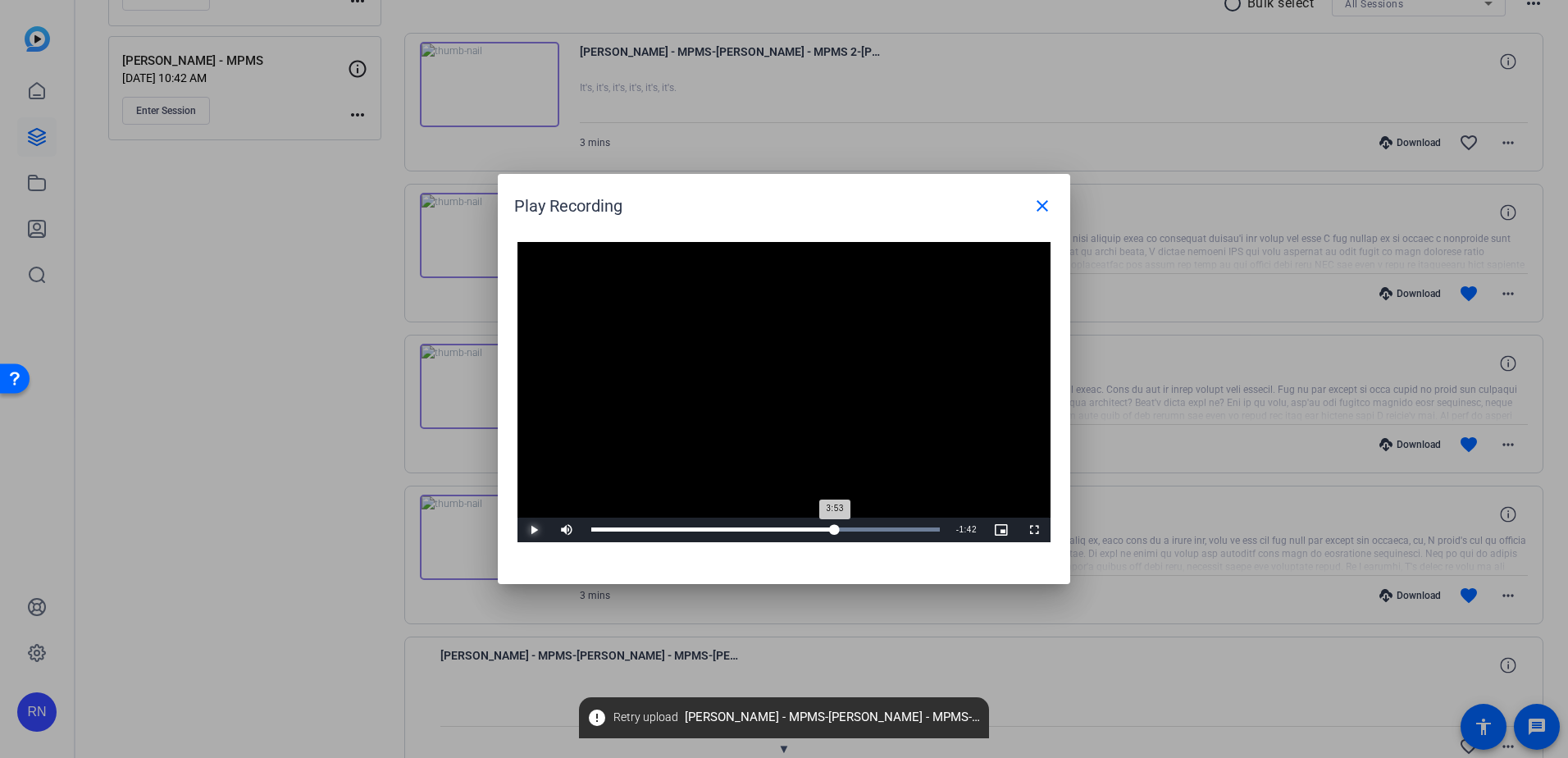
click at [833, 532] on div "3:53" at bounding box center [713, 529] width 244 height 4
click at [538, 530] on span "Video Player" at bounding box center [534, 530] width 33 height 0
click at [533, 530] on span "Video Player" at bounding box center [534, 530] width 33 height 0
click at [536, 530] on span "Video Player" at bounding box center [534, 530] width 33 height 0
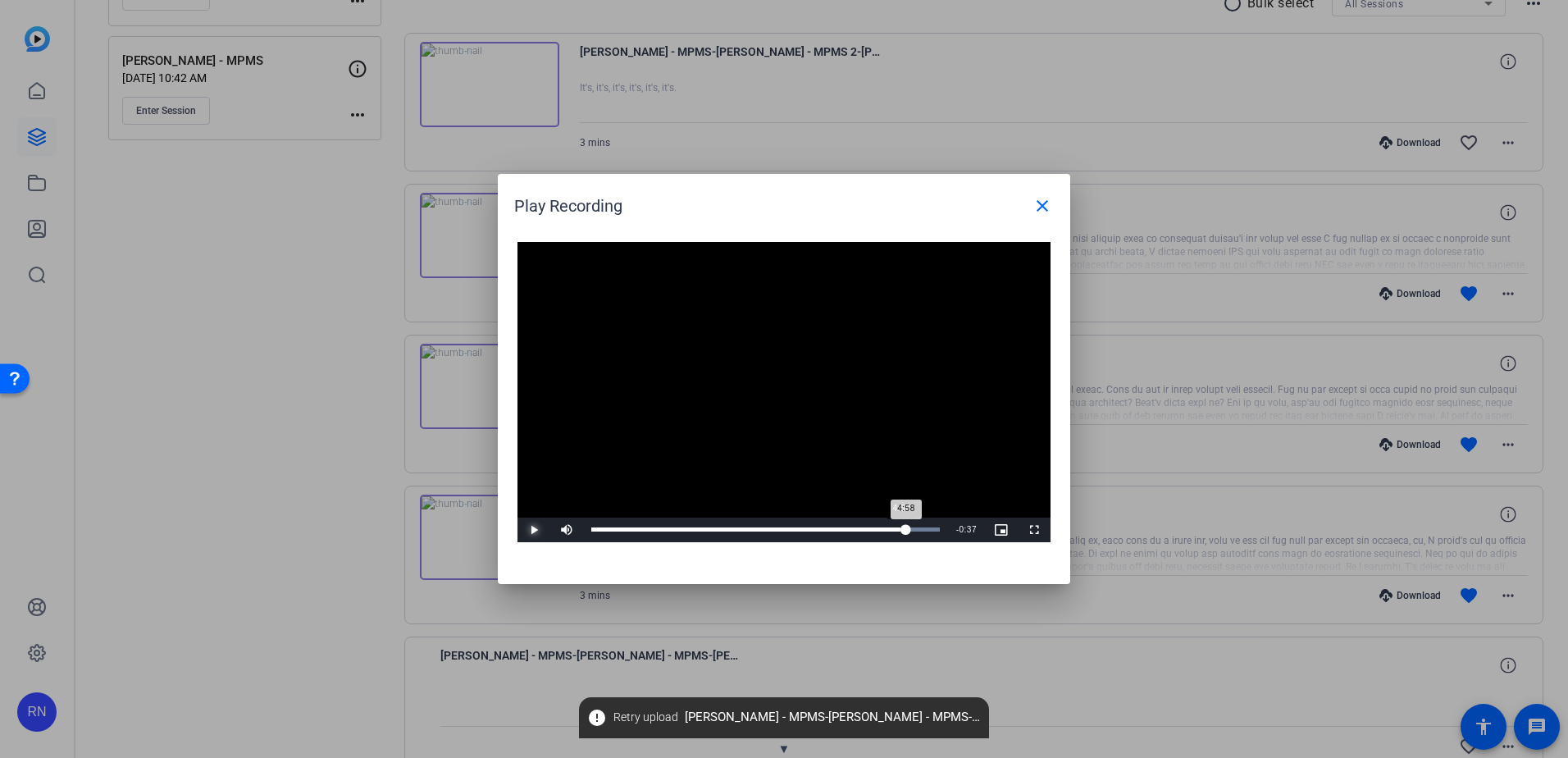
drag, startPoint x: 922, startPoint y: 532, endPoint x: 901, endPoint y: 532, distance: 21.0
click at [901, 532] on div "4:58" at bounding box center [748, 529] width 315 height 4
click at [531, 530] on span "Video Player" at bounding box center [534, 530] width 33 height 0
click at [534, 530] on span "Video Player" at bounding box center [534, 530] width 33 height 0
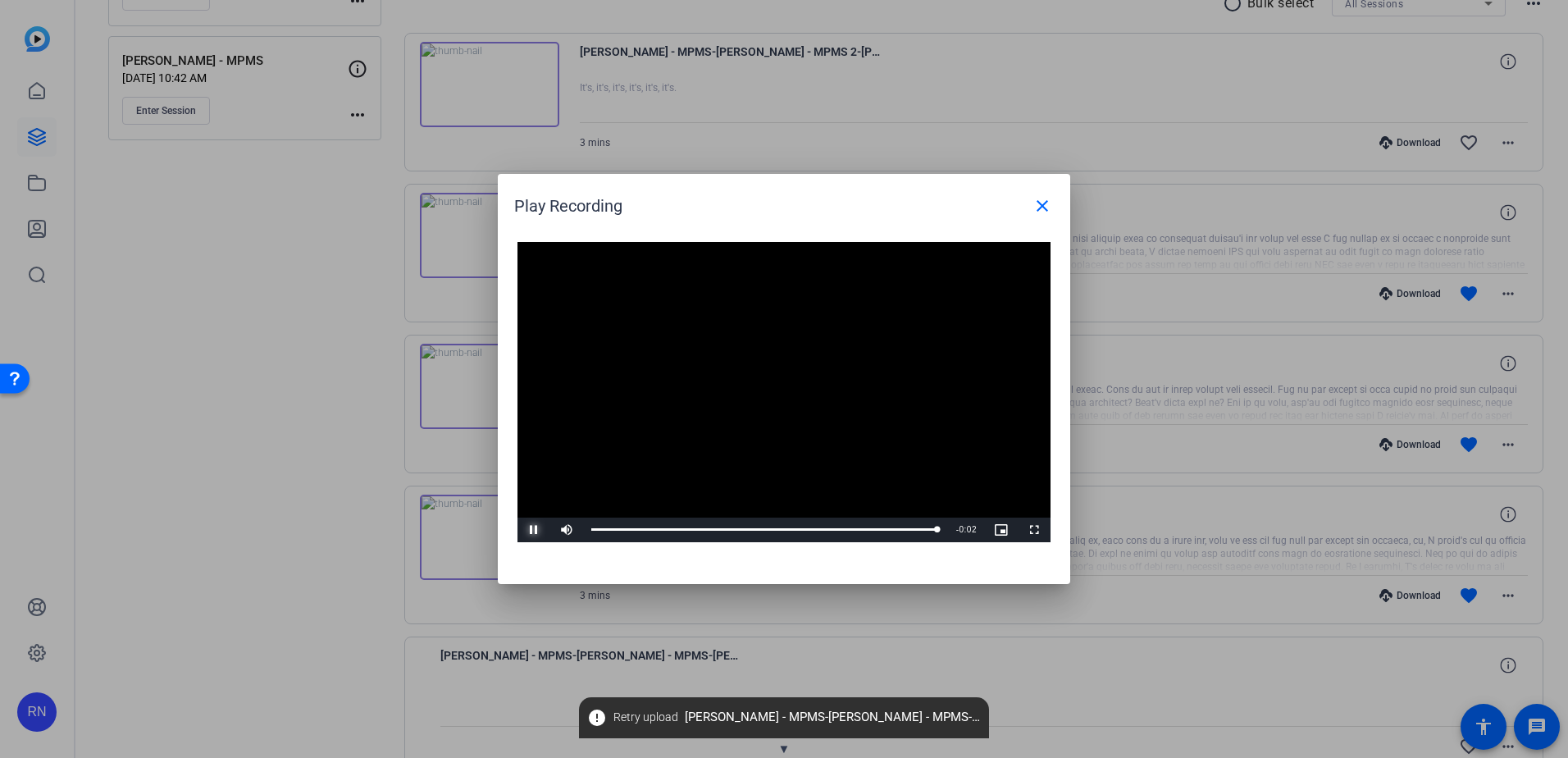
click at [533, 530] on span "Video Player" at bounding box center [534, 530] width 33 height 0
drag, startPoint x: 940, startPoint y: 530, endPoint x: 907, endPoint y: 530, distance: 33.0
click at [907, 530] on div "Loaded : 100.00% 5:04 5:04" at bounding box center [765, 529] width 348 height 4
click at [534, 530] on span "Video Player" at bounding box center [534, 530] width 33 height 0
click at [535, 530] on span "Video Player" at bounding box center [534, 530] width 33 height 0
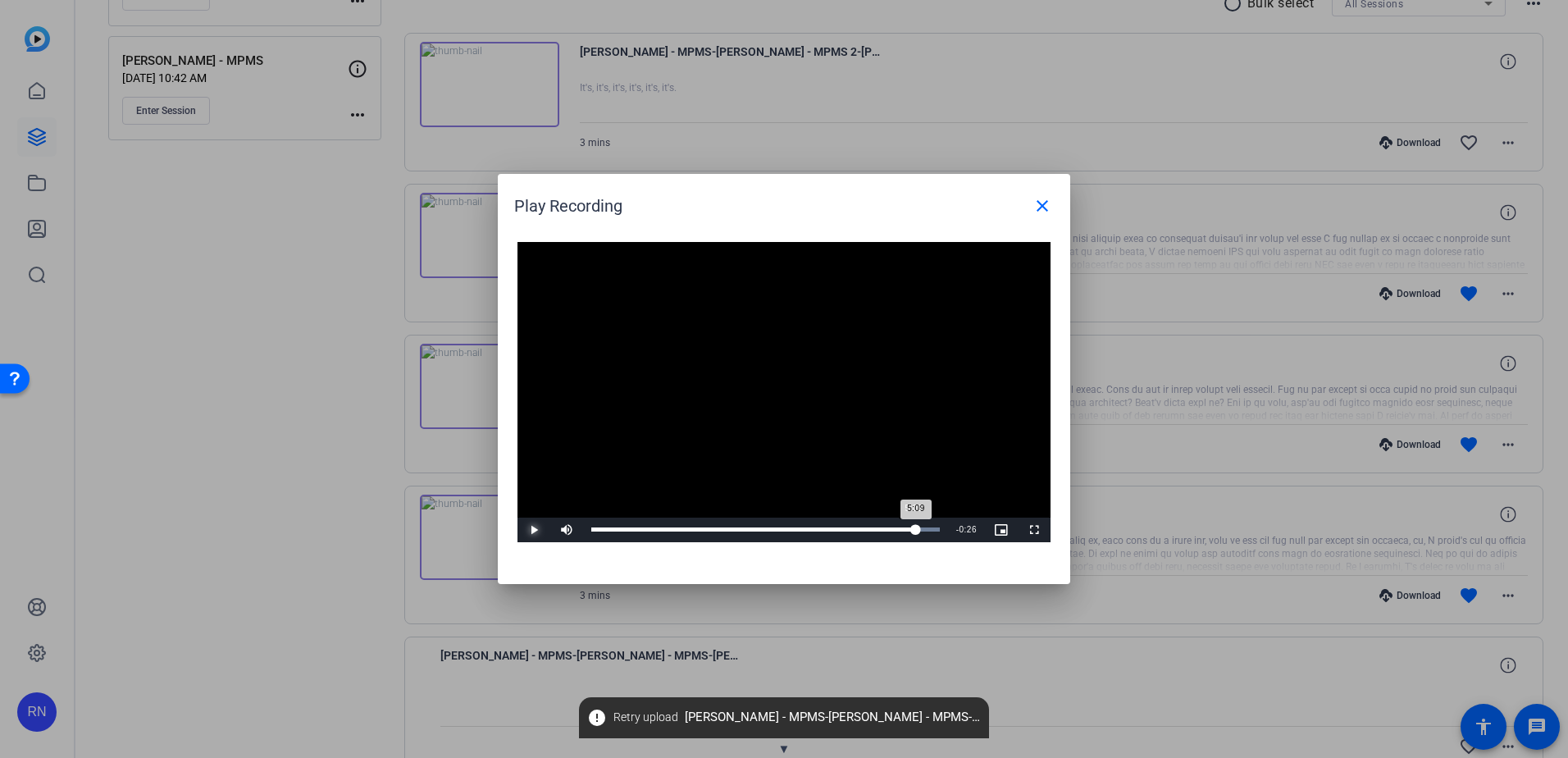
click at [912, 528] on div "5:09" at bounding box center [753, 529] width 324 height 4
click at [528, 530] on span "Video Player" at bounding box center [534, 530] width 33 height 0
click at [532, 530] on span "Video Player" at bounding box center [534, 530] width 33 height 0
click at [916, 529] on div "5:12" at bounding box center [753, 529] width 324 height 4
click at [530, 530] on span "Video Player" at bounding box center [534, 530] width 33 height 0
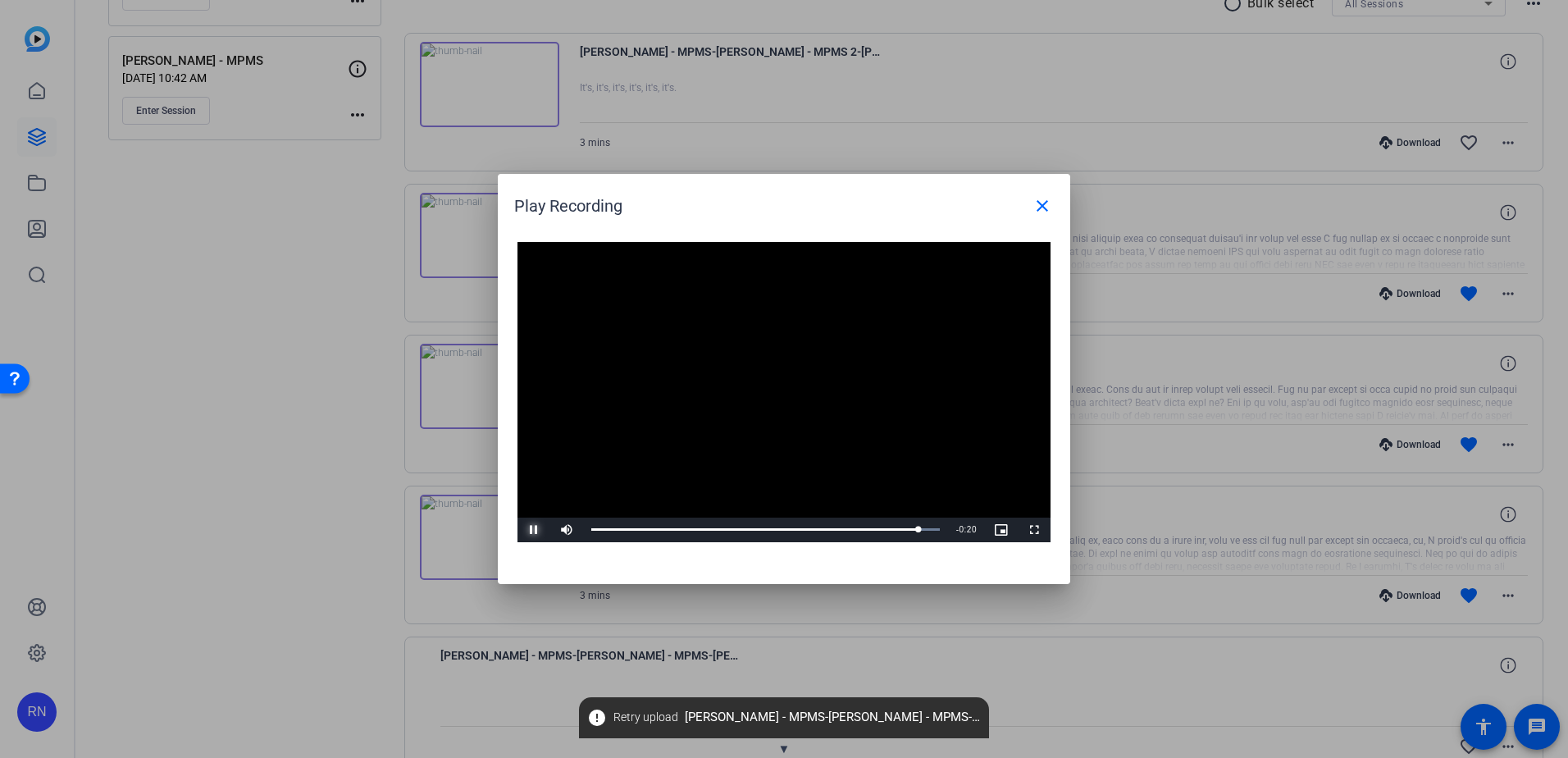
click at [530, 530] on span "Video Player" at bounding box center [534, 530] width 33 height 0
click at [532, 530] on span "Video Player" at bounding box center [534, 530] width 33 height 0
drag, startPoint x: 936, startPoint y: 526, endPoint x: 595, endPoint y: 528, distance: 341.0
click at [595, 528] on div "0:03" at bounding box center [764, 529] width 345 height 4
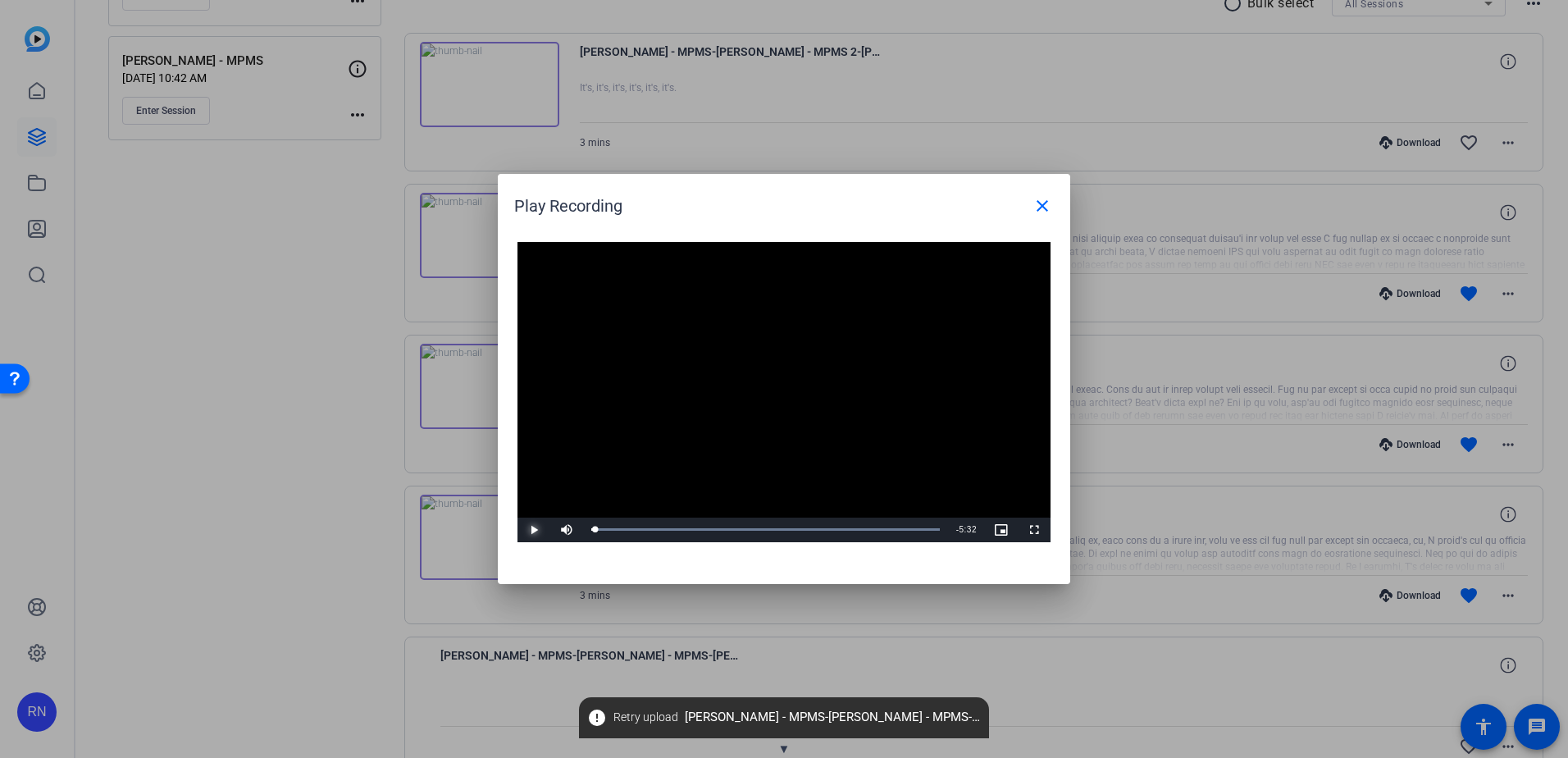
click at [533, 530] on span "Video Player" at bounding box center [534, 530] width 33 height 0
drag, startPoint x: 623, startPoint y: 530, endPoint x: 606, endPoint y: 530, distance: 17.0
click at [606, 530] on div "0:14" at bounding box center [607, 529] width 32 height 4
click at [533, 530] on span "Video Player" at bounding box center [534, 530] width 33 height 0
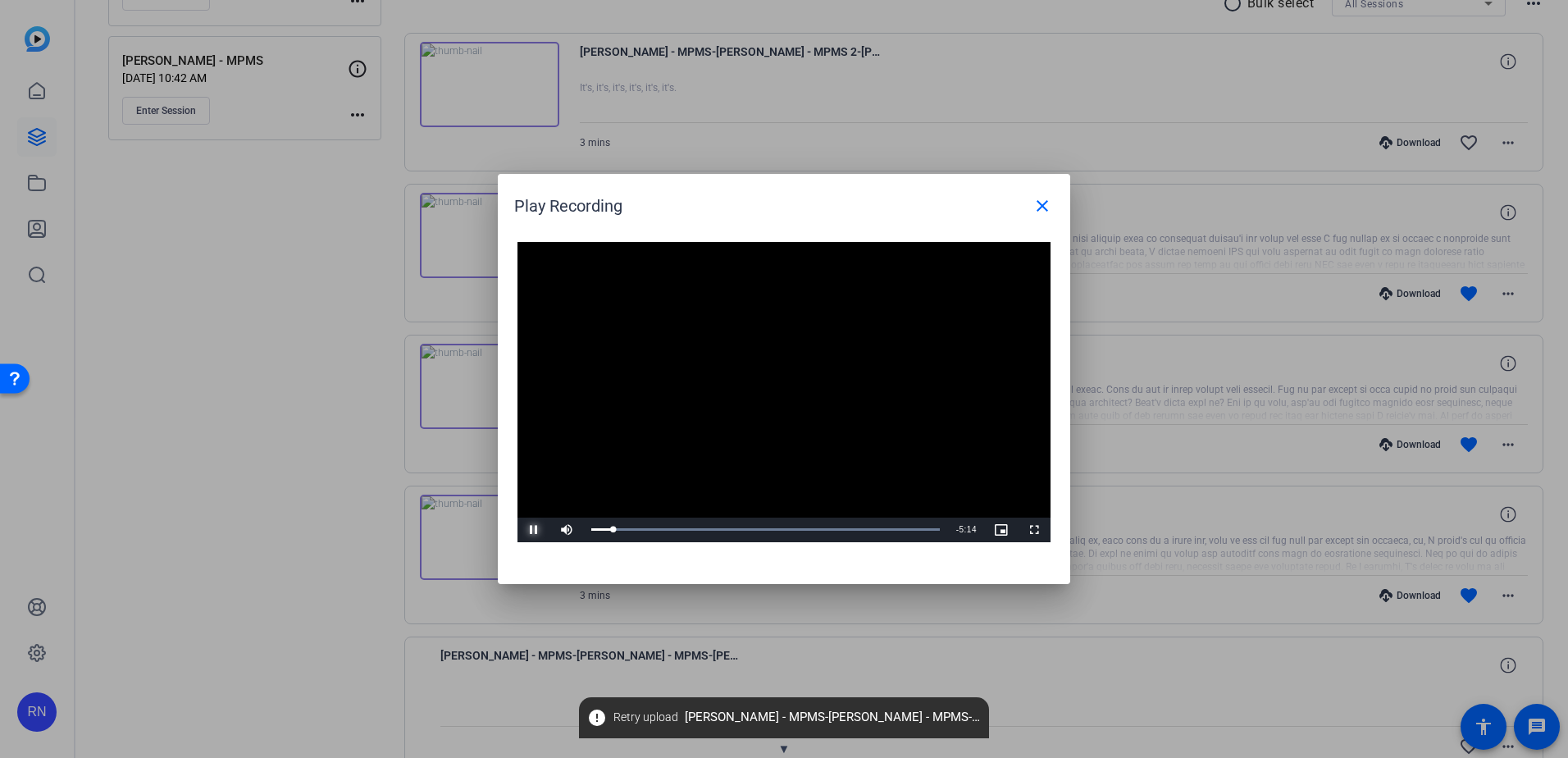
click at [533, 530] on span "Video Player" at bounding box center [534, 530] width 33 height 0
click at [534, 530] on span "Video Player" at bounding box center [534, 530] width 33 height 0
click at [537, 530] on span "Video Player" at bounding box center [534, 530] width 33 height 0
click at [533, 530] on span "Video Player" at bounding box center [534, 530] width 33 height 0
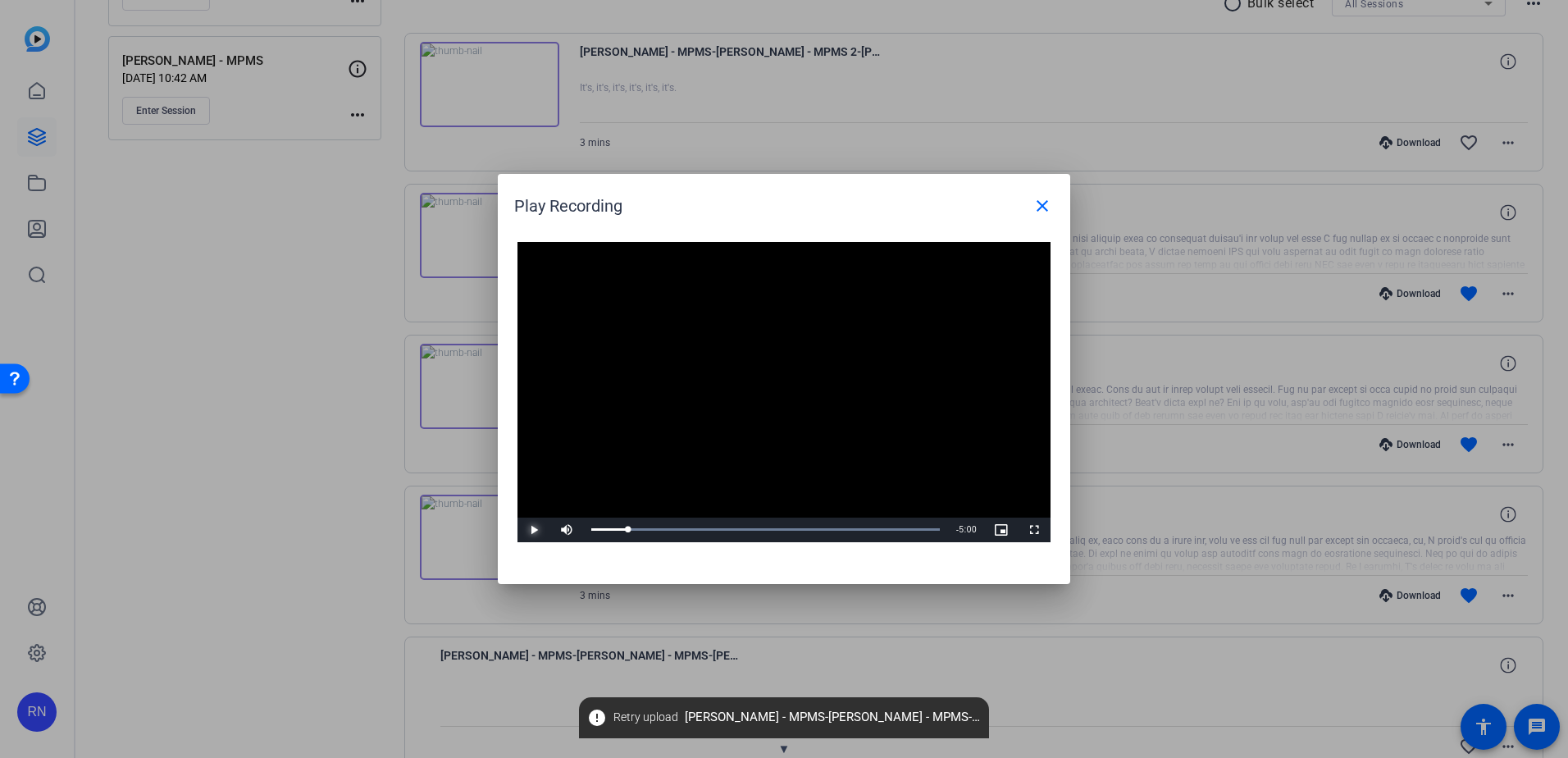
click at [533, 530] on span "Video Player" at bounding box center [534, 530] width 33 height 0
drag, startPoint x: 632, startPoint y: 533, endPoint x: 620, endPoint y: 533, distance: 12.0
click at [620, 533] on div "Loaded : 100.00% 0:27 0:27" at bounding box center [765, 530] width 365 height 25
click at [537, 530] on span "Video Player" at bounding box center [534, 530] width 33 height 0
click at [642, 528] on div "0:49" at bounding box center [620, 529] width 59 height 4
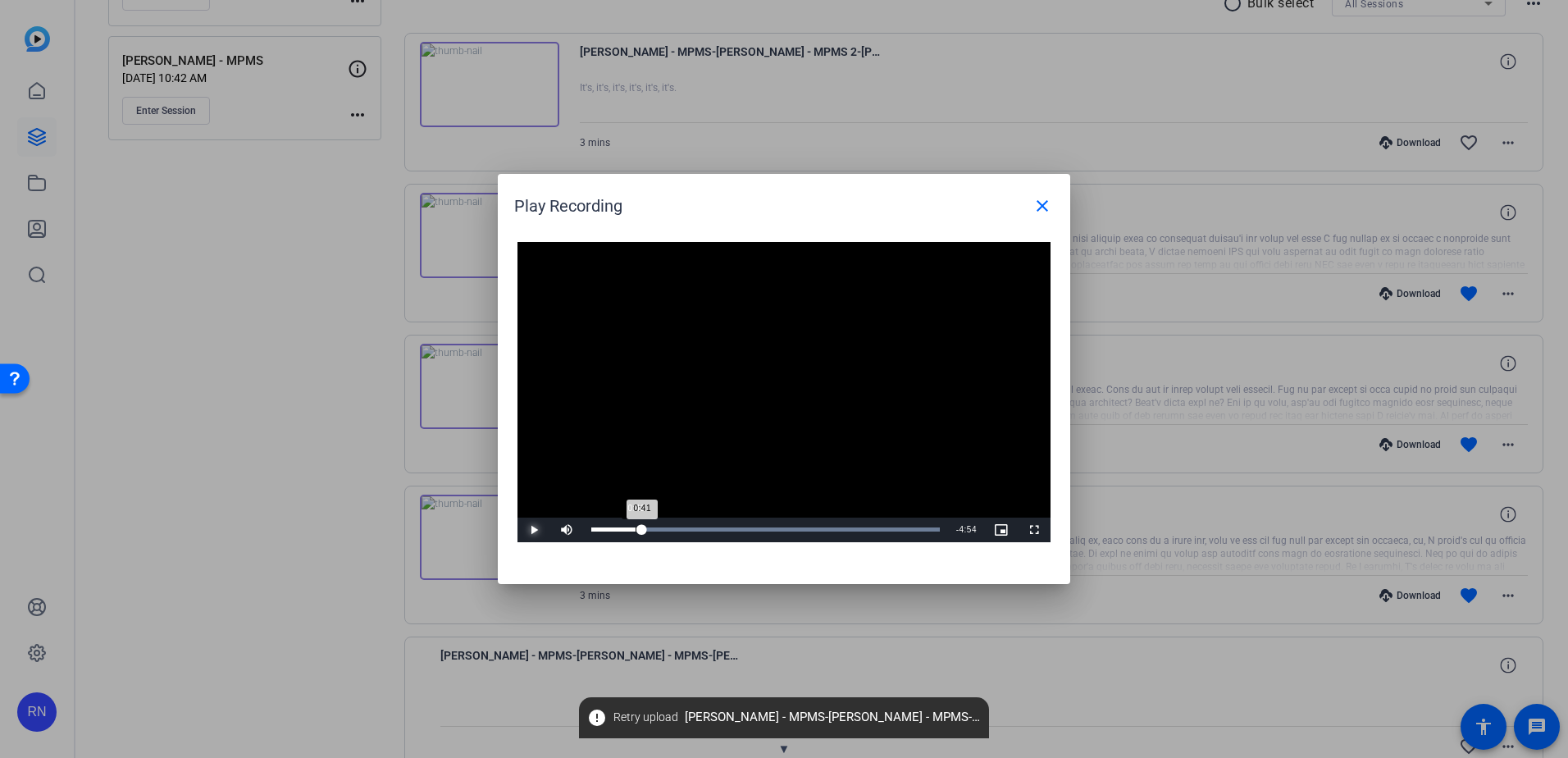
click at [635, 528] on div "0:41" at bounding box center [617, 529] width 51 height 4
click at [534, 530] on span "Video Player" at bounding box center [534, 530] width 33 height 0
click at [537, 530] on span "Video Player" at bounding box center [534, 530] width 33 height 0
click at [533, 530] on span "Video Player" at bounding box center [534, 530] width 33 height 0
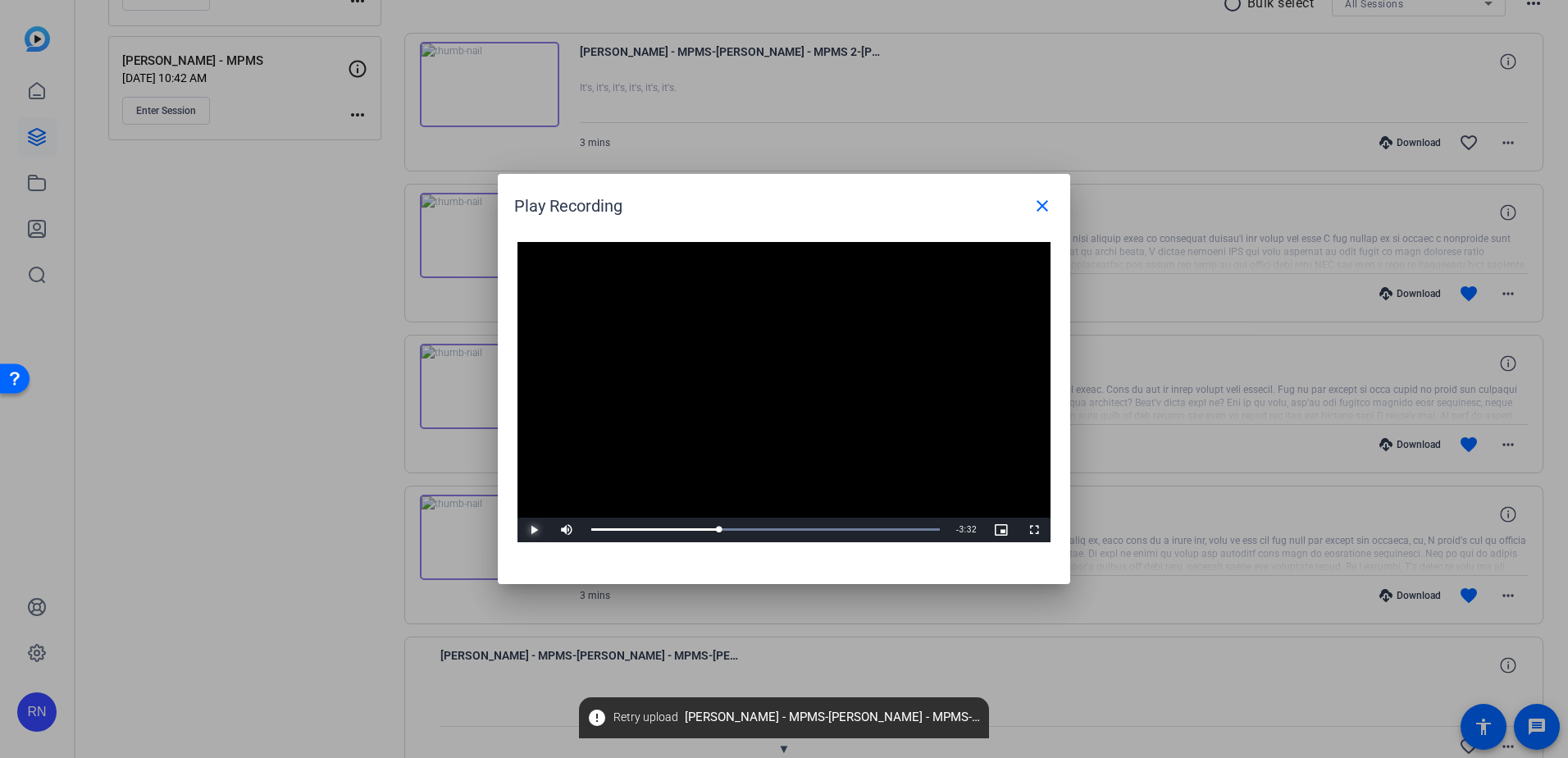
click at [531, 530] on span "Video Player" at bounding box center [534, 530] width 33 height 0
click at [534, 530] on span "Video Player" at bounding box center [534, 530] width 33 height 0
drag, startPoint x: 762, startPoint y: 532, endPoint x: 733, endPoint y: 532, distance: 29.0
click at [733, 532] on div "2:16" at bounding box center [667, 529] width 152 height 4
click at [529, 530] on span "Video Player" at bounding box center [534, 530] width 33 height 0
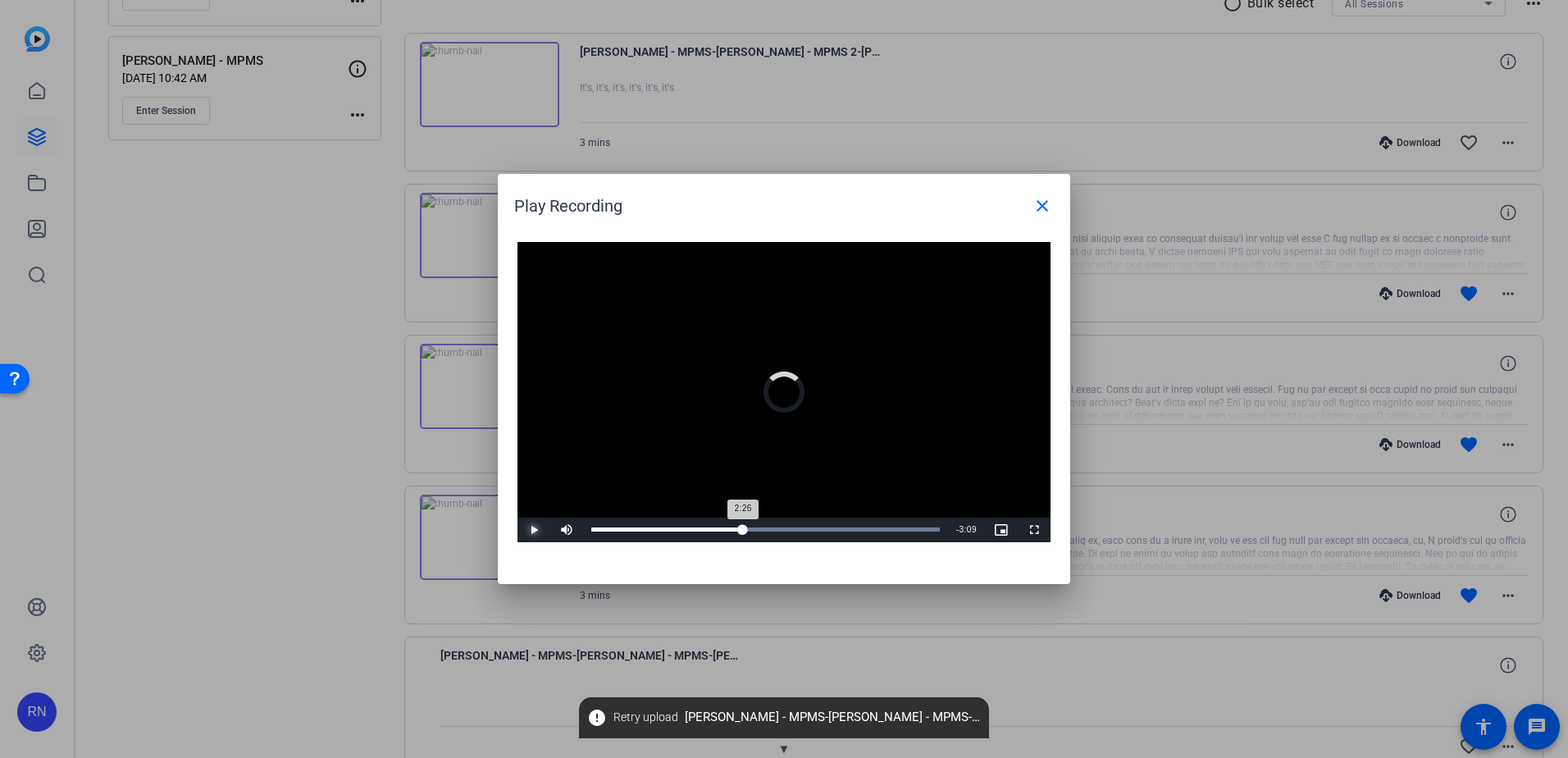
click at [741, 531] on div "2:26" at bounding box center [667, 529] width 152 height 4
click at [538, 530] on span "Video Player" at bounding box center [534, 530] width 33 height 0
drag, startPoint x: 741, startPoint y: 530, endPoint x: 713, endPoint y: 524, distance: 28.6
click at [713, 528] on div "1:57" at bounding box center [656, 529] width 130 height 4
click at [535, 530] on span "Video Player" at bounding box center [534, 530] width 33 height 0
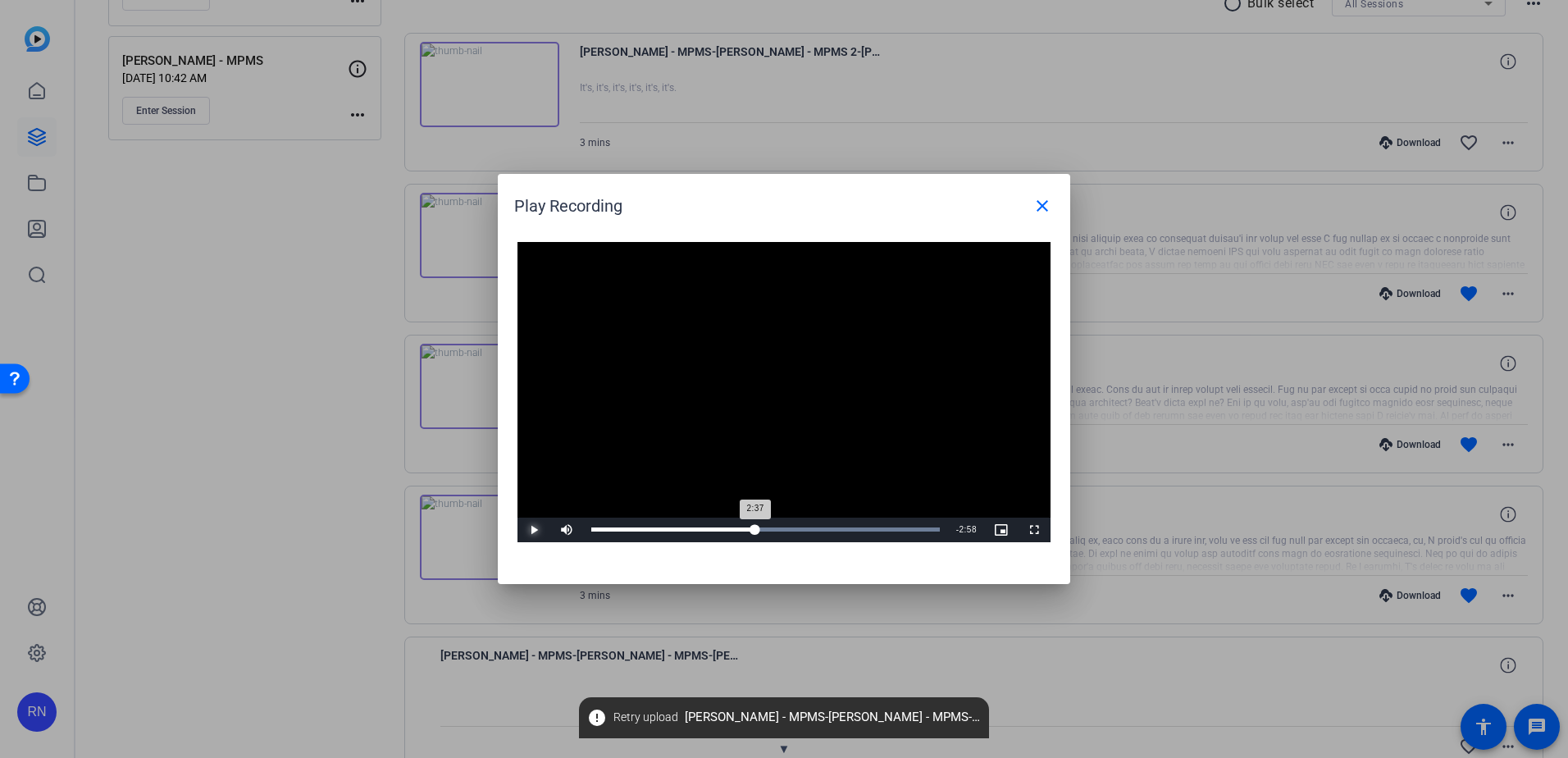
drag, startPoint x: 772, startPoint y: 532, endPoint x: 755, endPoint y: 532, distance: 17.0
click at [755, 532] on div "2:37" at bounding box center [673, 529] width 164 height 4
click at [537, 530] on span "Video Player" at bounding box center [534, 530] width 33 height 0
drag, startPoint x: 759, startPoint y: 528, endPoint x: 647, endPoint y: 529, distance: 112.0
click at [647, 529] on div "0:53" at bounding box center [619, 529] width 56 height 4
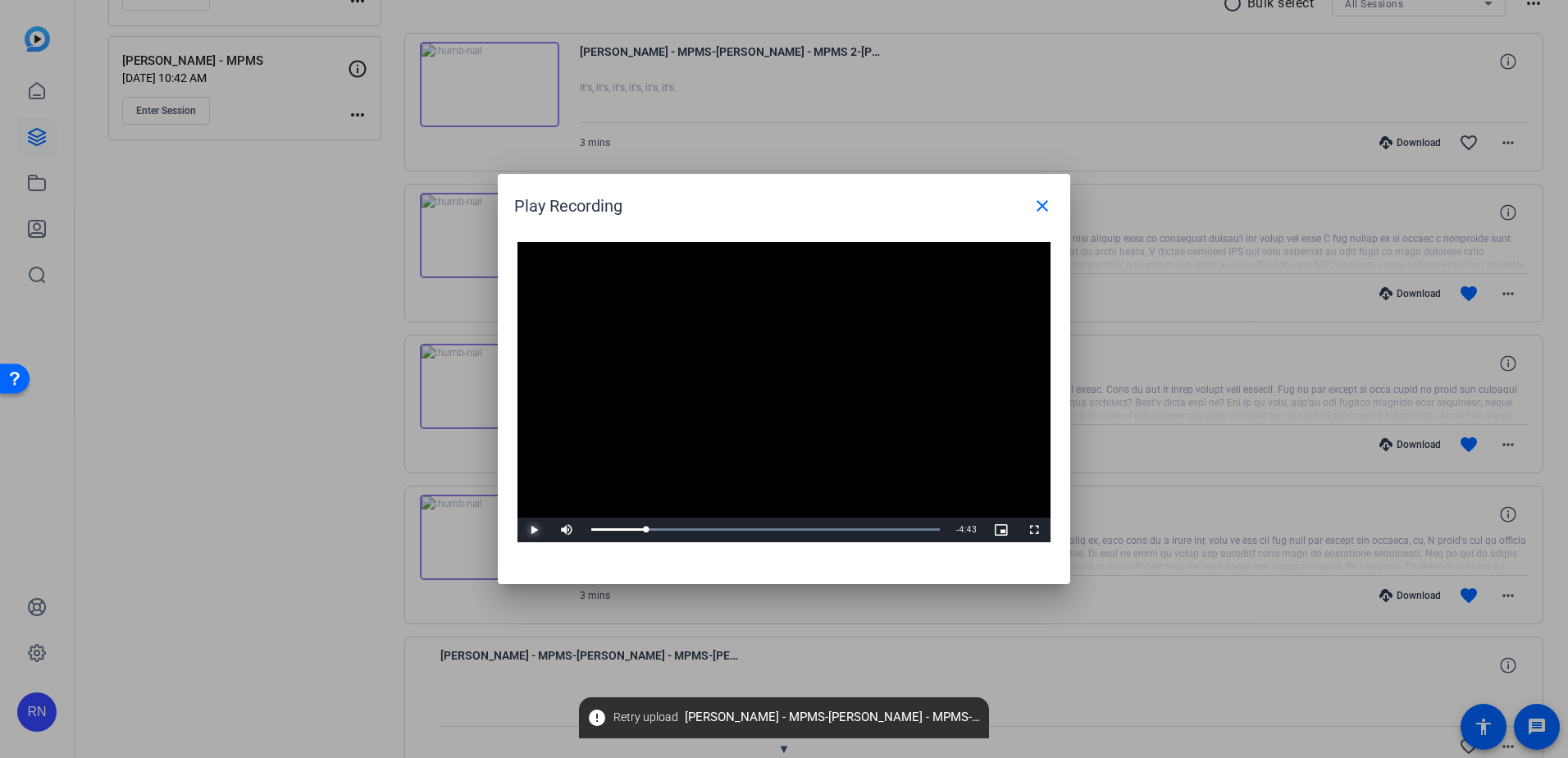
click at [530, 530] on span "Video Player" at bounding box center [534, 530] width 33 height 0
click at [1040, 206] on mat-icon "close" at bounding box center [1043, 206] width 20 height 20
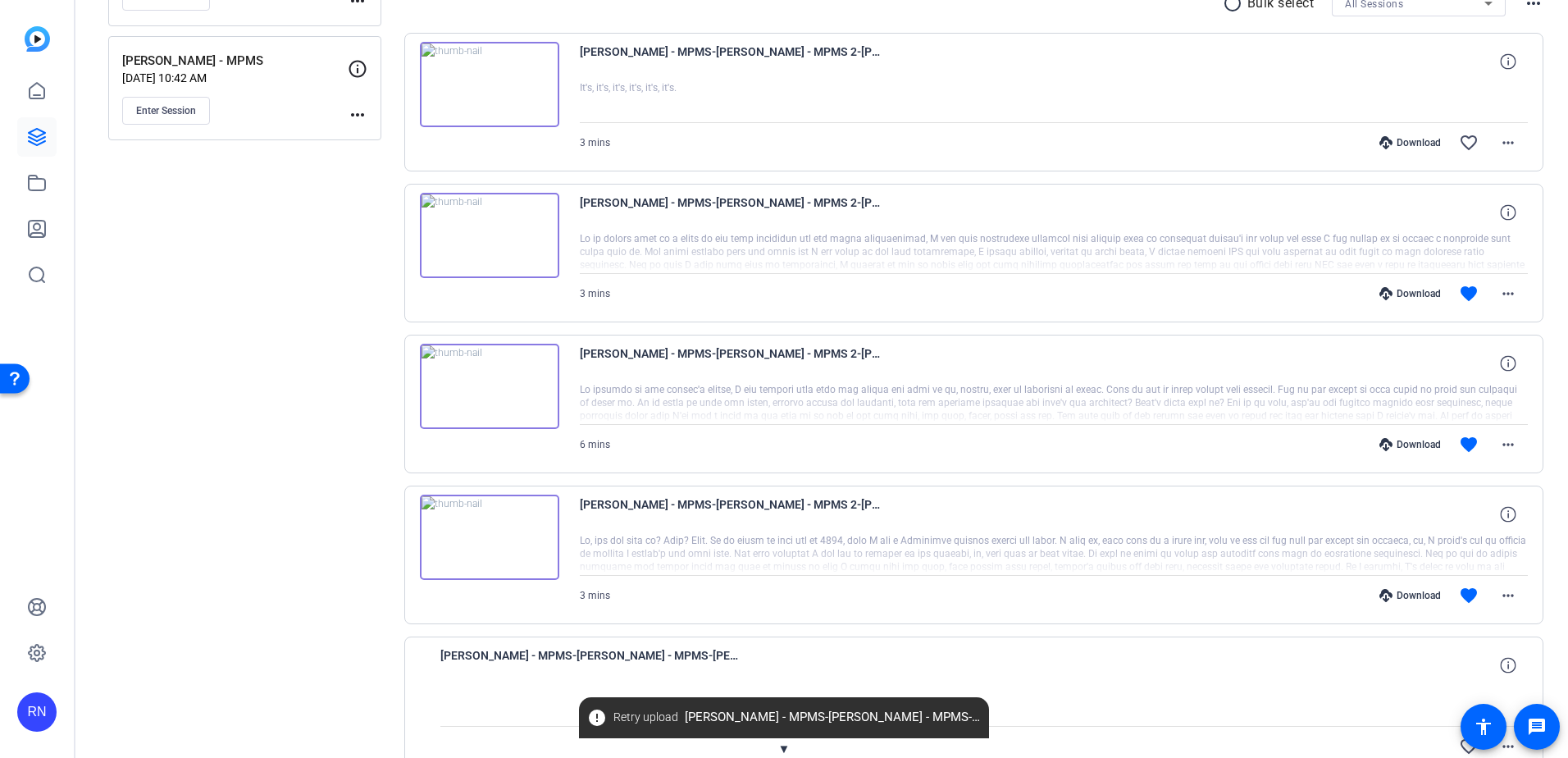
click at [493, 241] on img at bounding box center [490, 235] width 140 height 85
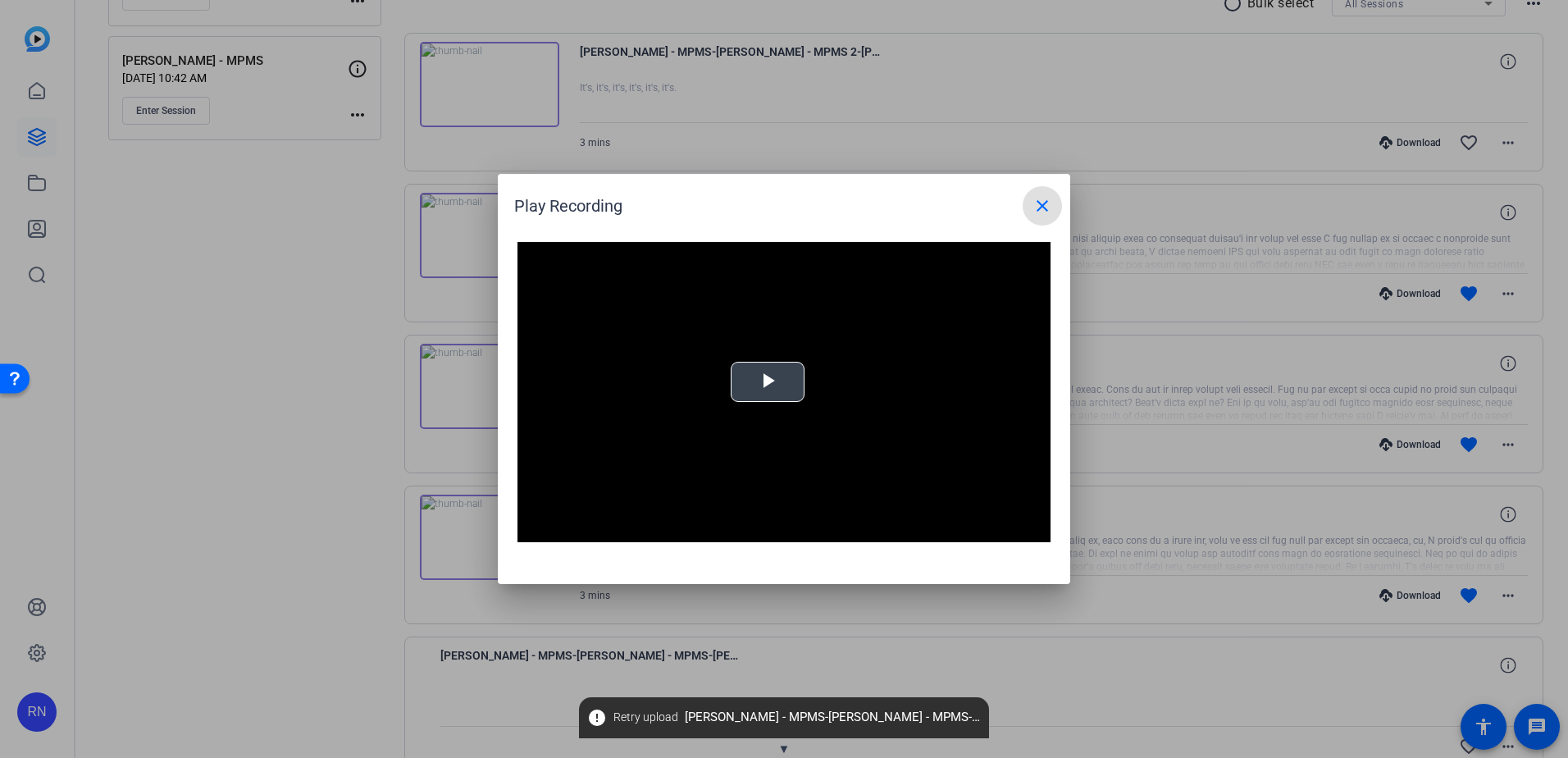
click at [768, 382] on span "Video Player" at bounding box center [768, 382] width 0 height 0
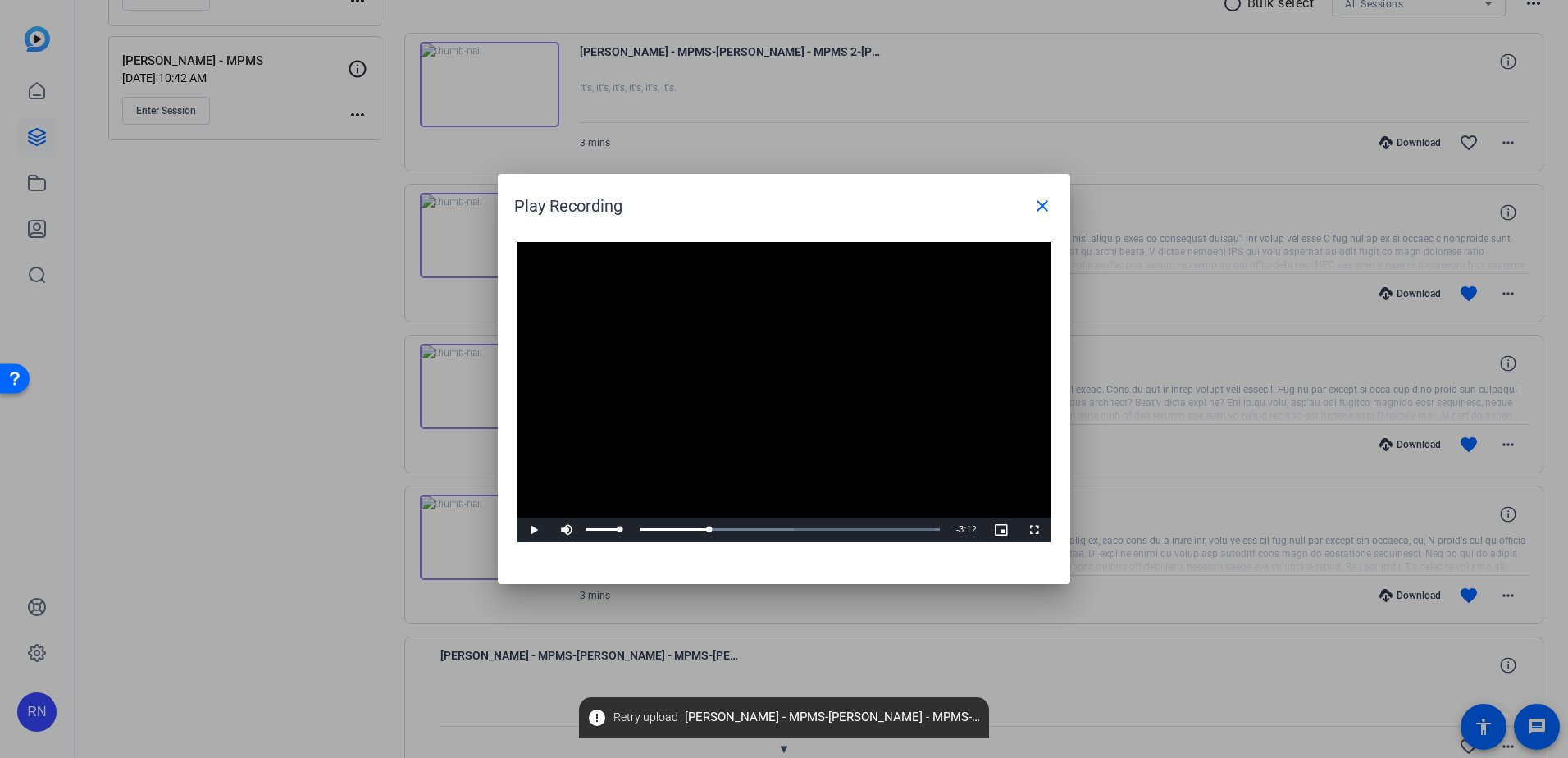
drag, startPoint x: 672, startPoint y: 532, endPoint x: 582, endPoint y: 542, distance: 90.6
click at [582, 542] on div "Play Mute Current Time 0:00 / Duration 3:12 Loaded : 100.00% 0:00 0:44 Stream T…" at bounding box center [784, 530] width 533 height 25
drag, startPoint x: 598, startPoint y: 533, endPoint x: 572, endPoint y: 533, distance: 26.0
click at [572, 533] on div "Play Unmute 0% Current Time 0:00 / Duration 3:12 Loaded : 100.00% 0:00 0:00 Str…" at bounding box center [784, 530] width 533 height 25
click at [575, 530] on span "Video Player" at bounding box center [567, 530] width 33 height 0
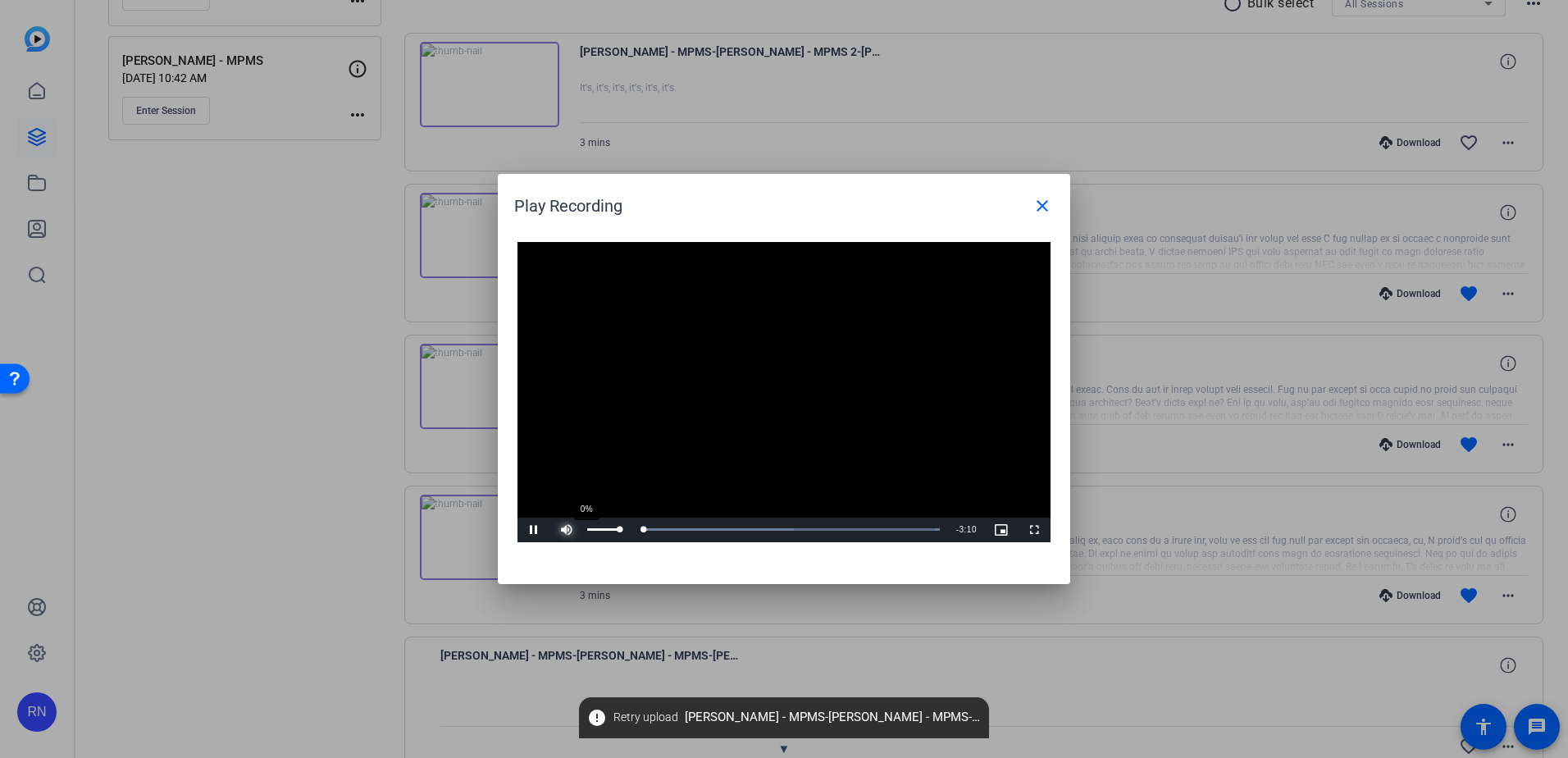
click at [586, 530] on div "0%" at bounding box center [603, 529] width 34 height 2
click at [533, 530] on span "Video Player" at bounding box center [534, 530] width 33 height 0
click at [567, 530] on span "Video Player" at bounding box center [567, 530] width 33 height 0
click at [535, 530] on span "Video Player" at bounding box center [534, 530] width 33 height 0
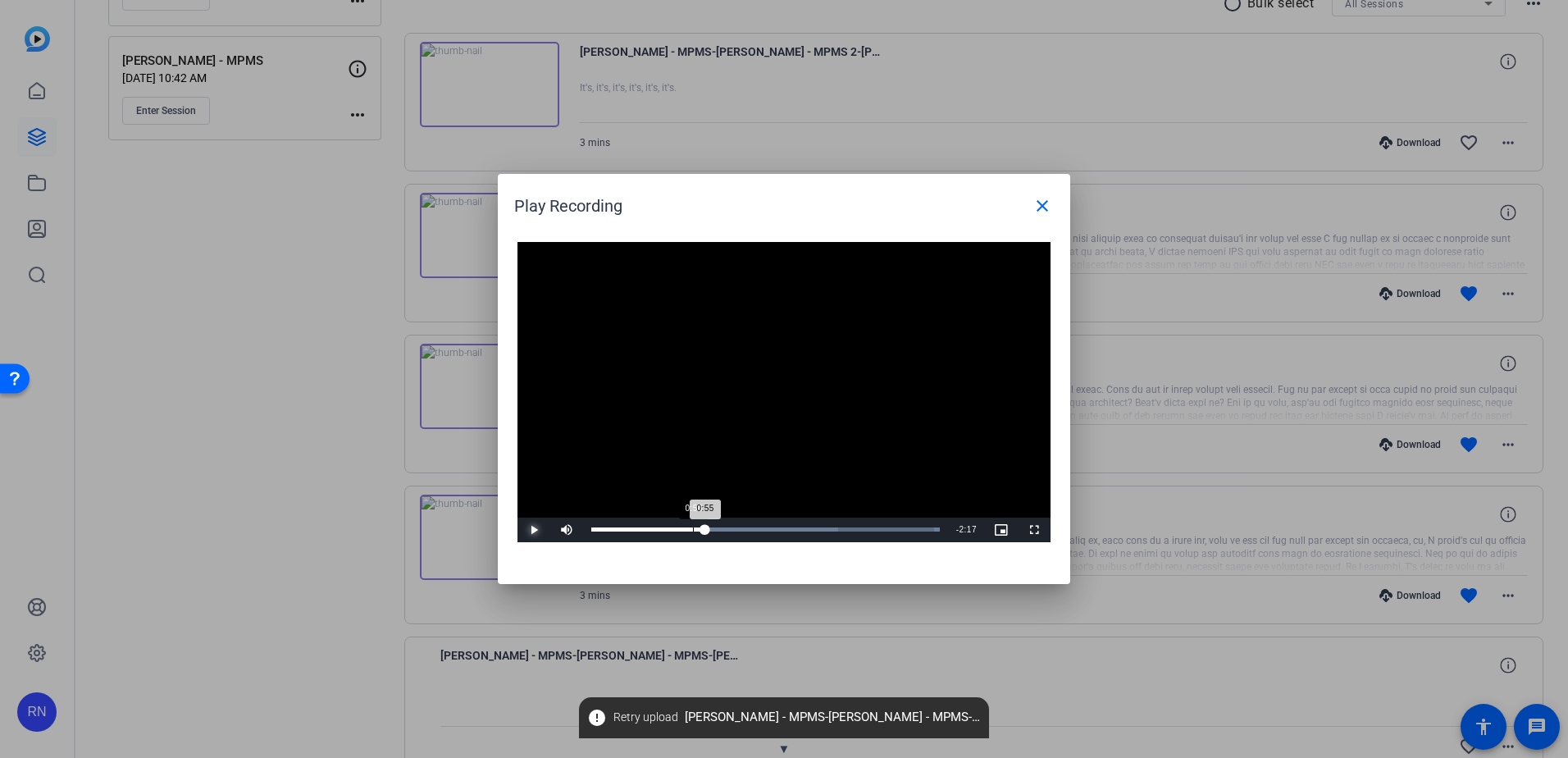
drag, startPoint x: 719, startPoint y: 529, endPoint x: 692, endPoint y: 529, distance: 27.0
click at [692, 529] on div "0:55" at bounding box center [648, 529] width 114 height 4
drag, startPoint x: 692, startPoint y: 529, endPoint x: 683, endPoint y: 529, distance: 9.0
click at [683, 529] on div "0:52" at bounding box center [639, 529] width 97 height 4
click at [533, 530] on span "Video Player" at bounding box center [534, 530] width 33 height 0
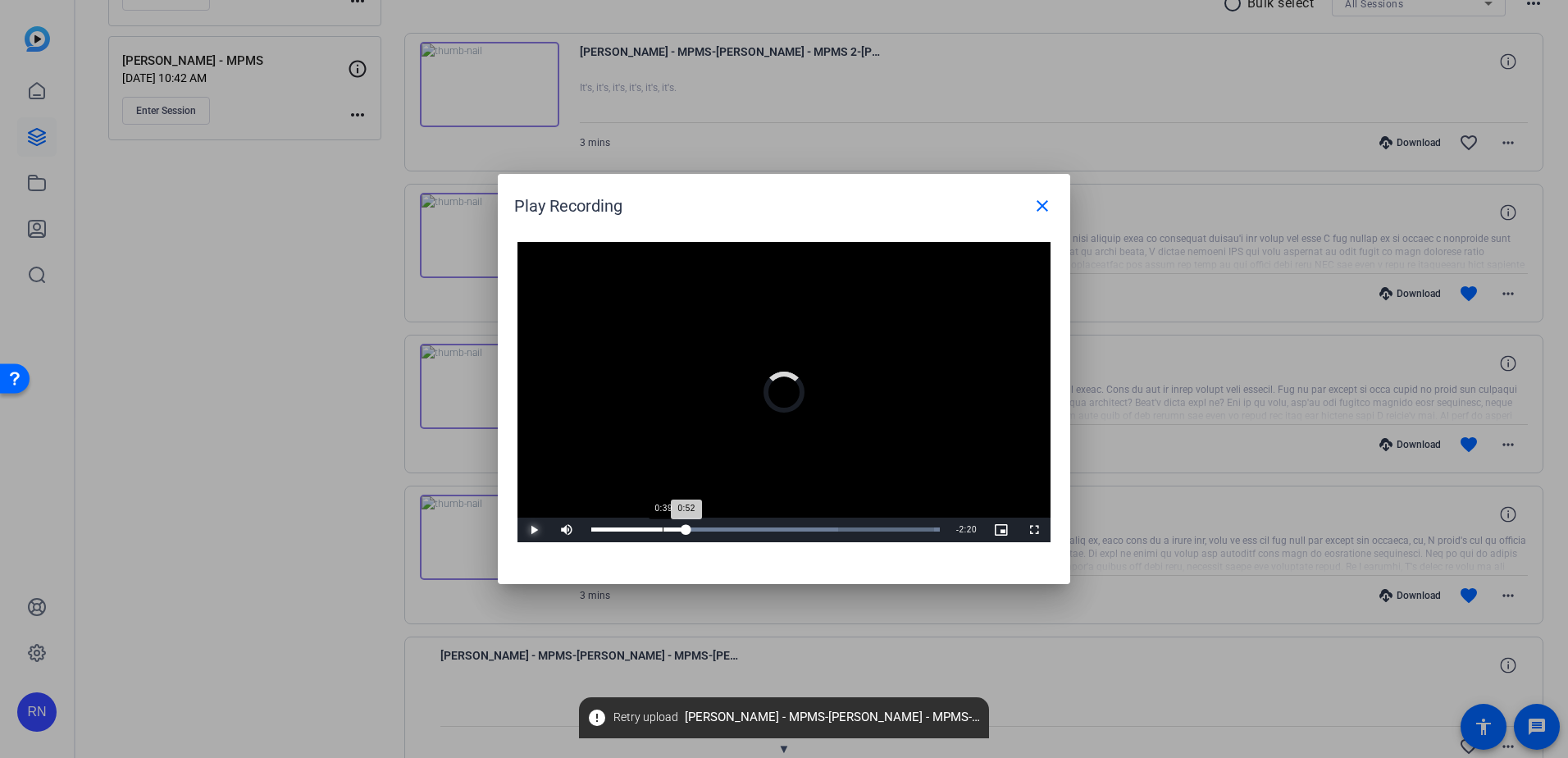
drag, startPoint x: 686, startPoint y: 529, endPoint x: 663, endPoint y: 528, distance: 23.0
click at [663, 528] on div "Loaded : 100.00% 0:39 0:52" at bounding box center [765, 529] width 348 height 4
click at [536, 530] on span "Video Player" at bounding box center [534, 530] width 33 height 0
click at [692, 528] on div "0:55" at bounding box center [643, 529] width 104 height 4
click at [532, 530] on span "Video Player" at bounding box center [534, 530] width 33 height 0
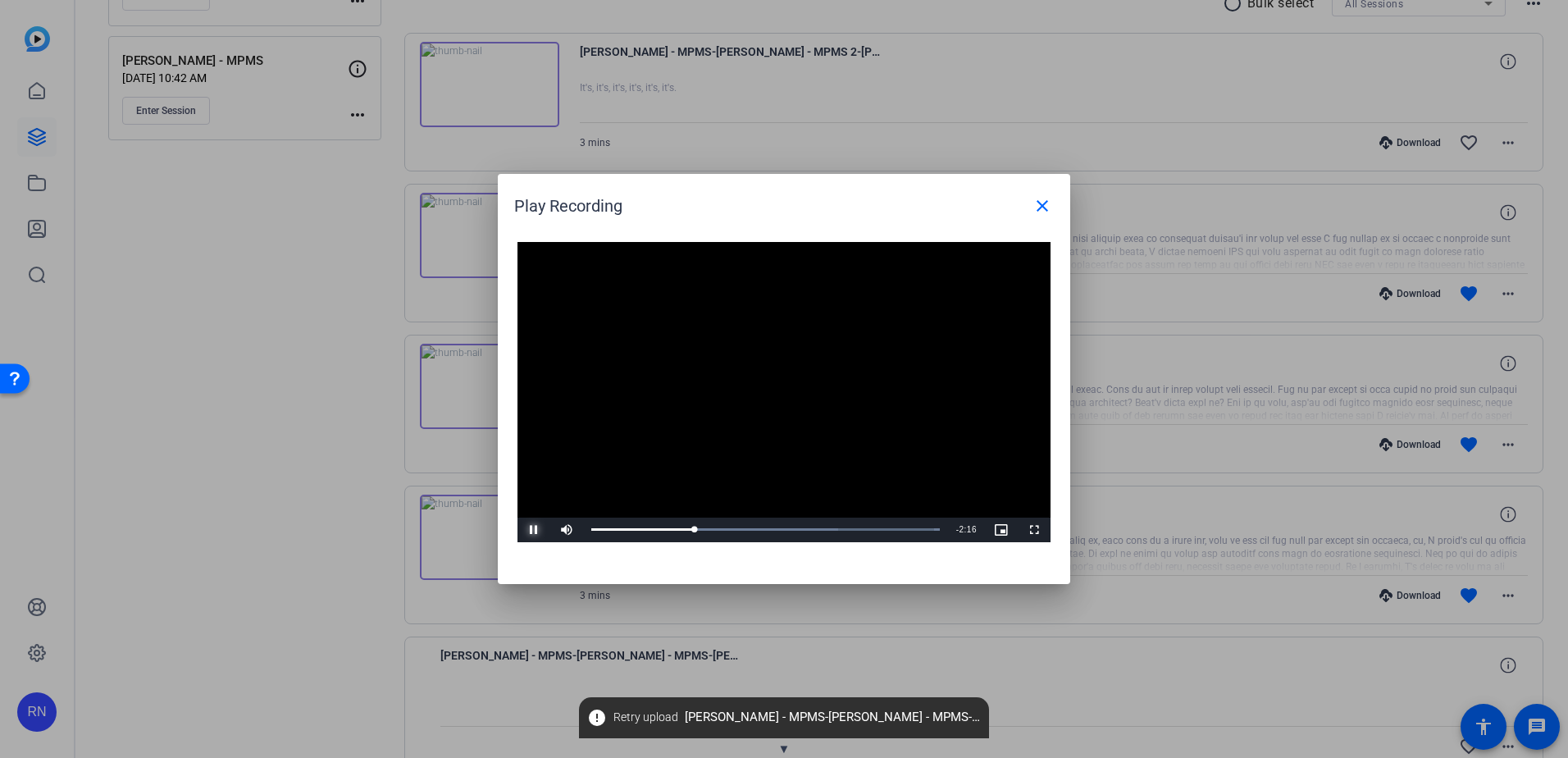
click at [538, 530] on span "Video Player" at bounding box center [534, 530] width 33 height 0
click at [533, 530] on span "Video Player" at bounding box center [534, 530] width 33 height 0
click at [534, 530] on span "Video Player" at bounding box center [534, 530] width 33 height 0
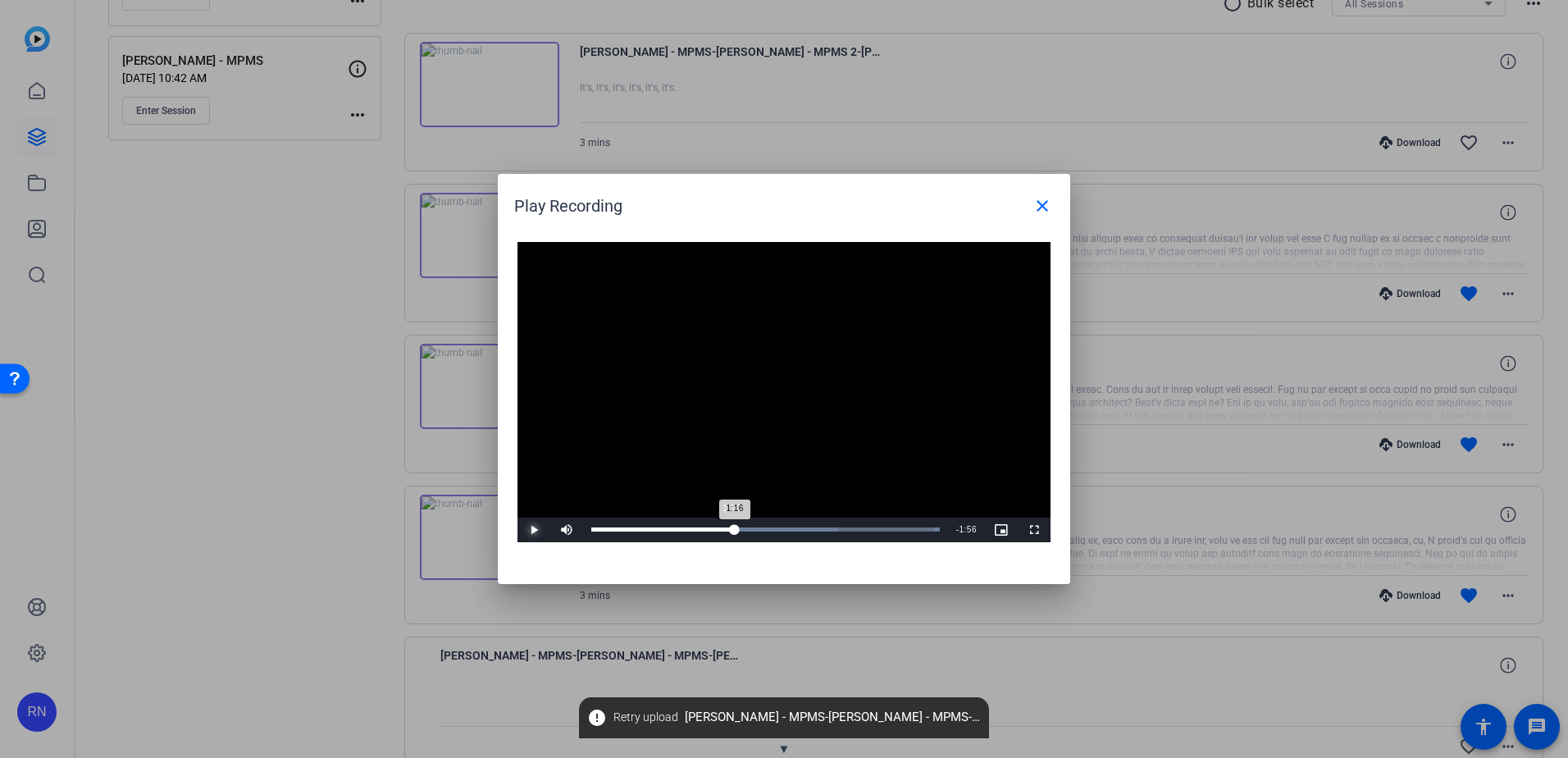
click at [731, 530] on div "1:16" at bounding box center [663, 529] width 144 height 4
click at [529, 530] on span "Video Player" at bounding box center [534, 530] width 33 height 0
click at [537, 530] on span "Video Player" at bounding box center [534, 530] width 33 height 0
click at [526, 530] on span "Video Player" at bounding box center [534, 530] width 33 height 0
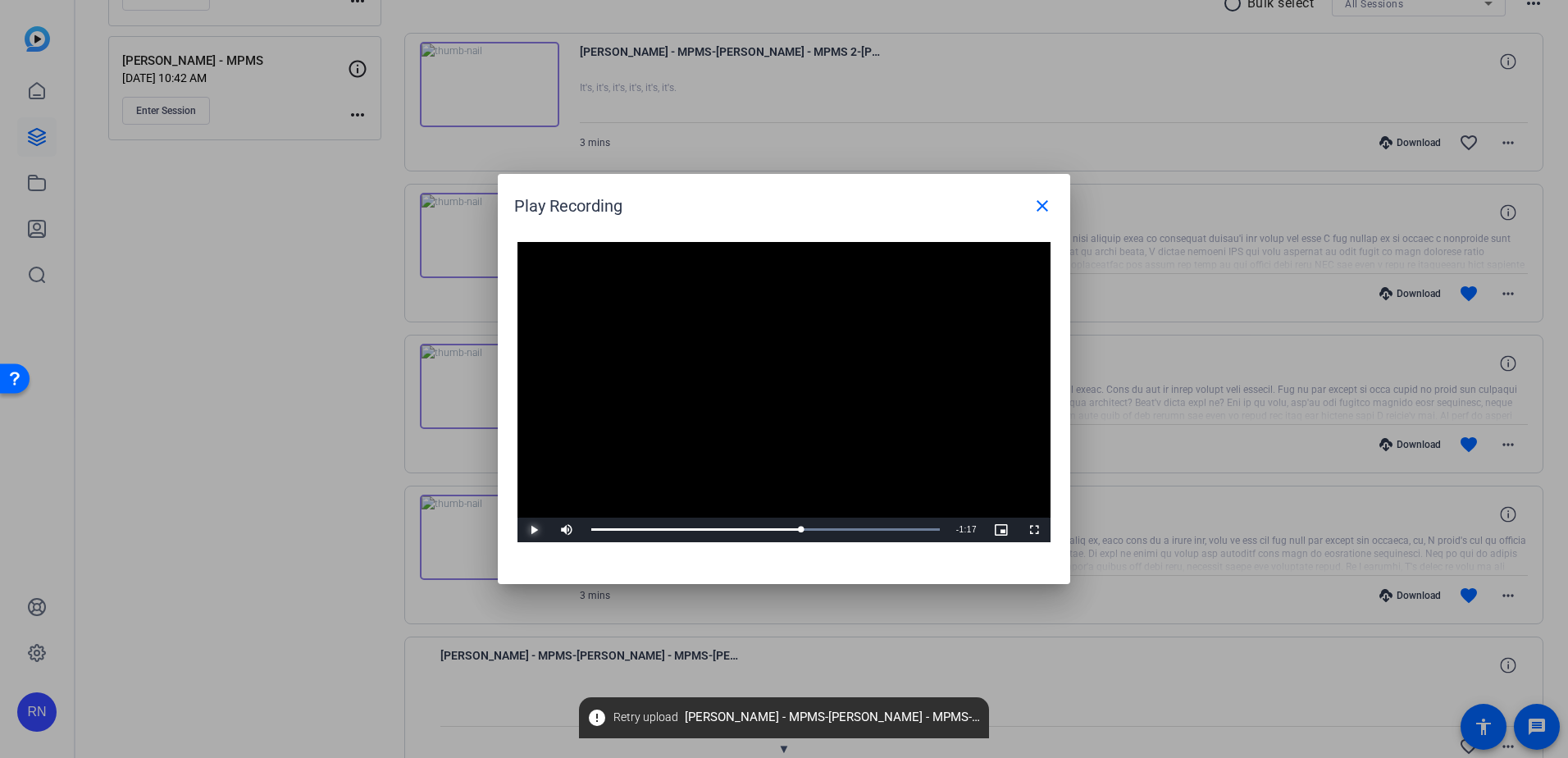
click at [533, 530] on span "Video Player" at bounding box center [534, 530] width 33 height 0
click at [537, 530] on span "Video Player" at bounding box center [534, 530] width 33 height 0
drag, startPoint x: 939, startPoint y: 528, endPoint x: 926, endPoint y: 529, distance: 13.0
click at [926, 529] on div "3:05" at bounding box center [761, 529] width 340 height 4
click at [922, 529] on div "3:02" at bounding box center [760, 529] width 337 height 4
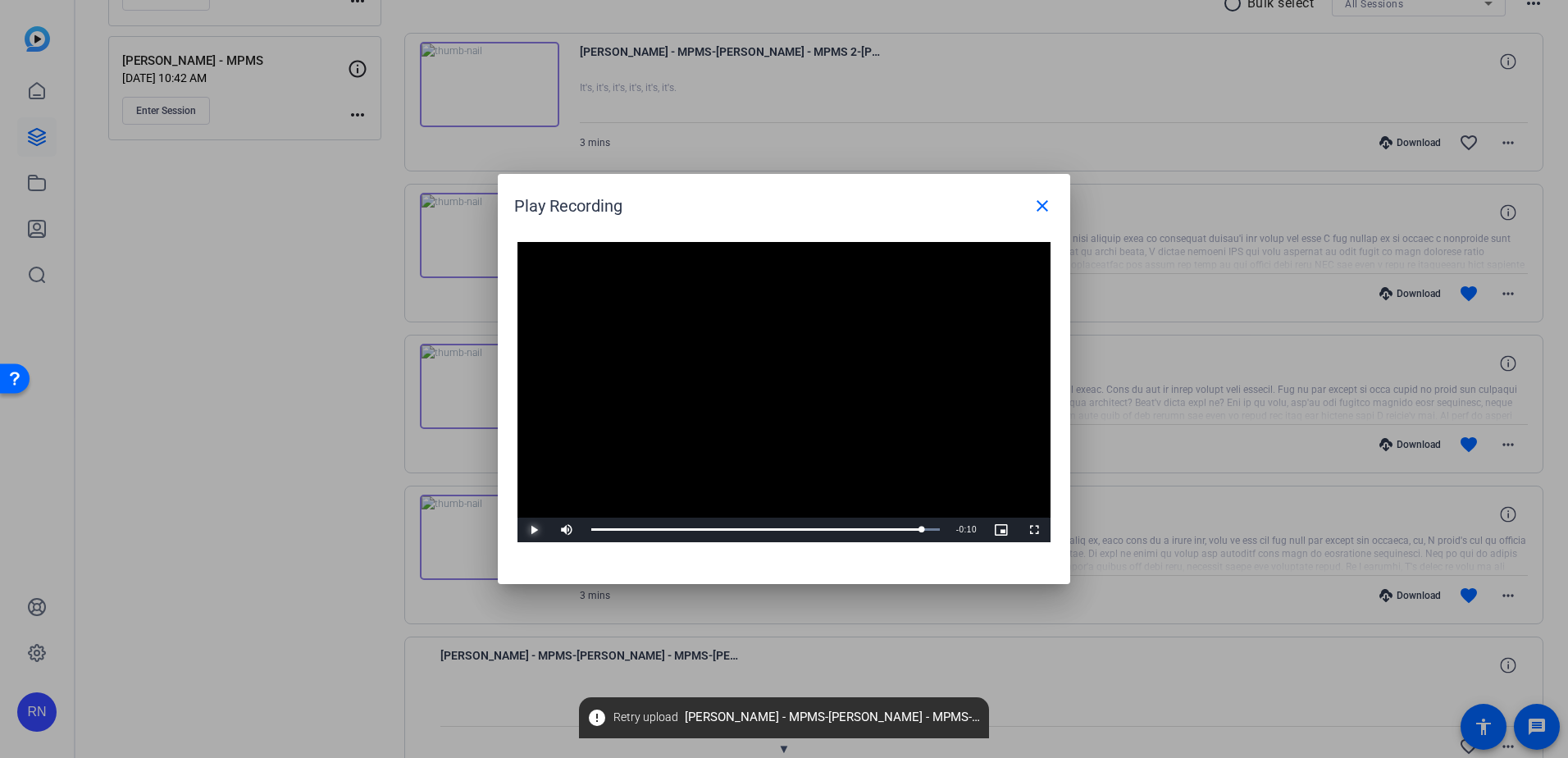
click at [538, 530] on span "Video Player" at bounding box center [534, 530] width 33 height 0
click at [919, 531] on div "3:00" at bounding box center [758, 529] width 334 height 4
click at [538, 530] on span "Video Player" at bounding box center [534, 530] width 33 height 0
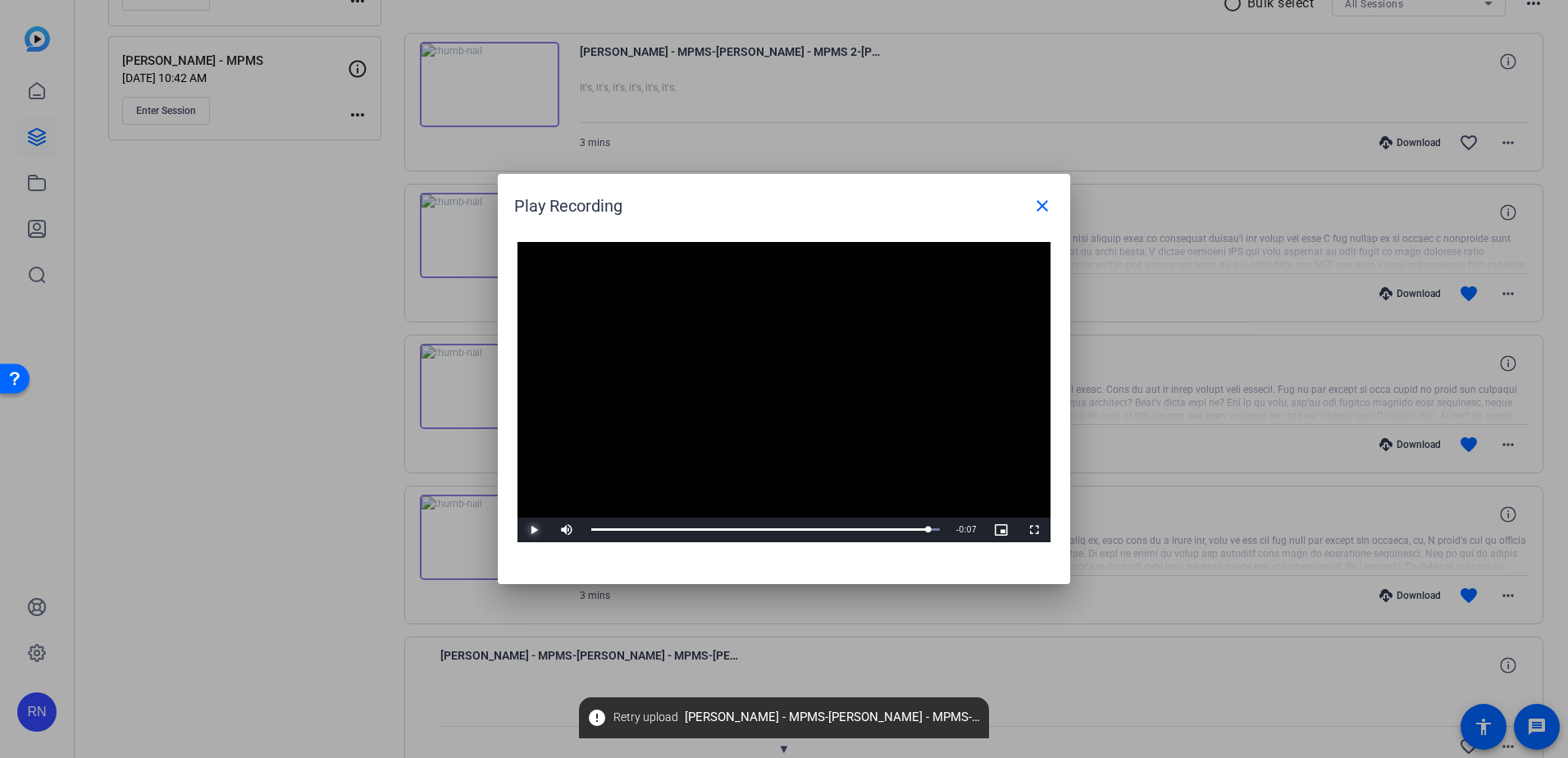
click at [538, 530] on span "Video Player" at bounding box center [534, 530] width 33 height 0
